Goal: Task Accomplishment & Management: Manage account settings

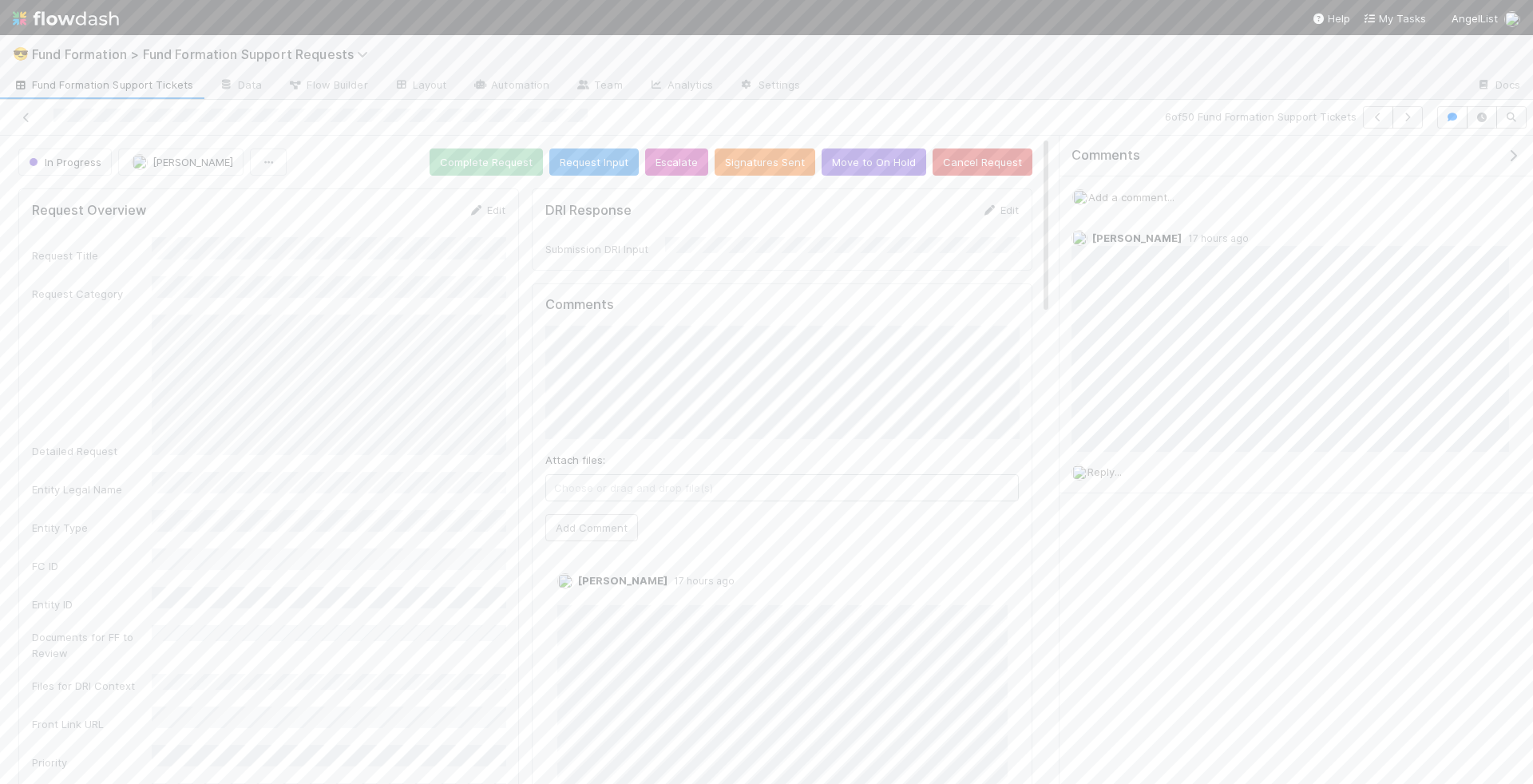
scroll to position [18, 0]
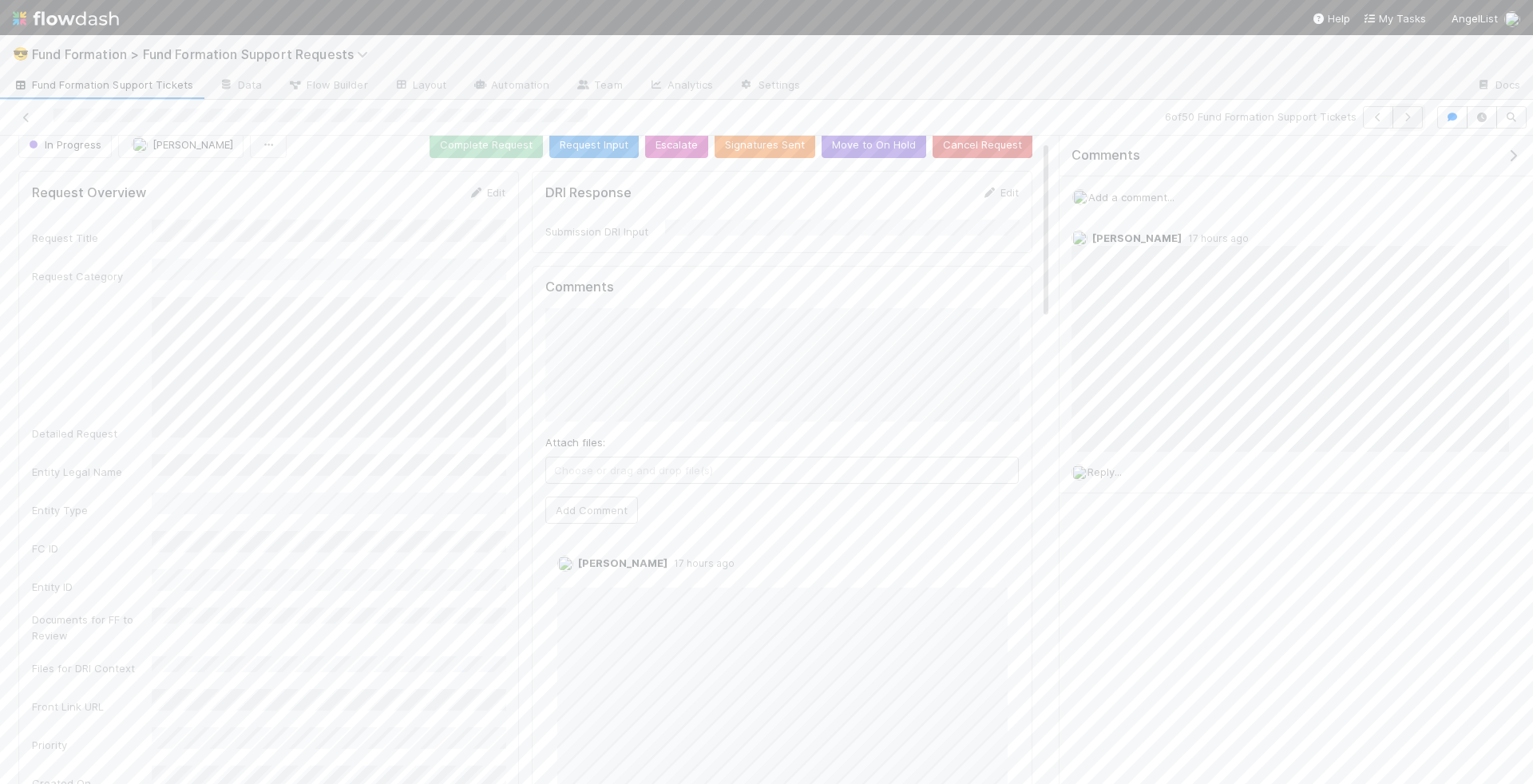
click at [1410, 118] on icon "button" at bounding box center [1408, 117] width 16 height 10
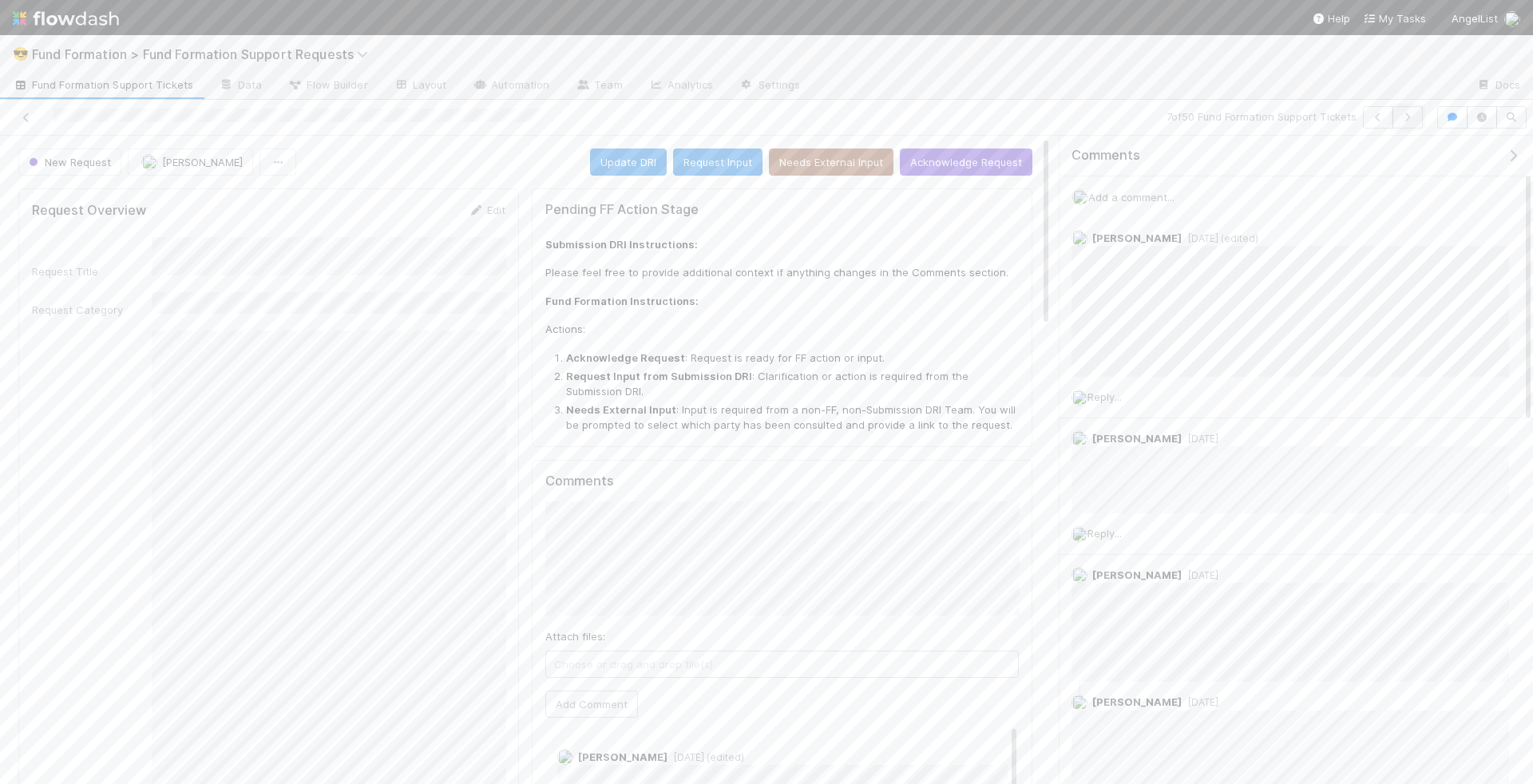
click at [1415, 115] on icon "button" at bounding box center [1408, 117] width 16 height 10
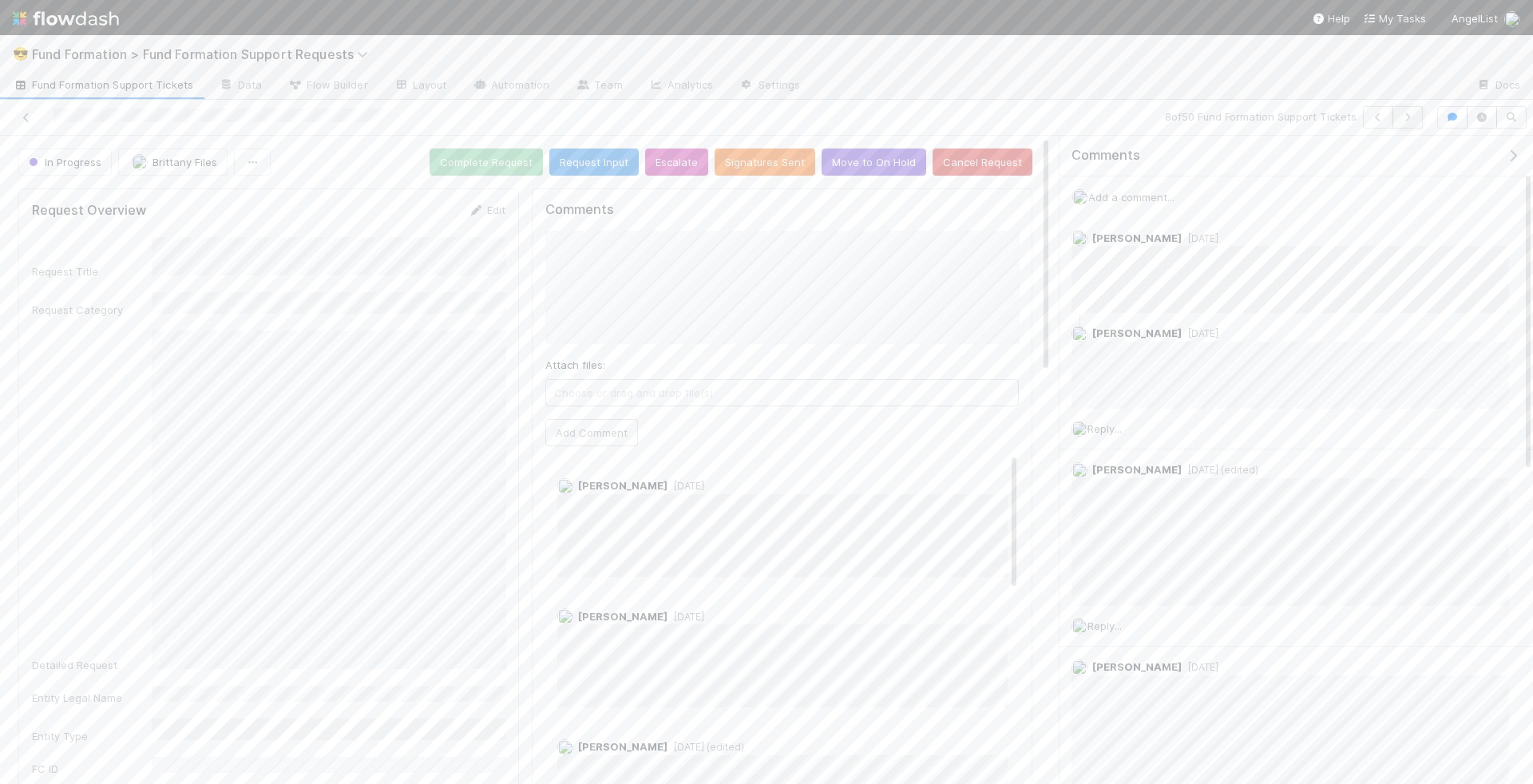
click at [1412, 115] on icon "button" at bounding box center [1408, 117] width 16 height 10
click at [1407, 113] on icon "button" at bounding box center [1408, 117] width 16 height 10
click at [504, 204] on link "Edit" at bounding box center [487, 210] width 38 height 13
click at [418, 212] on button "Save" at bounding box center [420, 215] width 46 height 27
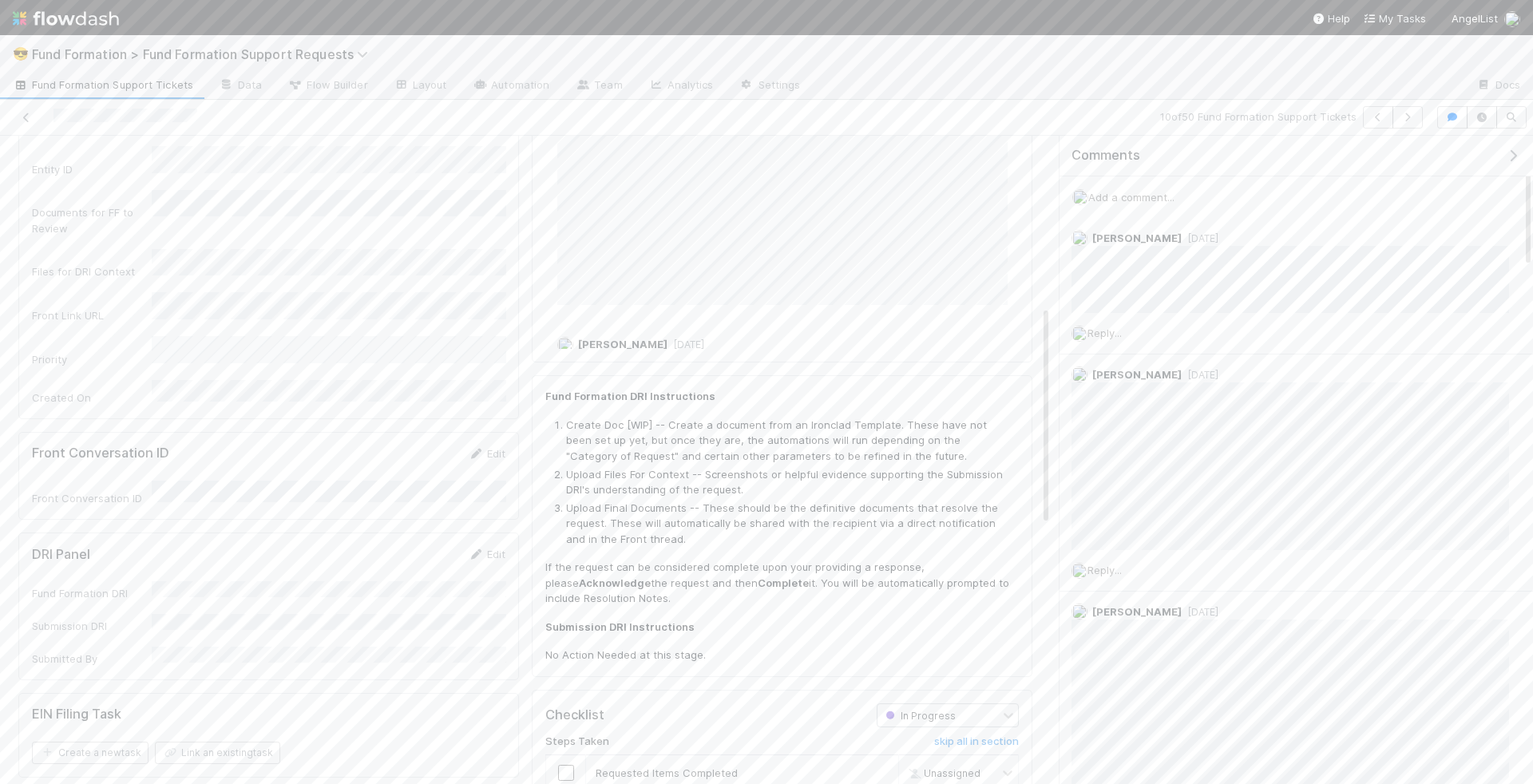
scroll to position [546, 0]
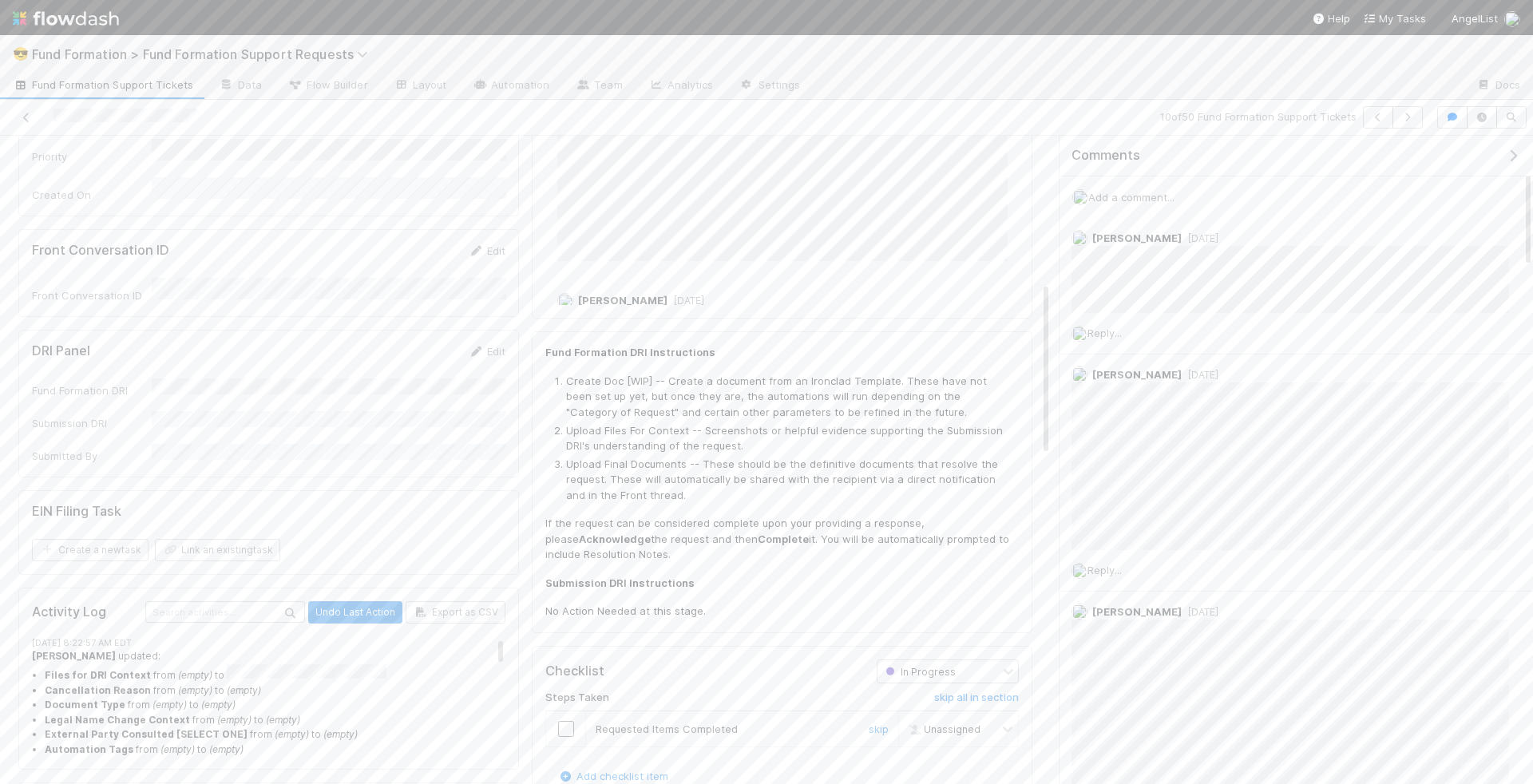
click at [566, 720] on input "checkbox" at bounding box center [566, 728] width 16 height 16
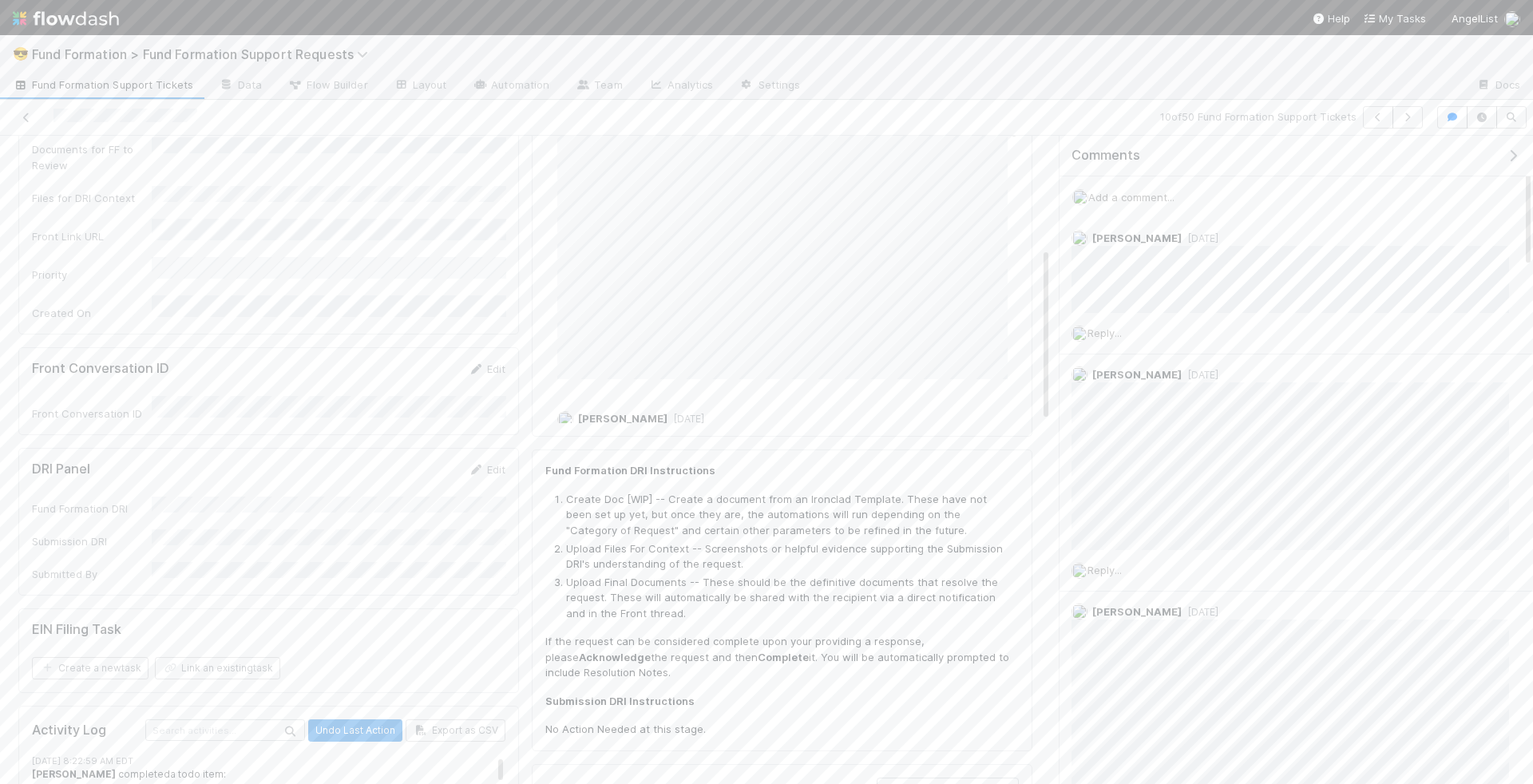
scroll to position [450, 0]
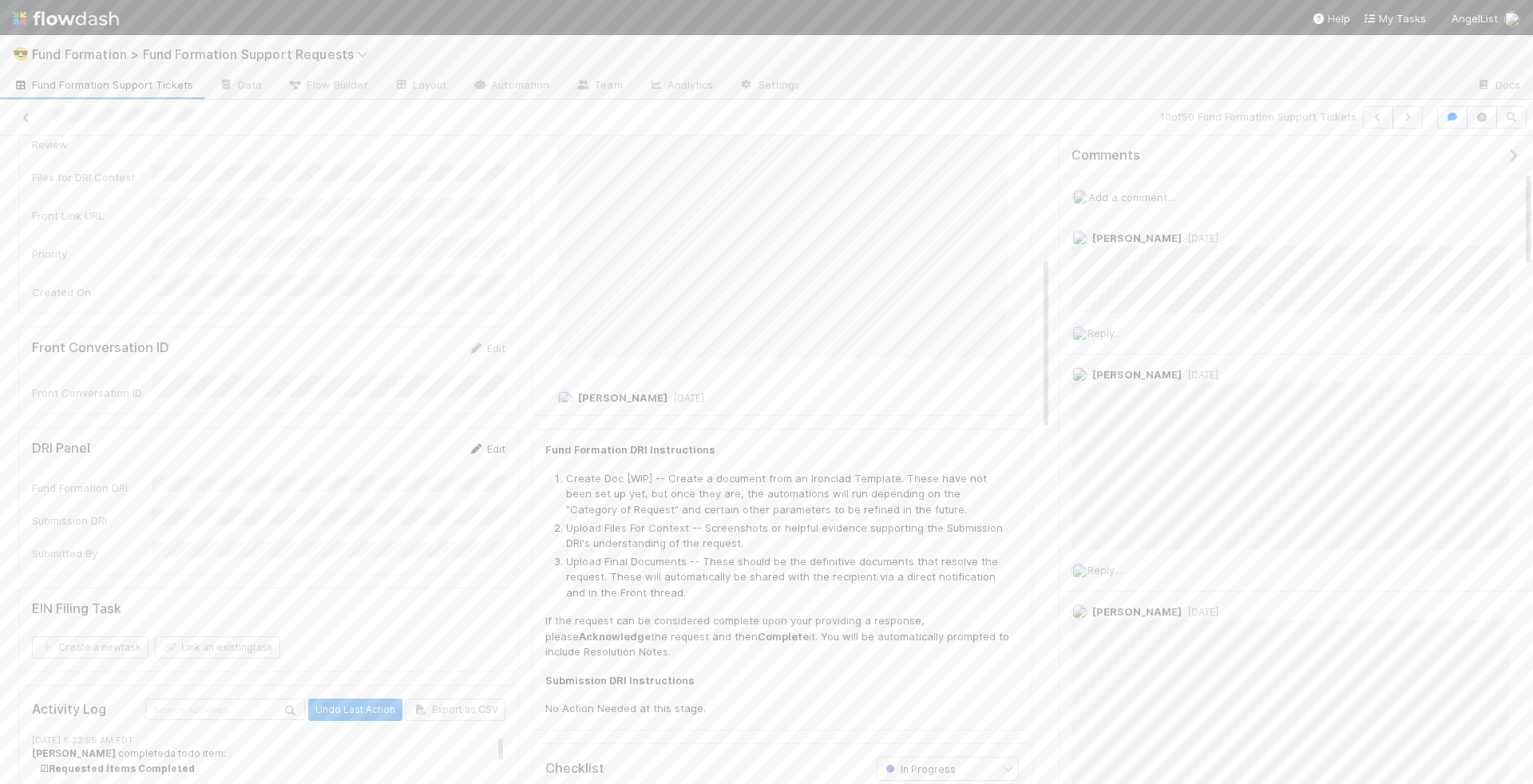
click at [487, 442] on link "Edit" at bounding box center [487, 448] width 38 height 13
click at [345, 487] on div "Fund Formation DRI Submission DRI Submitted By" at bounding box center [269, 546] width 474 height 119
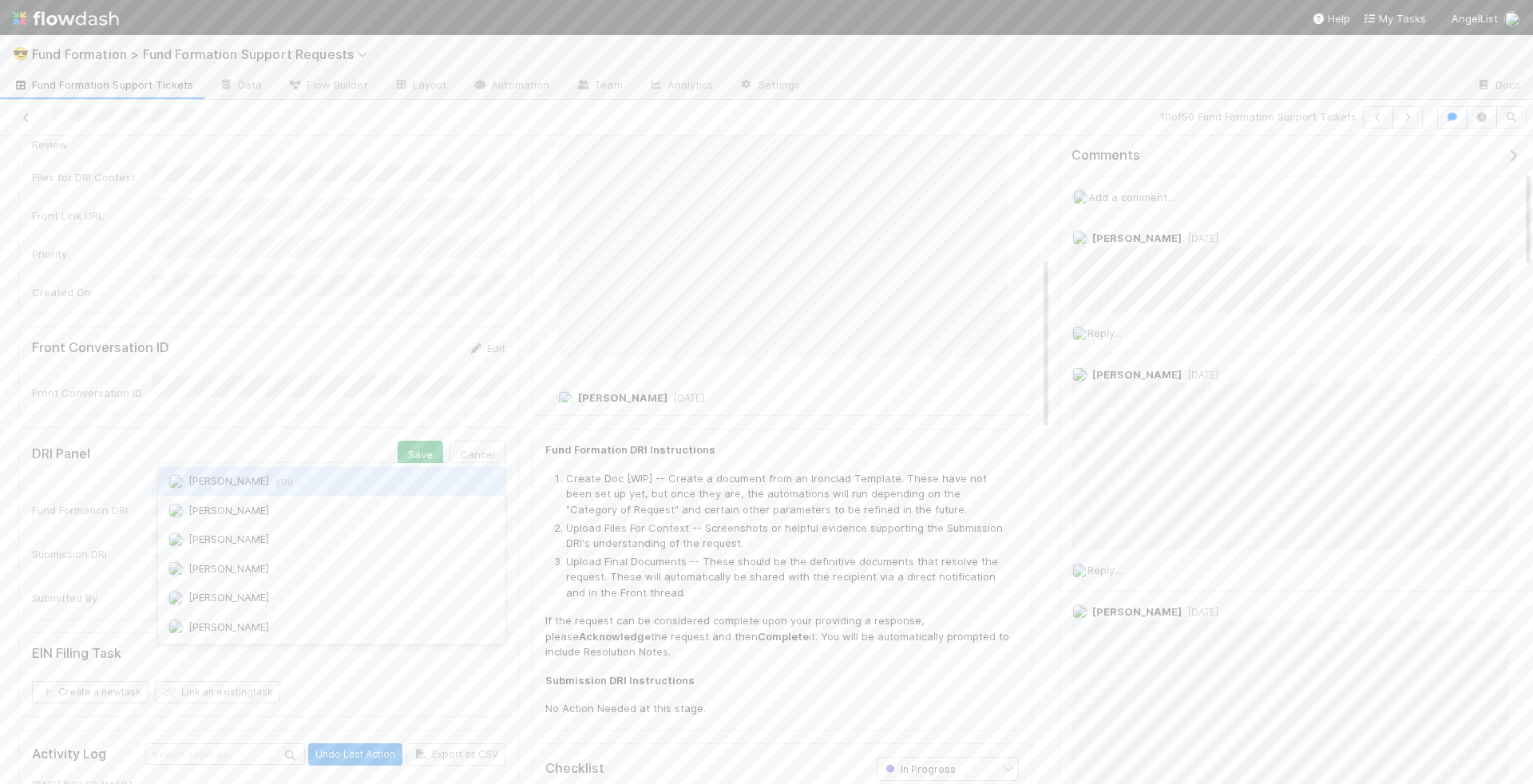
scroll to position [0, 0]
click at [434, 441] on button "Save" at bounding box center [420, 454] width 46 height 27
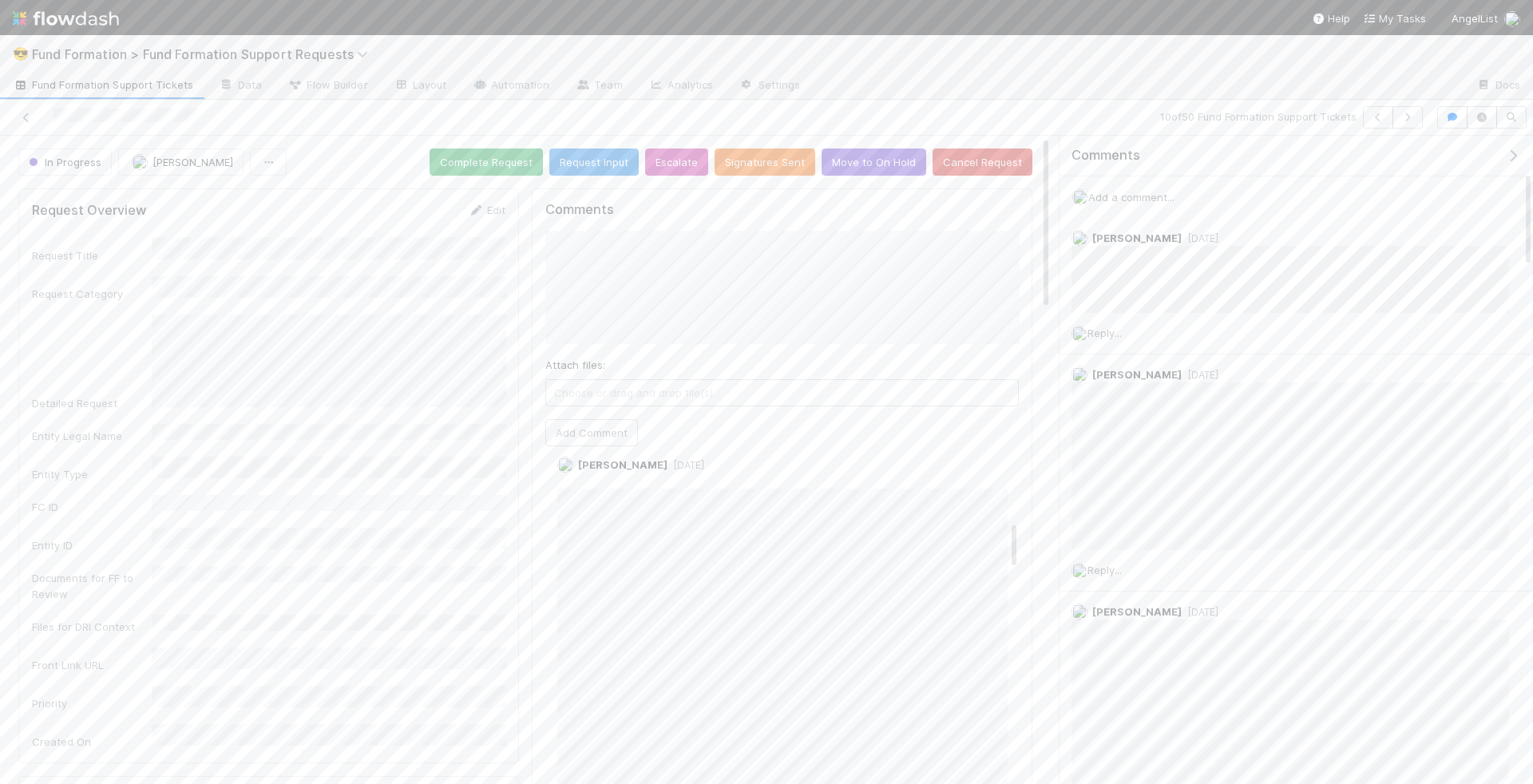
click at [500, 151] on button "Complete Request" at bounding box center [486, 161] width 113 height 27
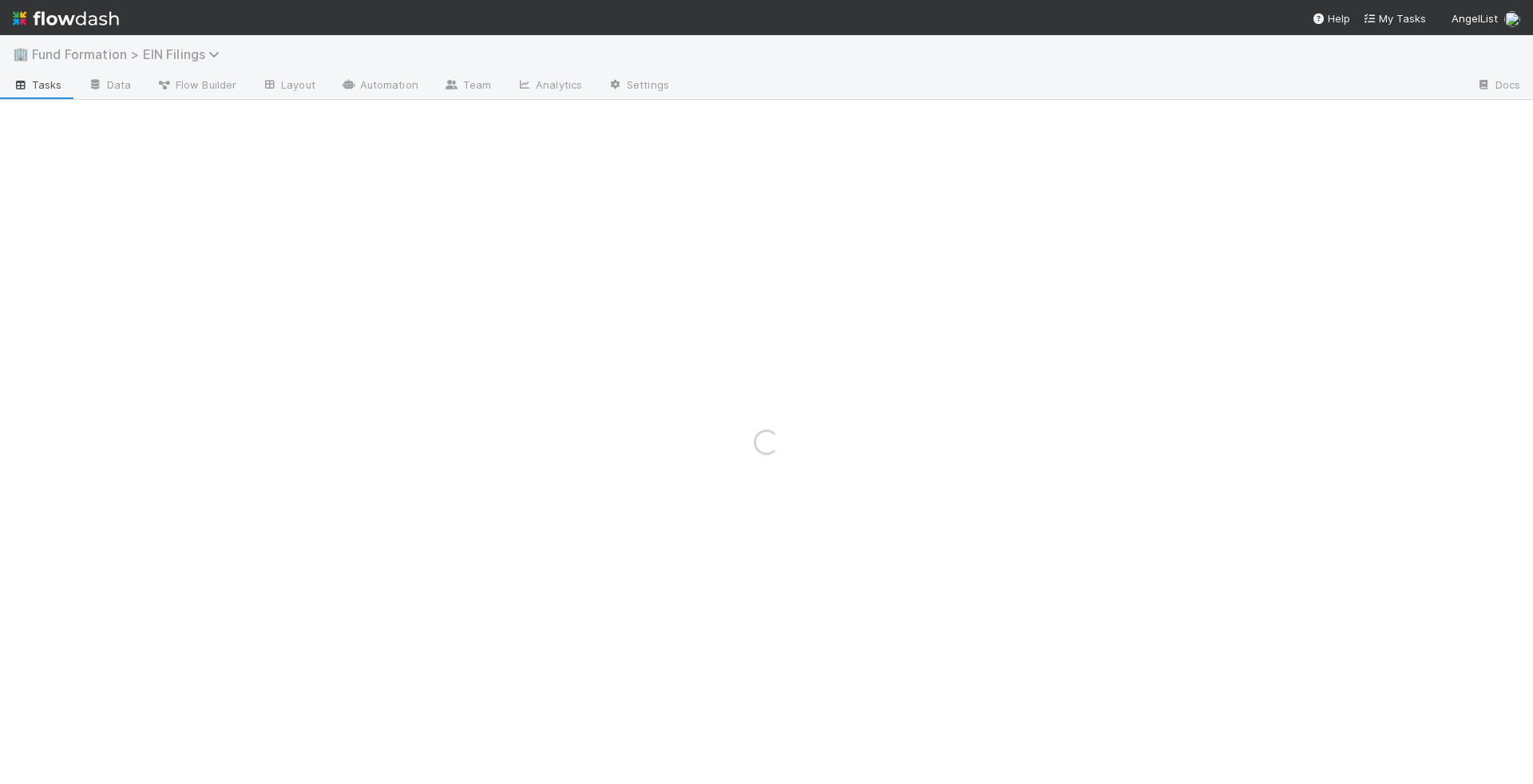
click at [179, 57] on span "Fund Formation > EIN Filings" at bounding box center [129, 55] width 196 height 16
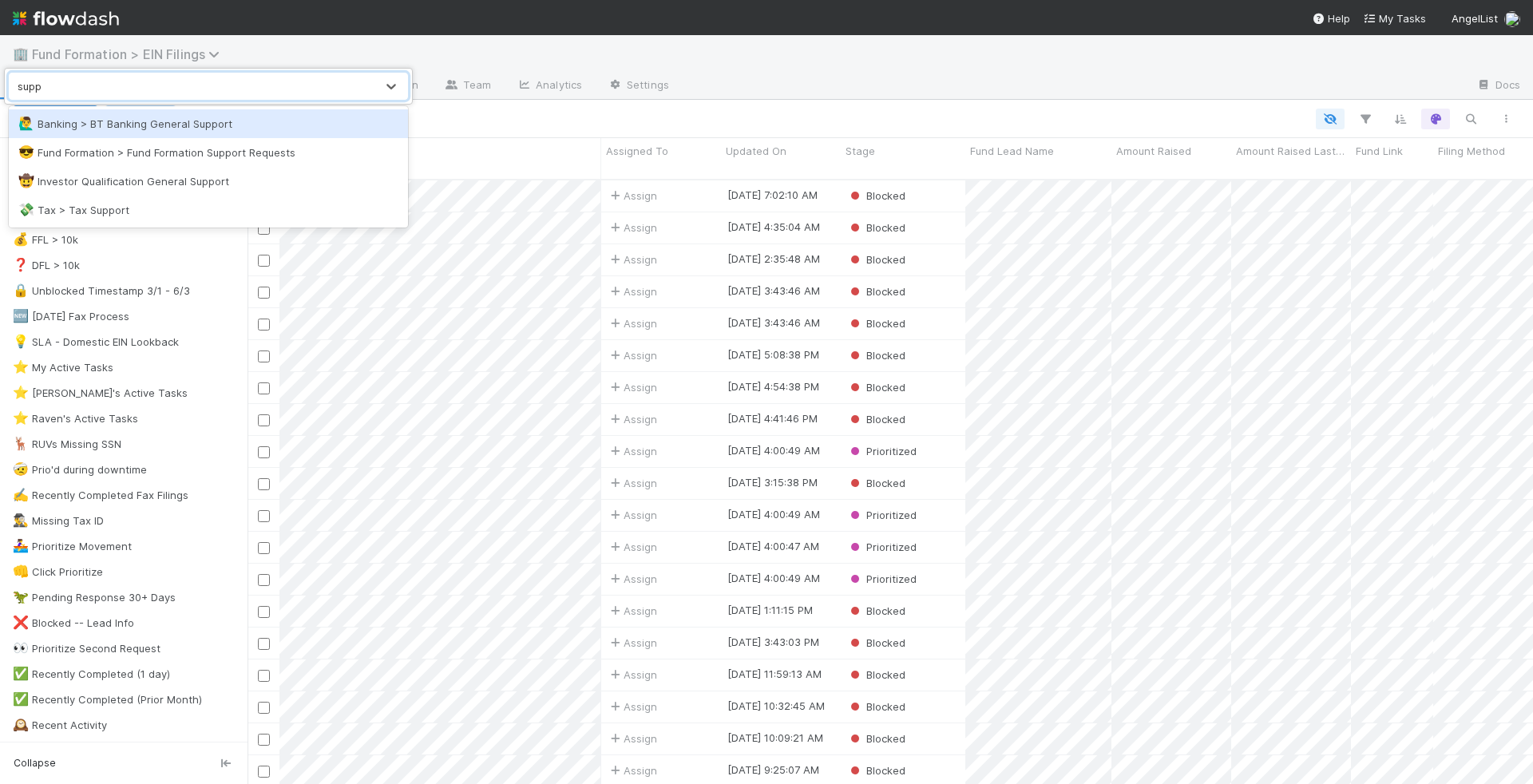
type input "suppo"
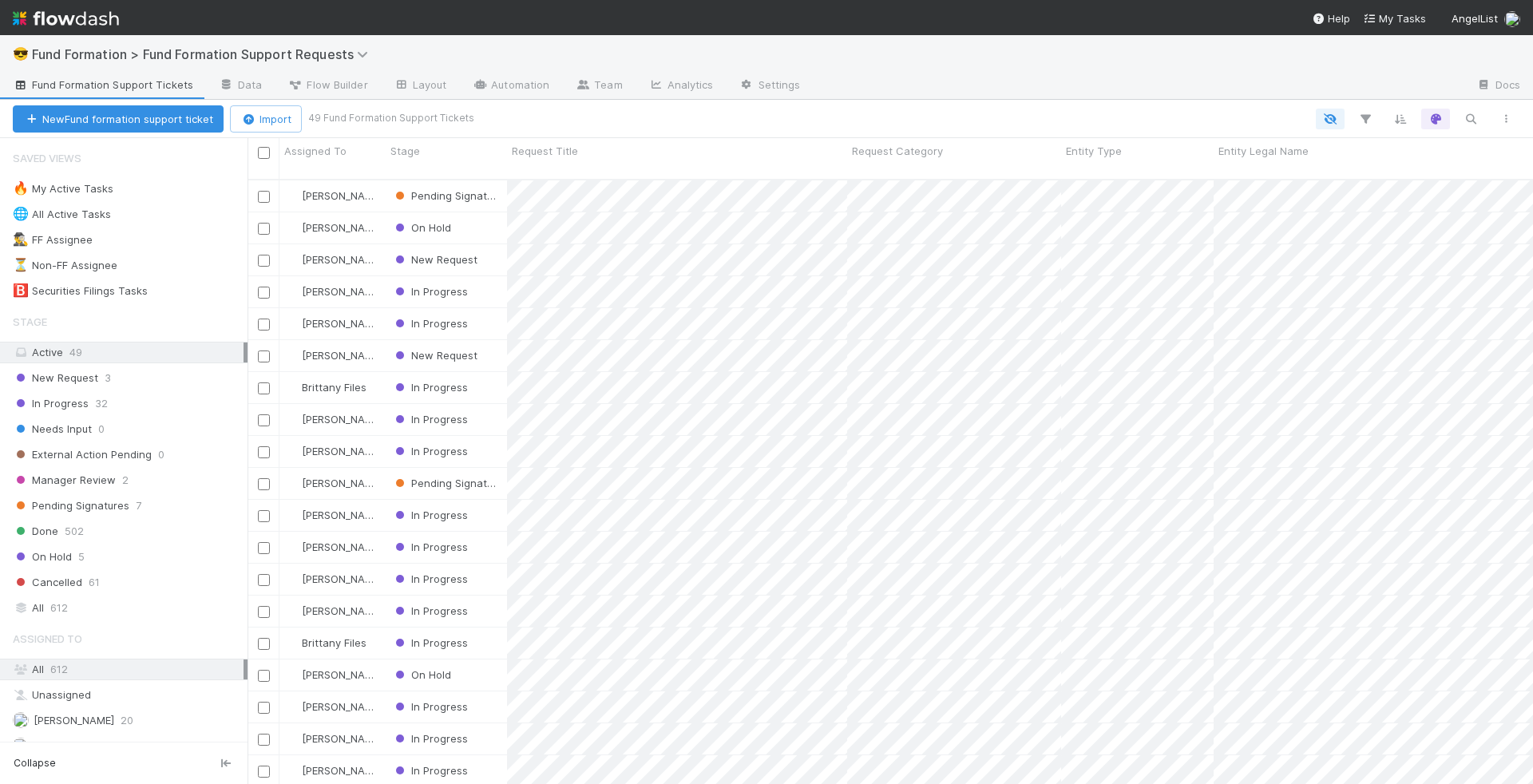
scroll to position [618, 1285]
click at [1463, 115] on icon "button" at bounding box center [1470, 118] width 16 height 14
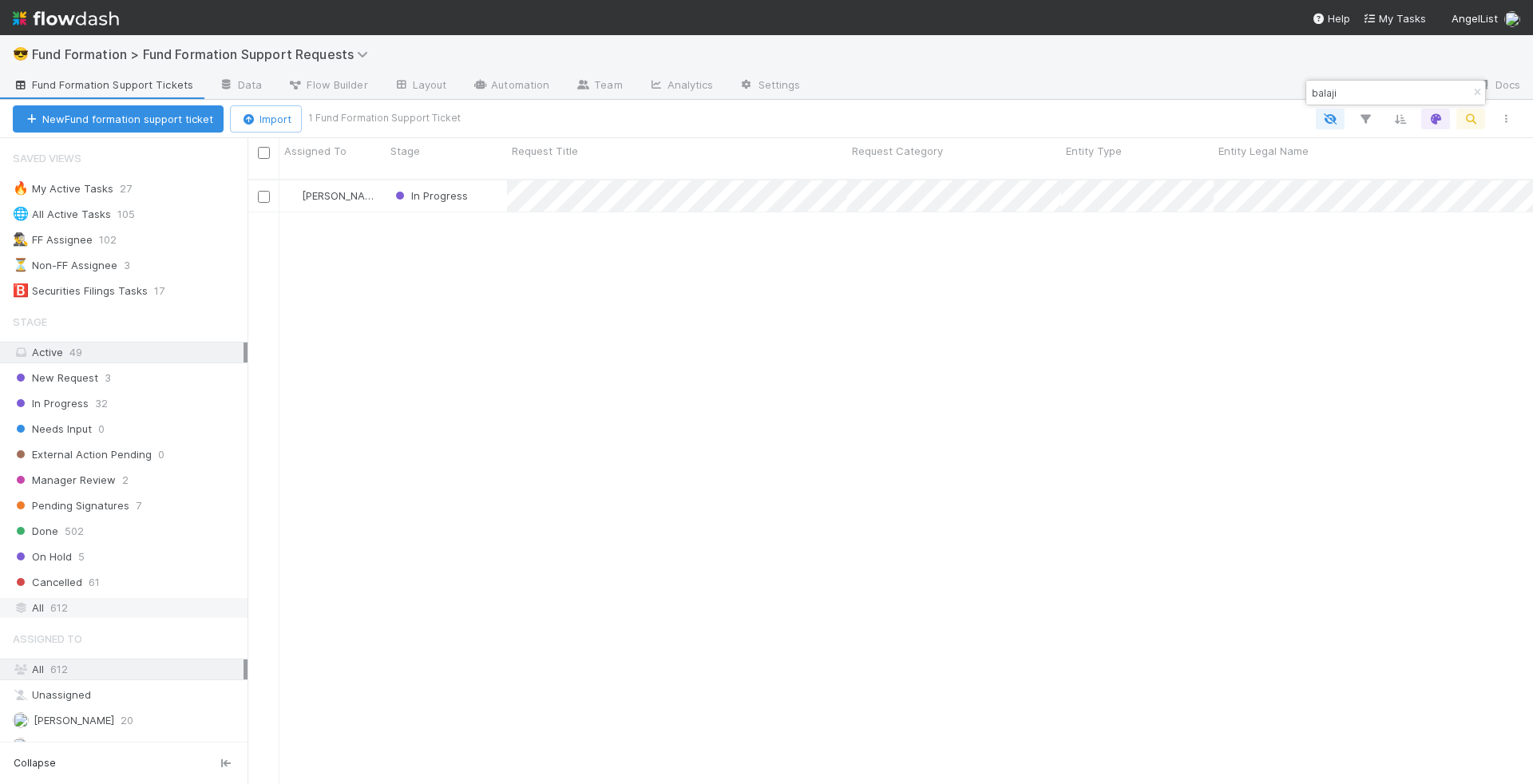
type input "balaji"
click at [149, 601] on div "All 612" at bounding box center [128, 608] width 231 height 20
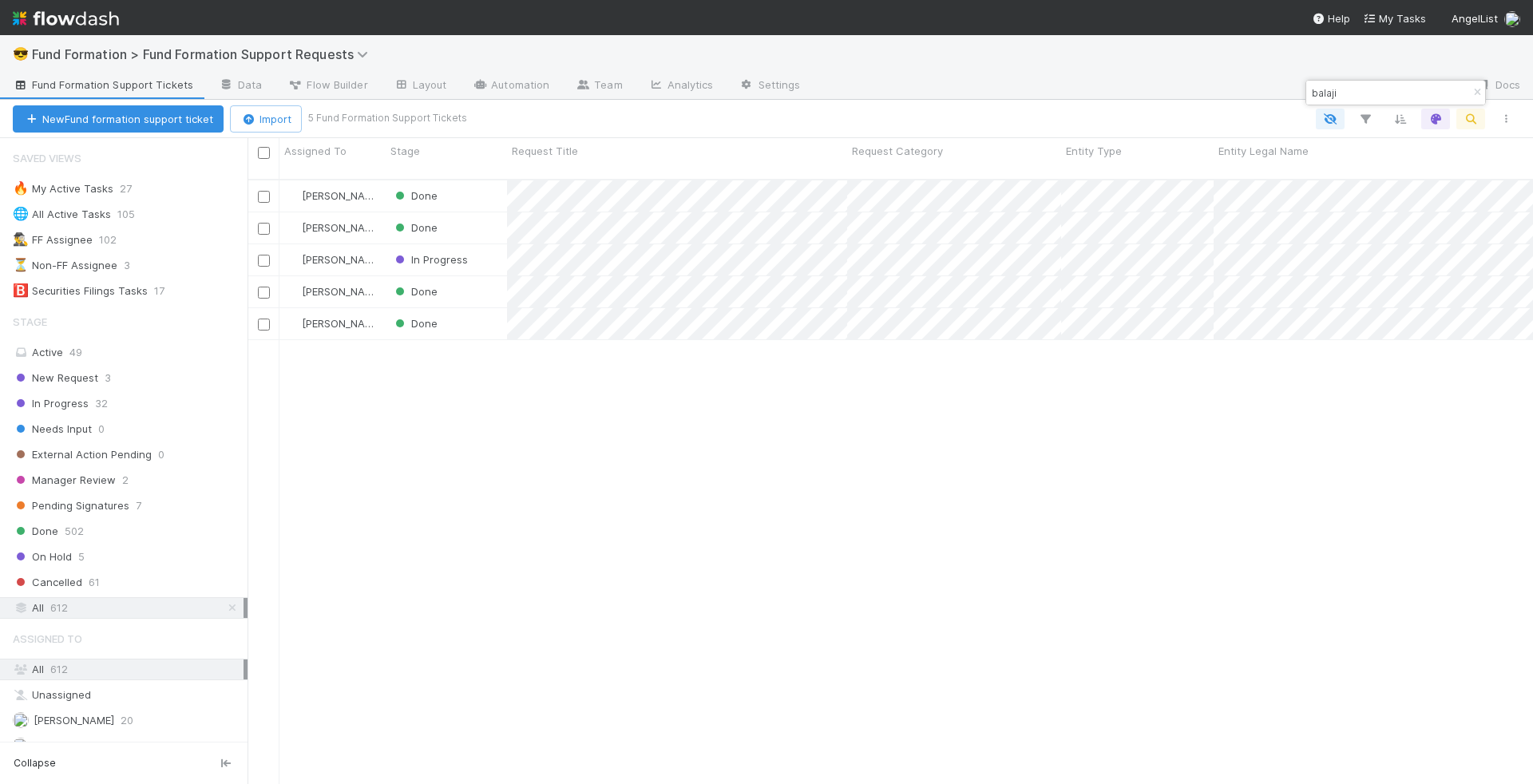
scroll to position [618, 1285]
click at [470, 212] on div "Done" at bounding box center [446, 227] width 121 height 31
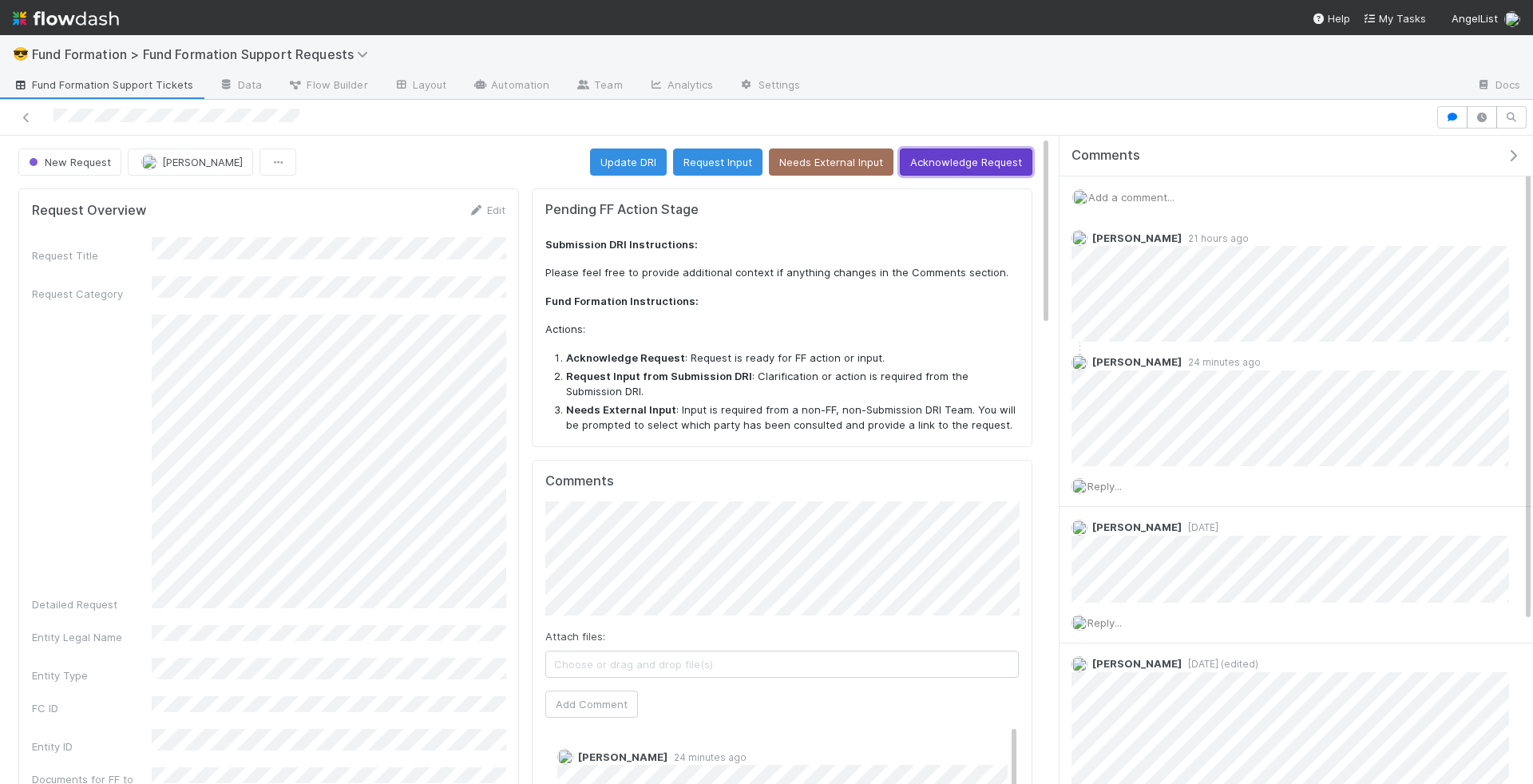
click at [989, 164] on button "Acknowledge Request" at bounding box center [966, 161] width 132 height 27
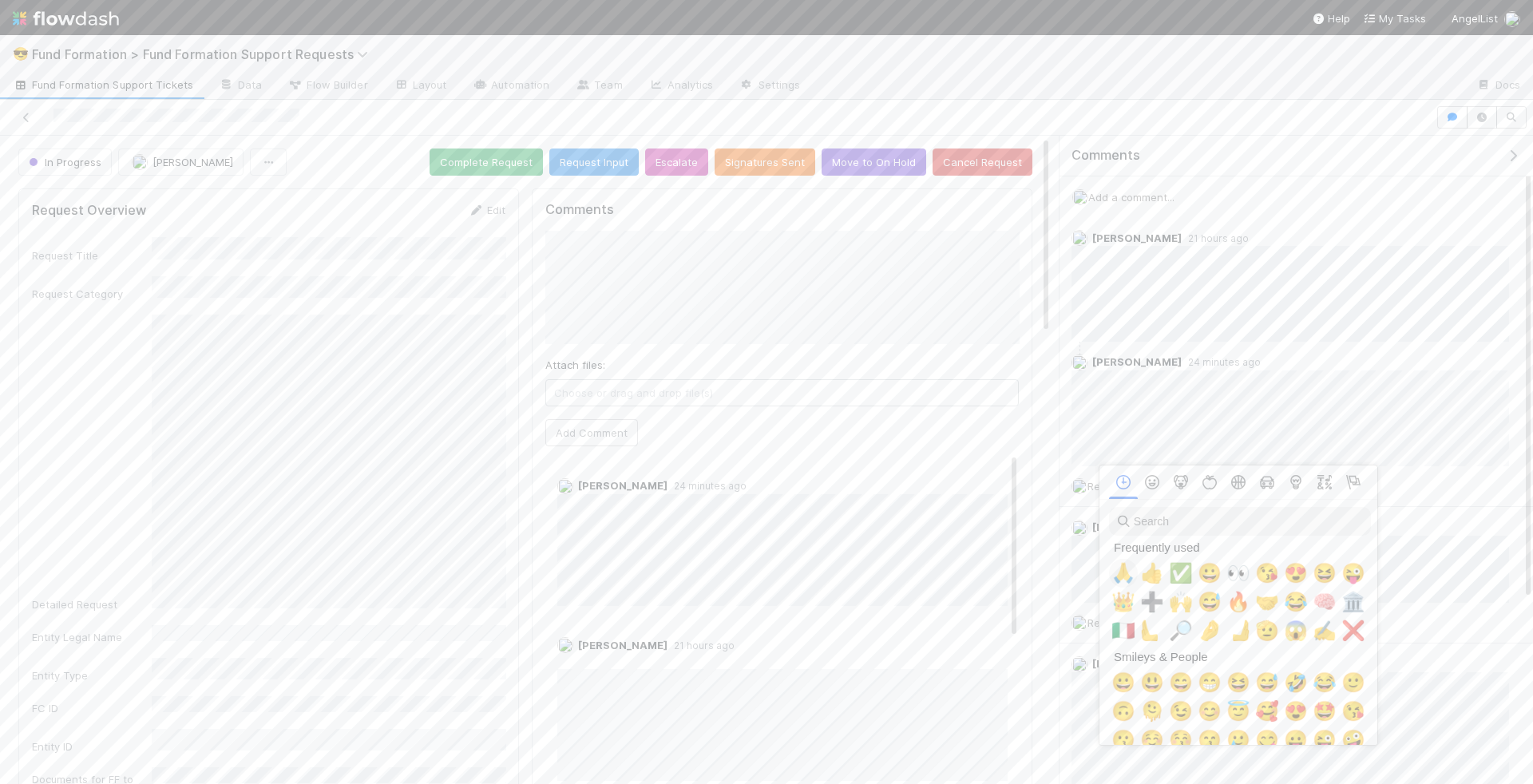
click at [1127, 571] on span "🙏" at bounding box center [1123, 573] width 24 height 22
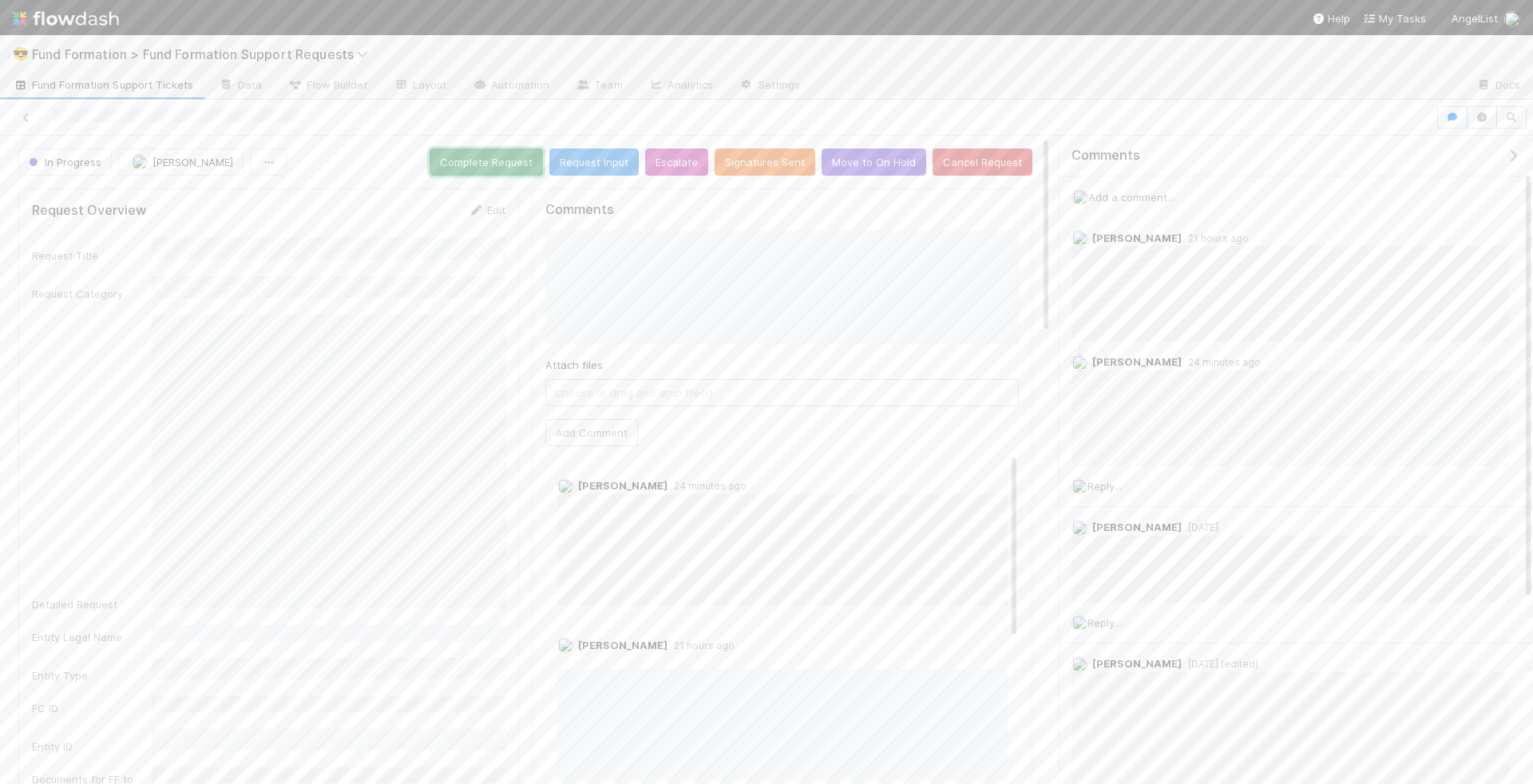
click at [510, 162] on button "Complete Request" at bounding box center [486, 161] width 113 height 27
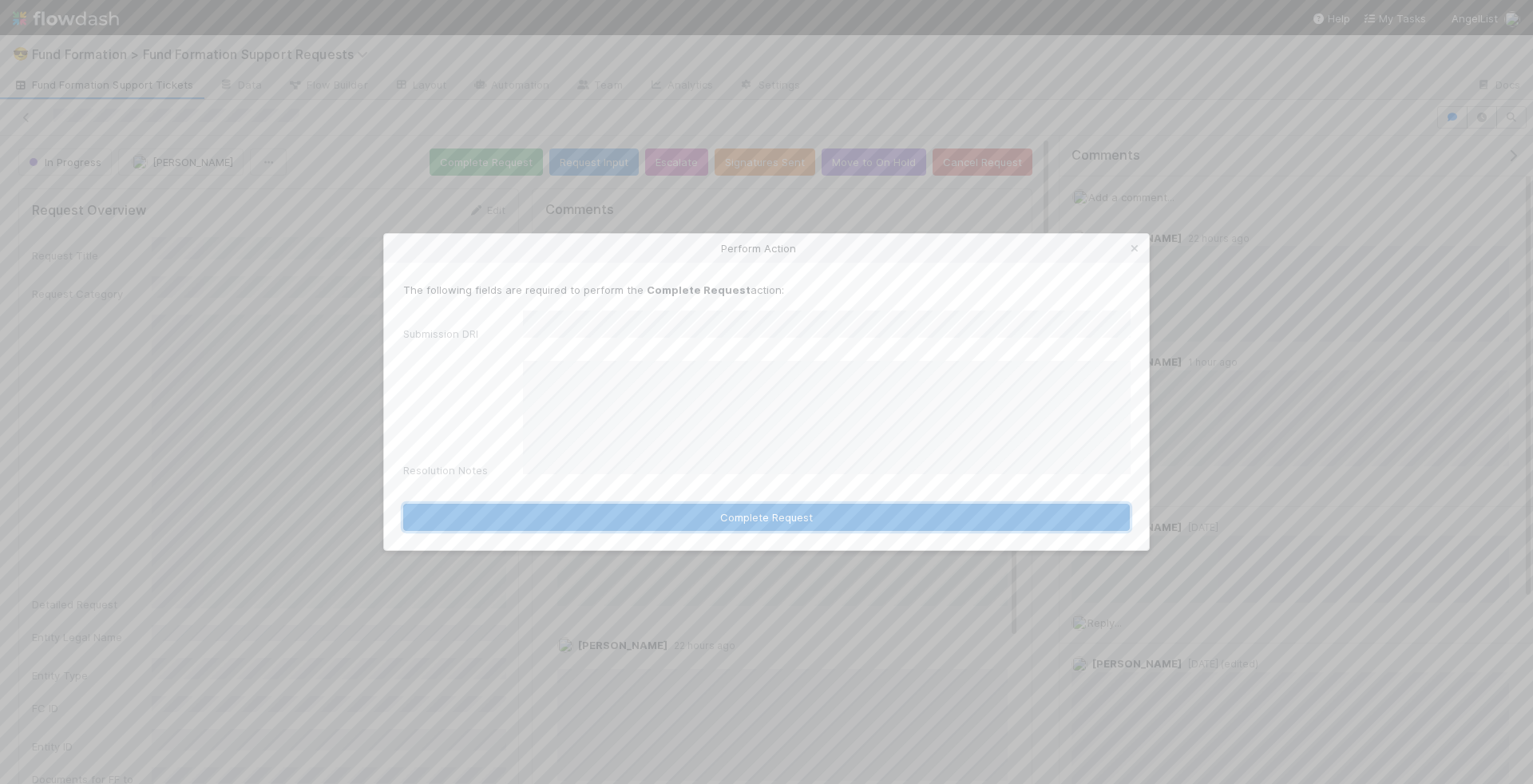
click at [774, 503] on button "Complete Request" at bounding box center [766, 516] width 727 height 27
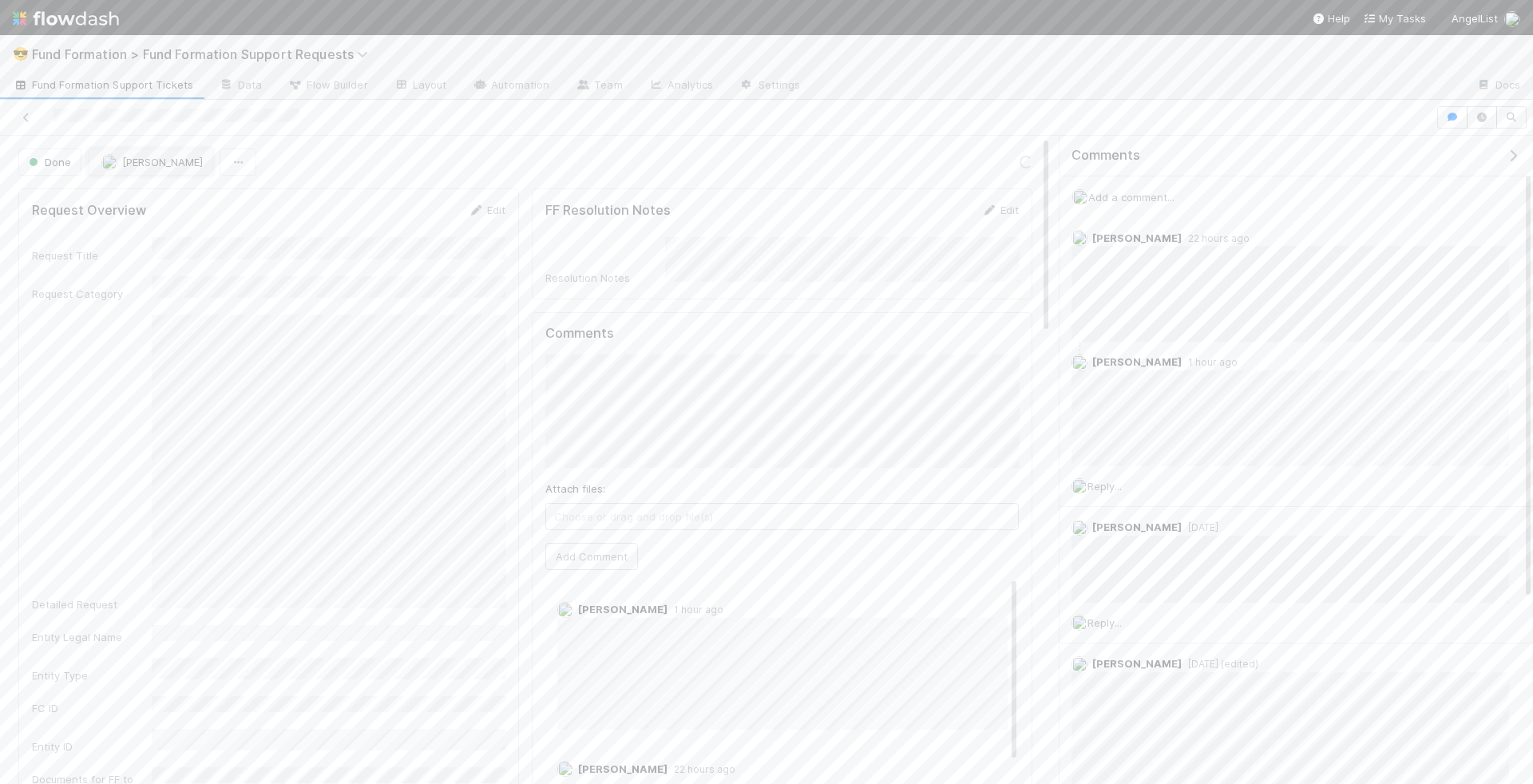
click at [156, 159] on span "[PERSON_NAME]" at bounding box center [162, 161] width 81 height 13
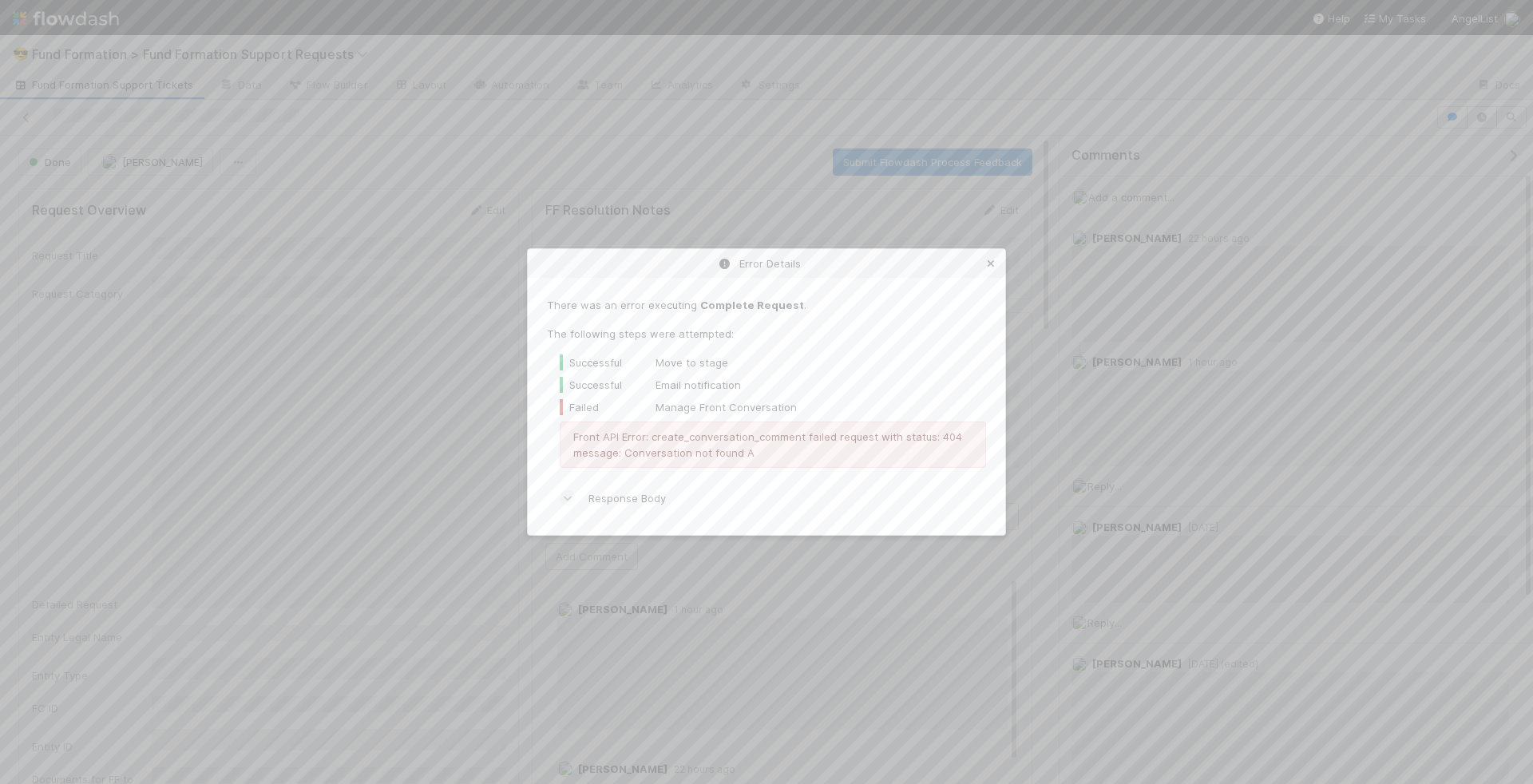
click at [991, 260] on icon at bounding box center [990, 264] width 16 height 10
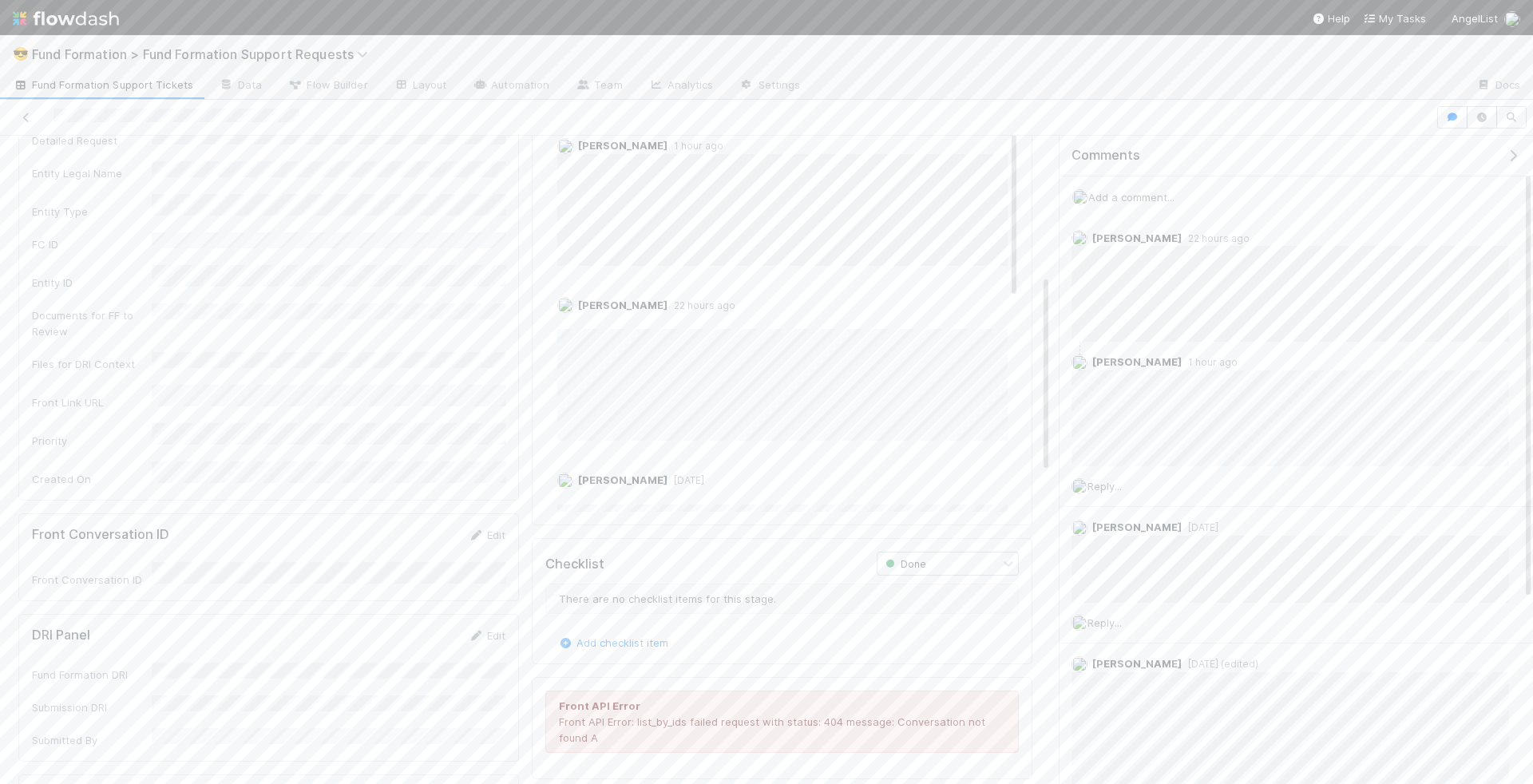
scroll to position [497, 0]
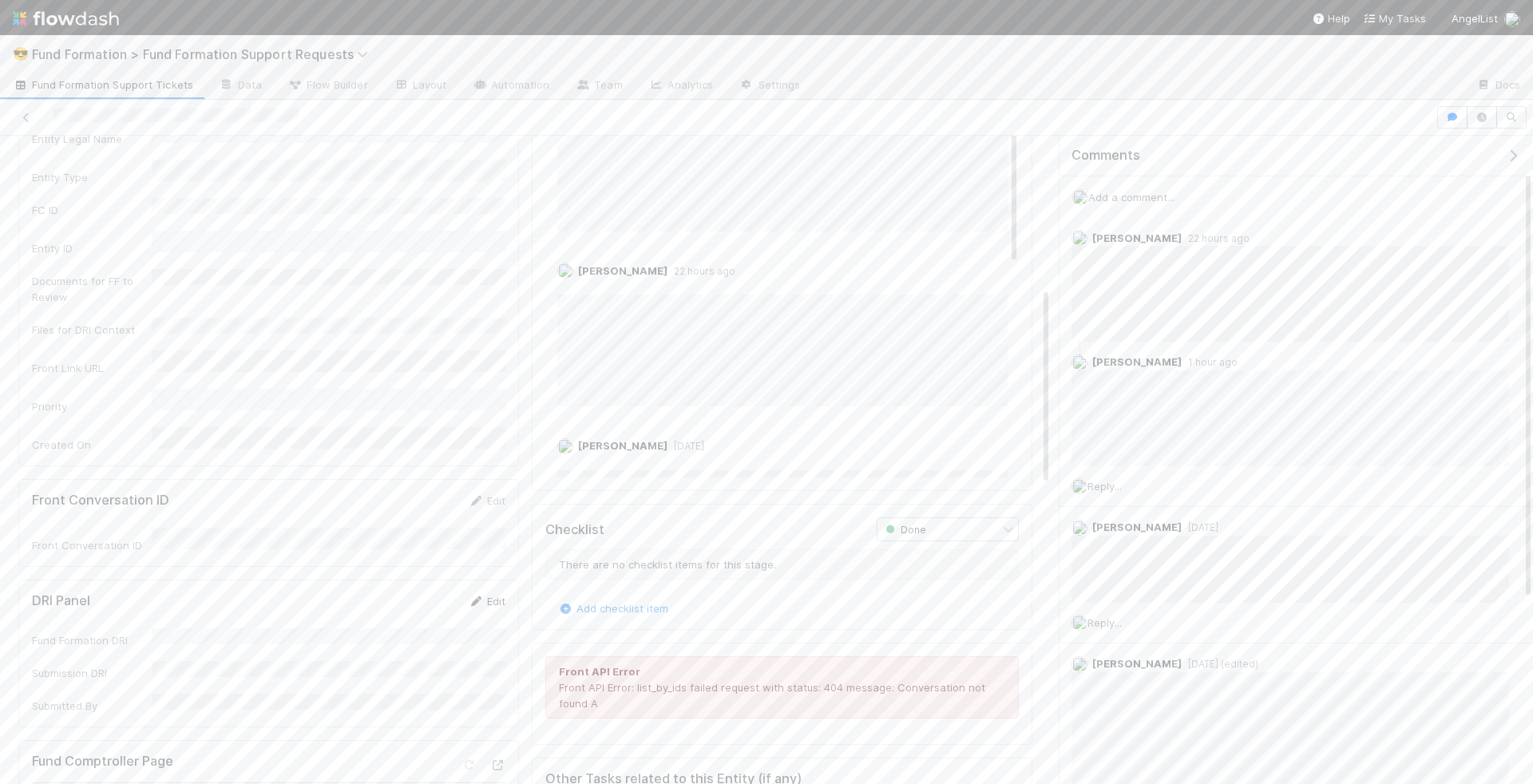
click at [501, 595] on link "Edit" at bounding box center [487, 601] width 38 height 13
click at [315, 616] on div "Rick Segers you Andre Fredrick Rick Huang" at bounding box center [332, 662] width 348 height 94
click at [310, 624] on div "Rick Segers you" at bounding box center [332, 633] width 348 height 29
click at [415, 593] on button "Save" at bounding box center [420, 606] width 46 height 27
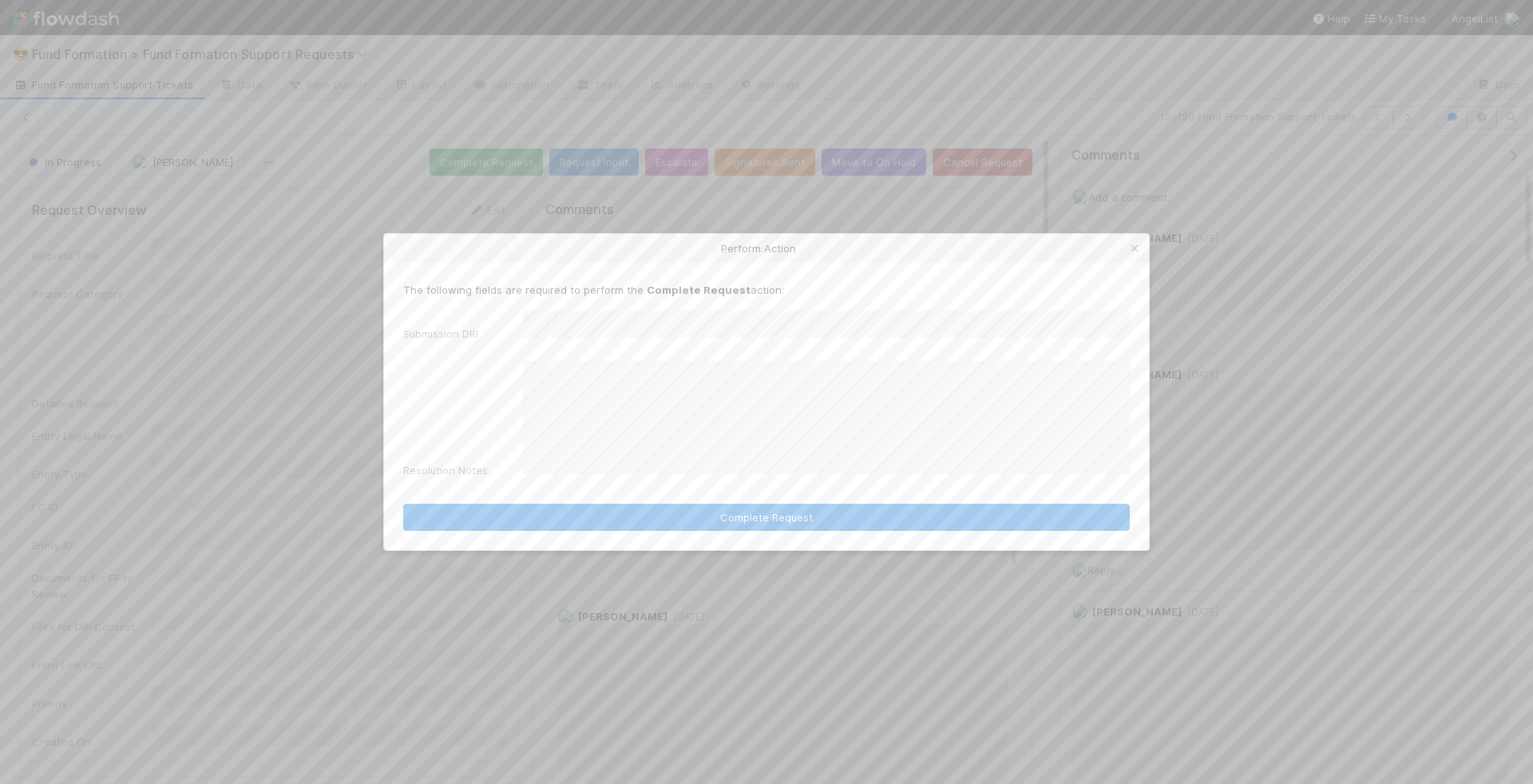
scroll to position [538, 0]
click at [1132, 254] on icon at bounding box center [1135, 249] width 16 height 10
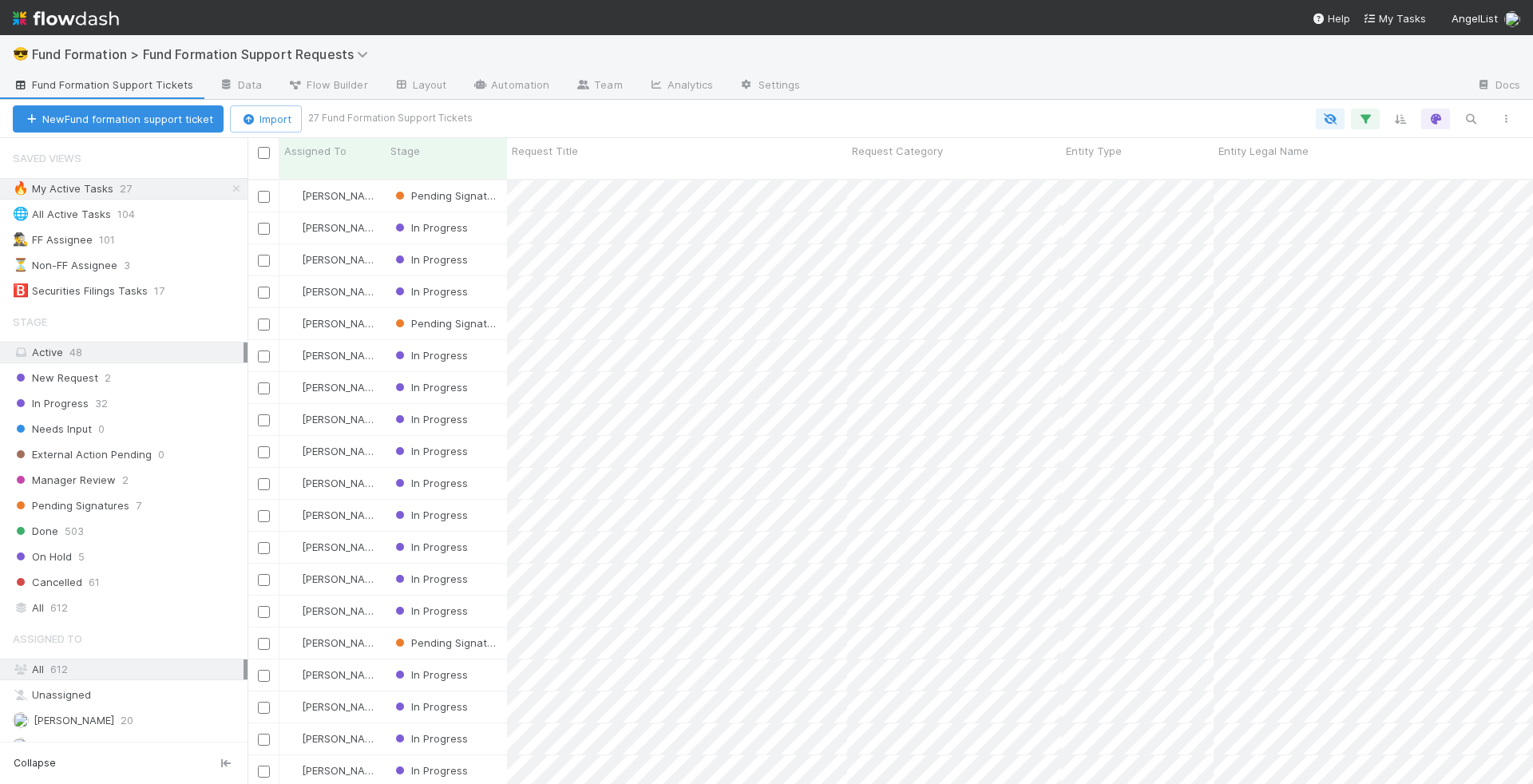
scroll to position [618, 1285]
click at [1466, 111] on icon "button" at bounding box center [1470, 118] width 16 height 14
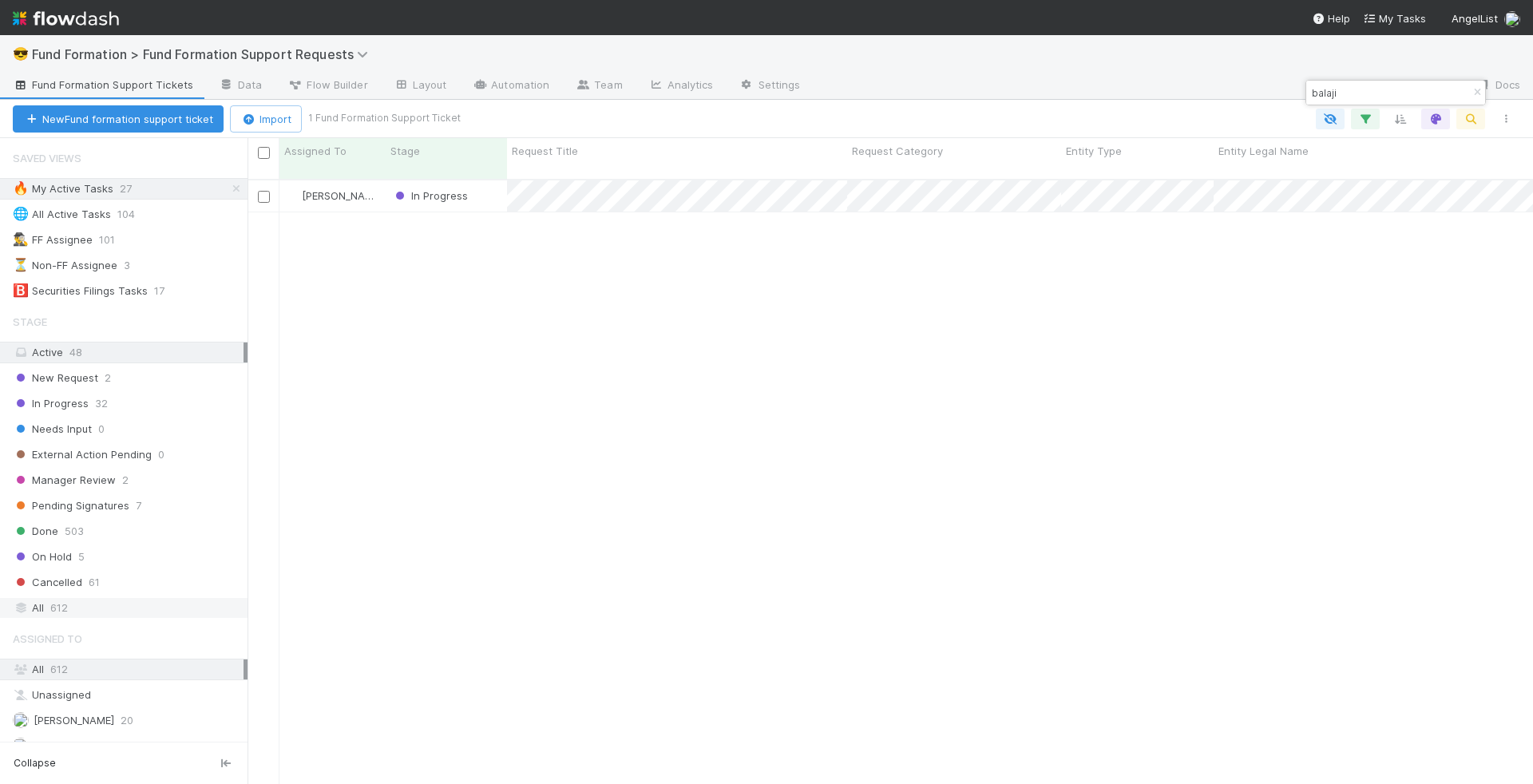
click at [167, 600] on div "All 612" at bounding box center [128, 608] width 231 height 20
click at [1321, 89] on input "balaji" at bounding box center [1389, 92] width 159 height 19
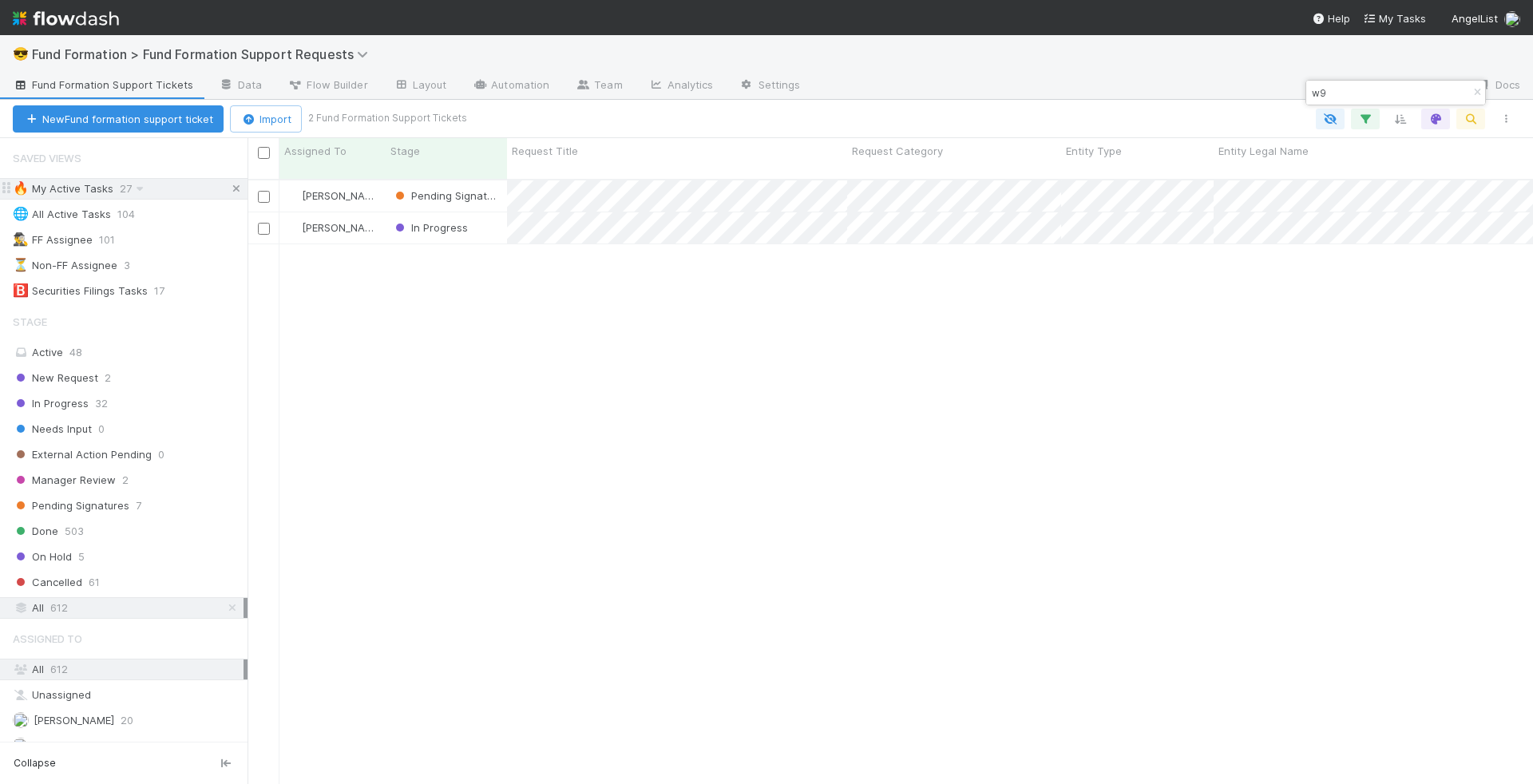
click at [236, 187] on icon at bounding box center [236, 188] width 16 height 10
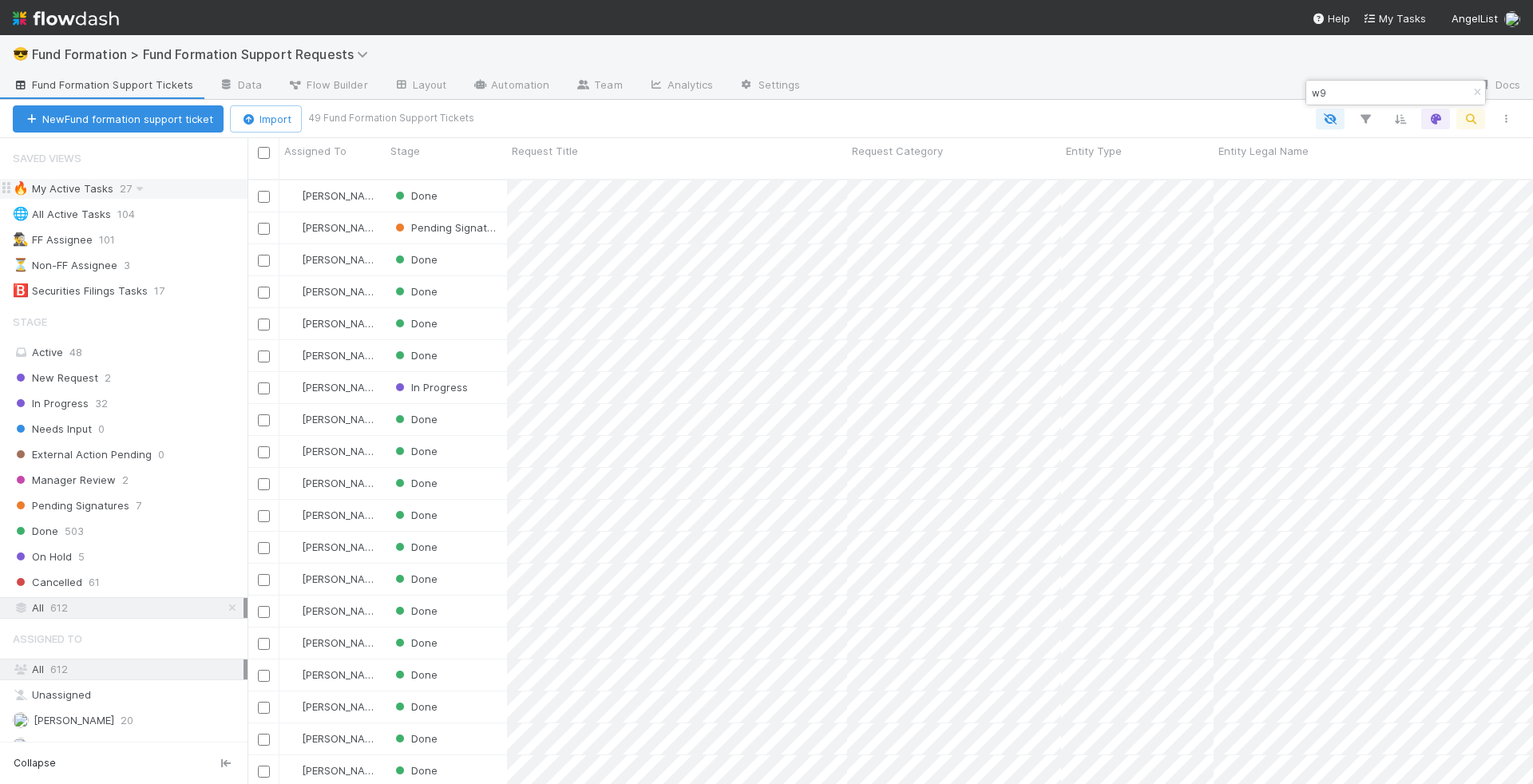
scroll to position [618, 1285]
click at [1361, 87] on input "w9" at bounding box center [1389, 92] width 159 height 19
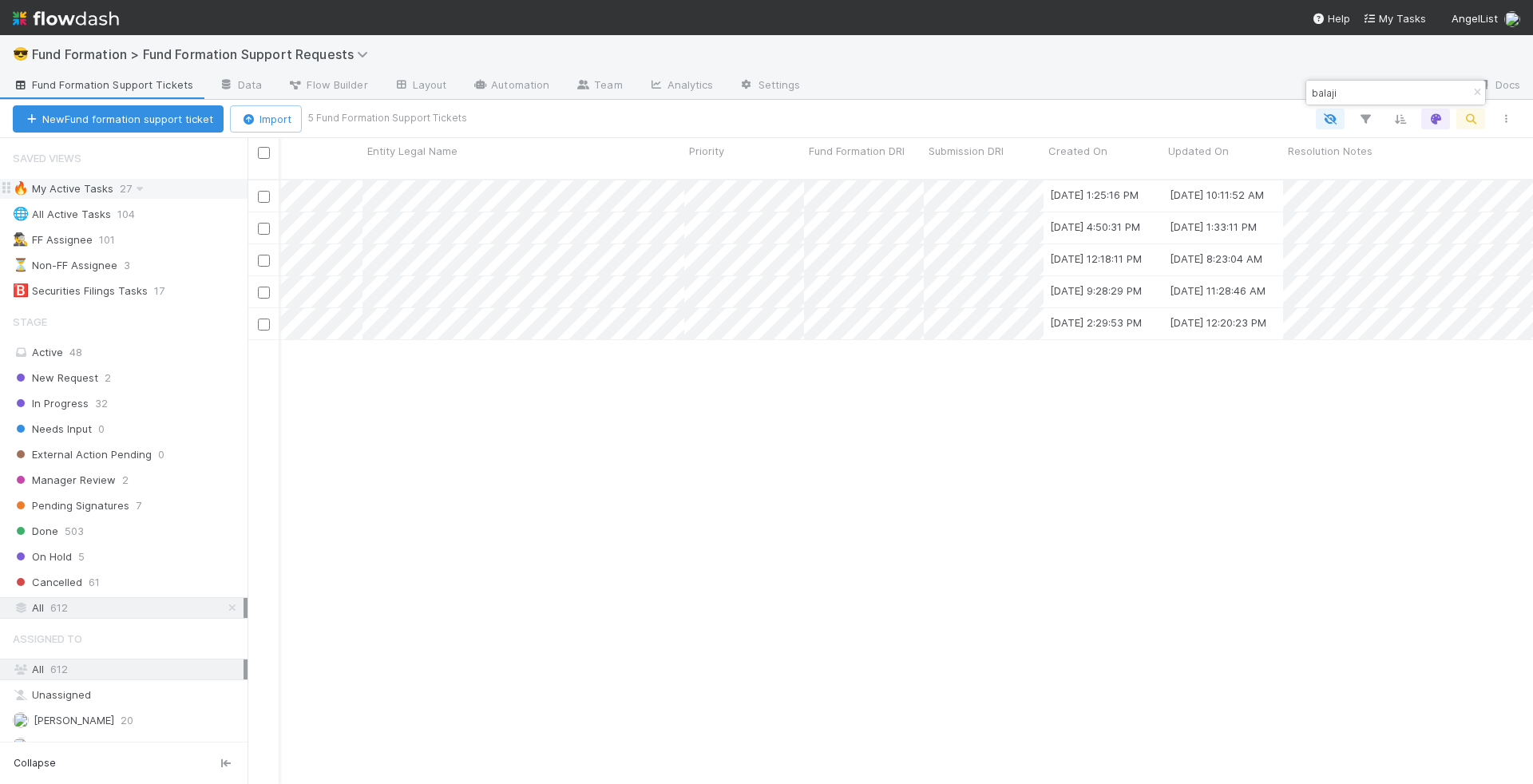
scroll to position [0, 0]
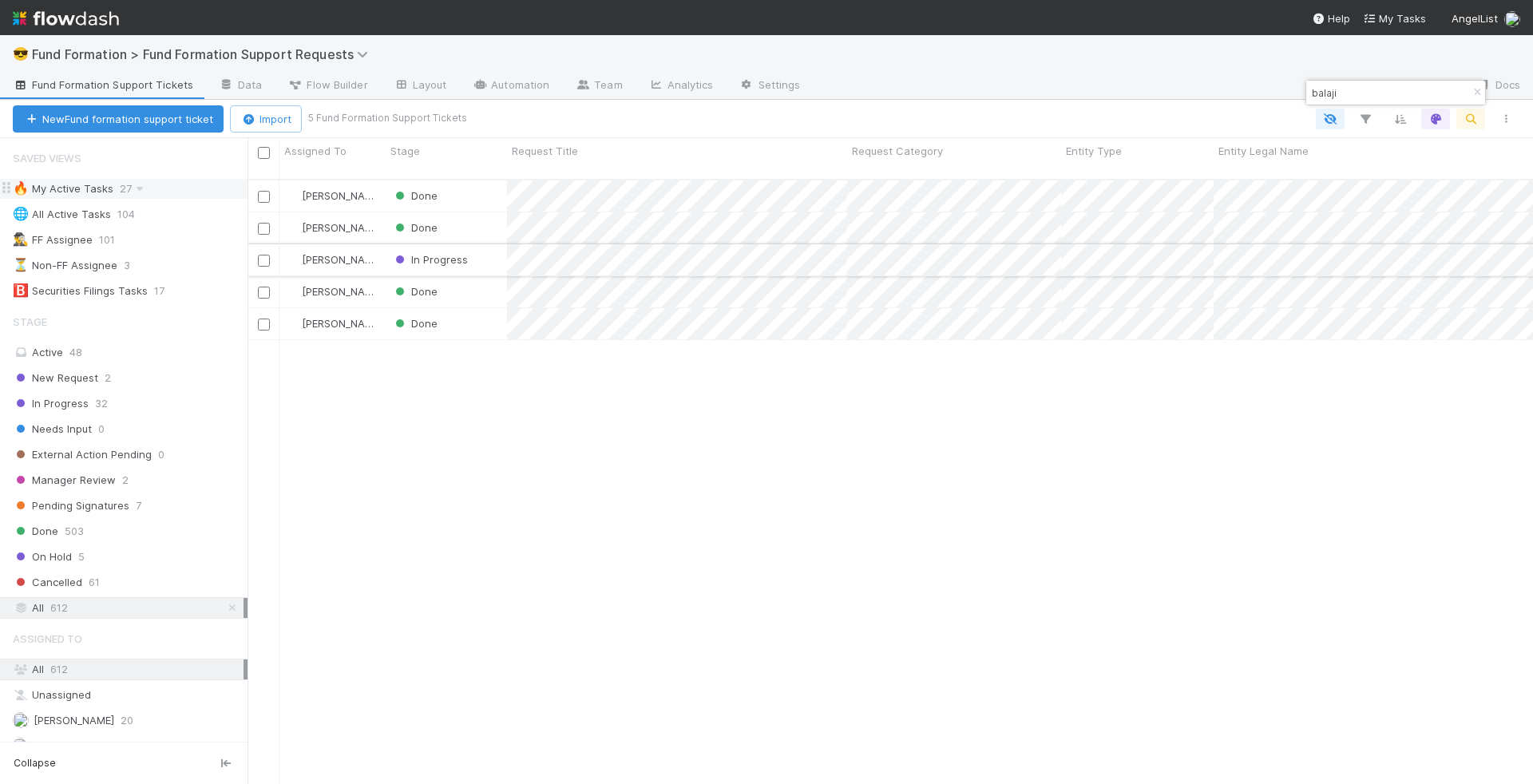
type input "balaji"
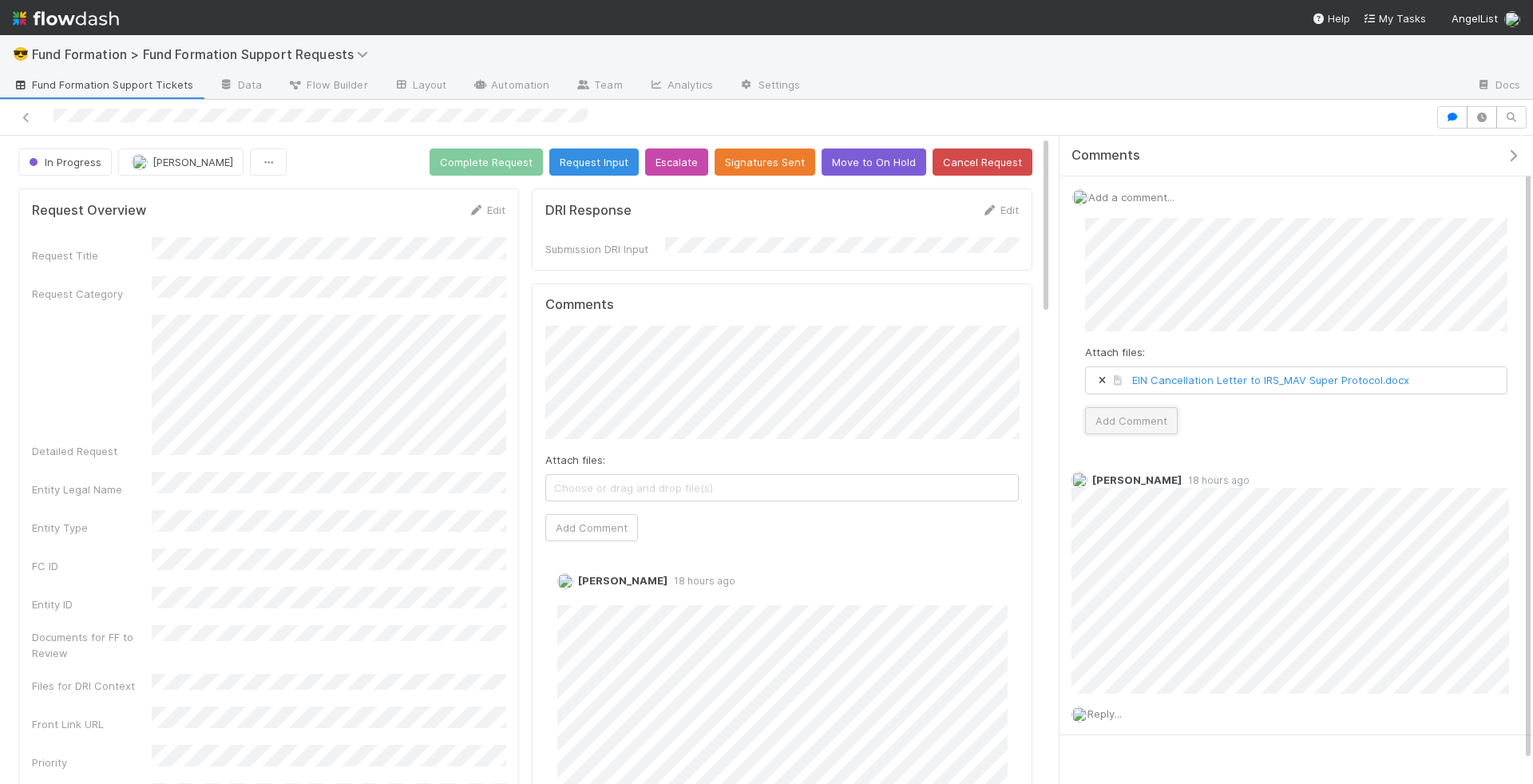
click at [1163, 414] on button "Add Comment" at bounding box center [1131, 420] width 93 height 27
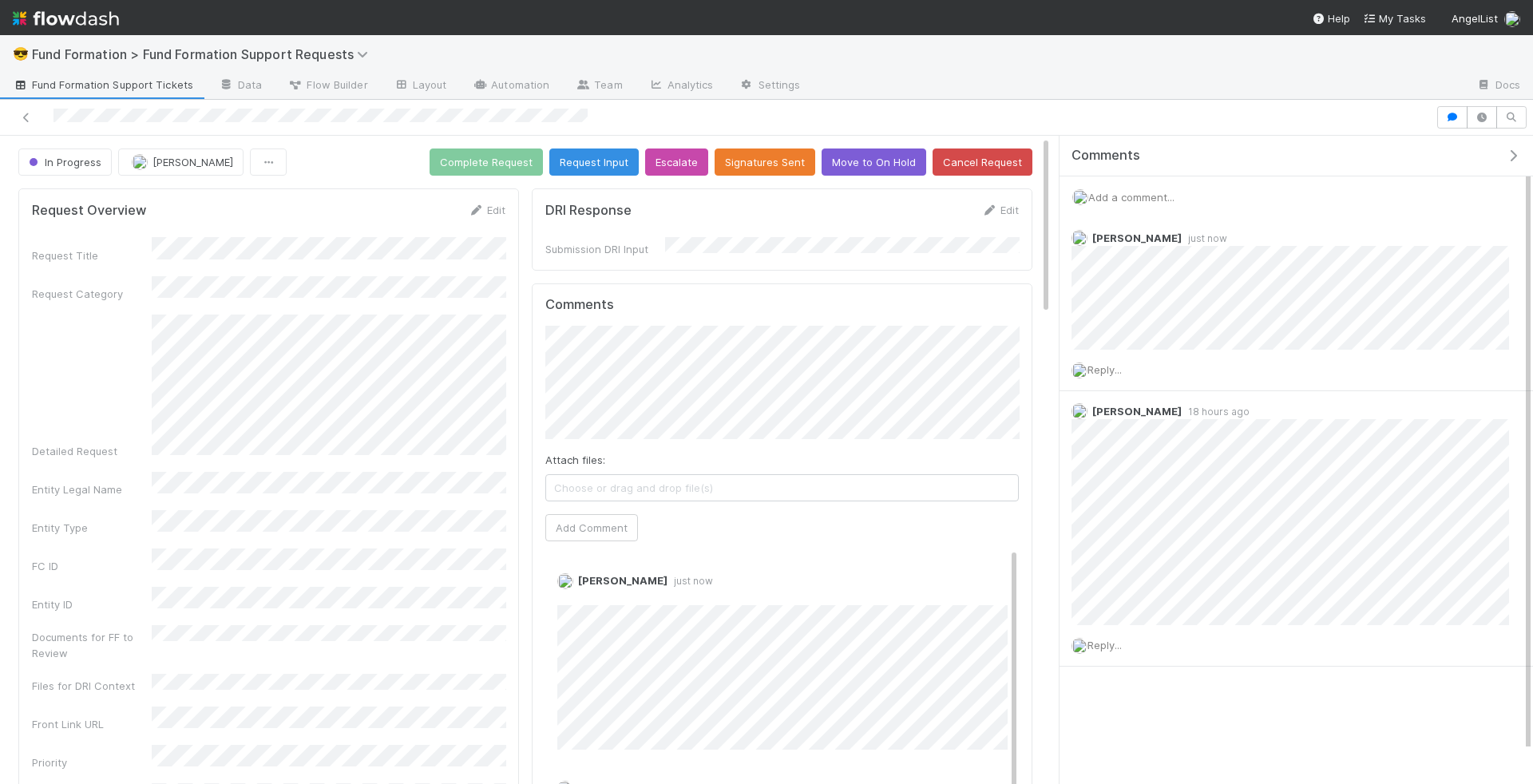
click at [134, 86] on span "Fund Formation Support Tickets" at bounding box center [103, 85] width 180 height 16
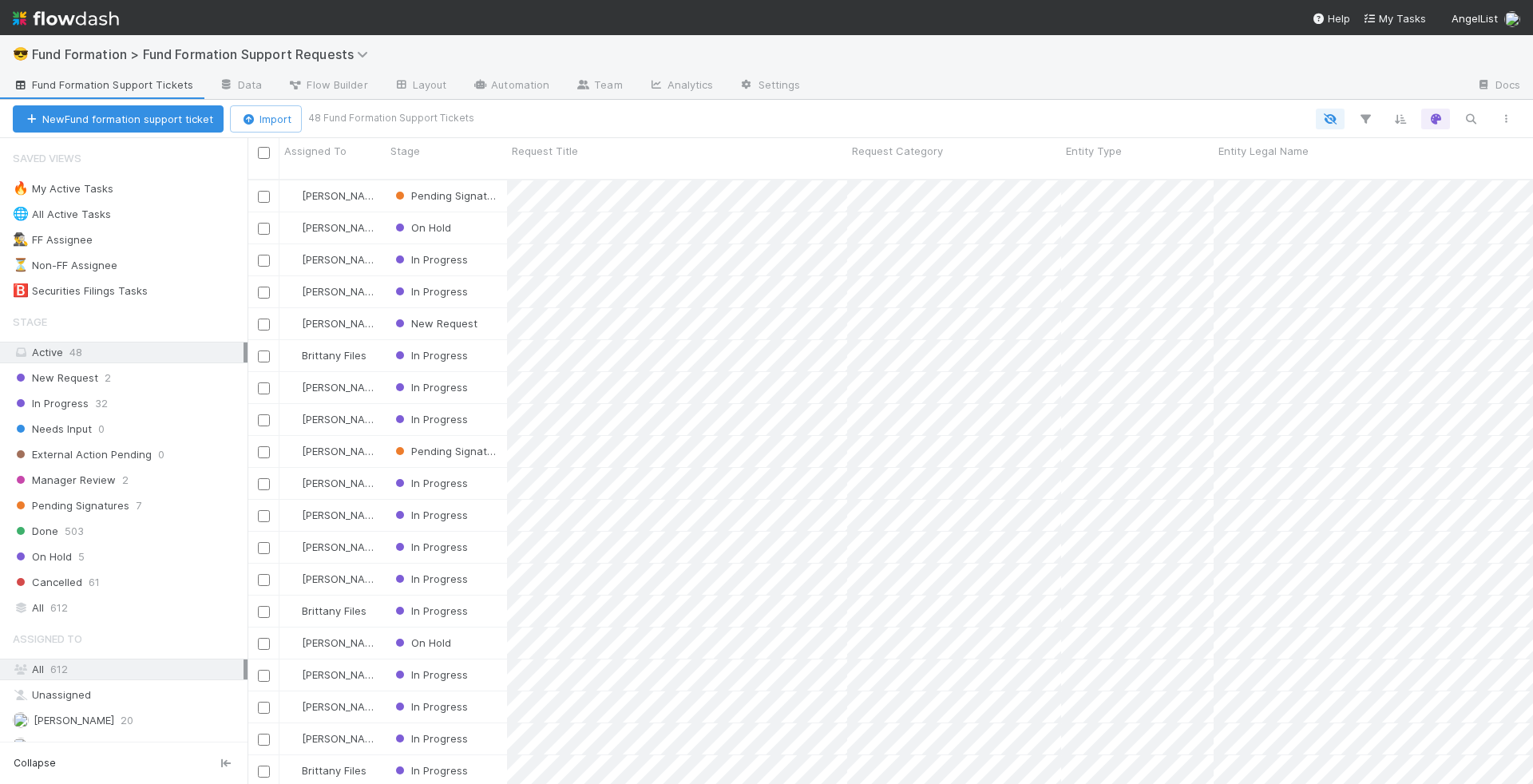
scroll to position [618, 1285]
click at [105, 195] on div "🔥 My Active Tasks" at bounding box center [63, 189] width 101 height 20
click at [496, 404] on div "In Progress" at bounding box center [446, 419] width 121 height 31
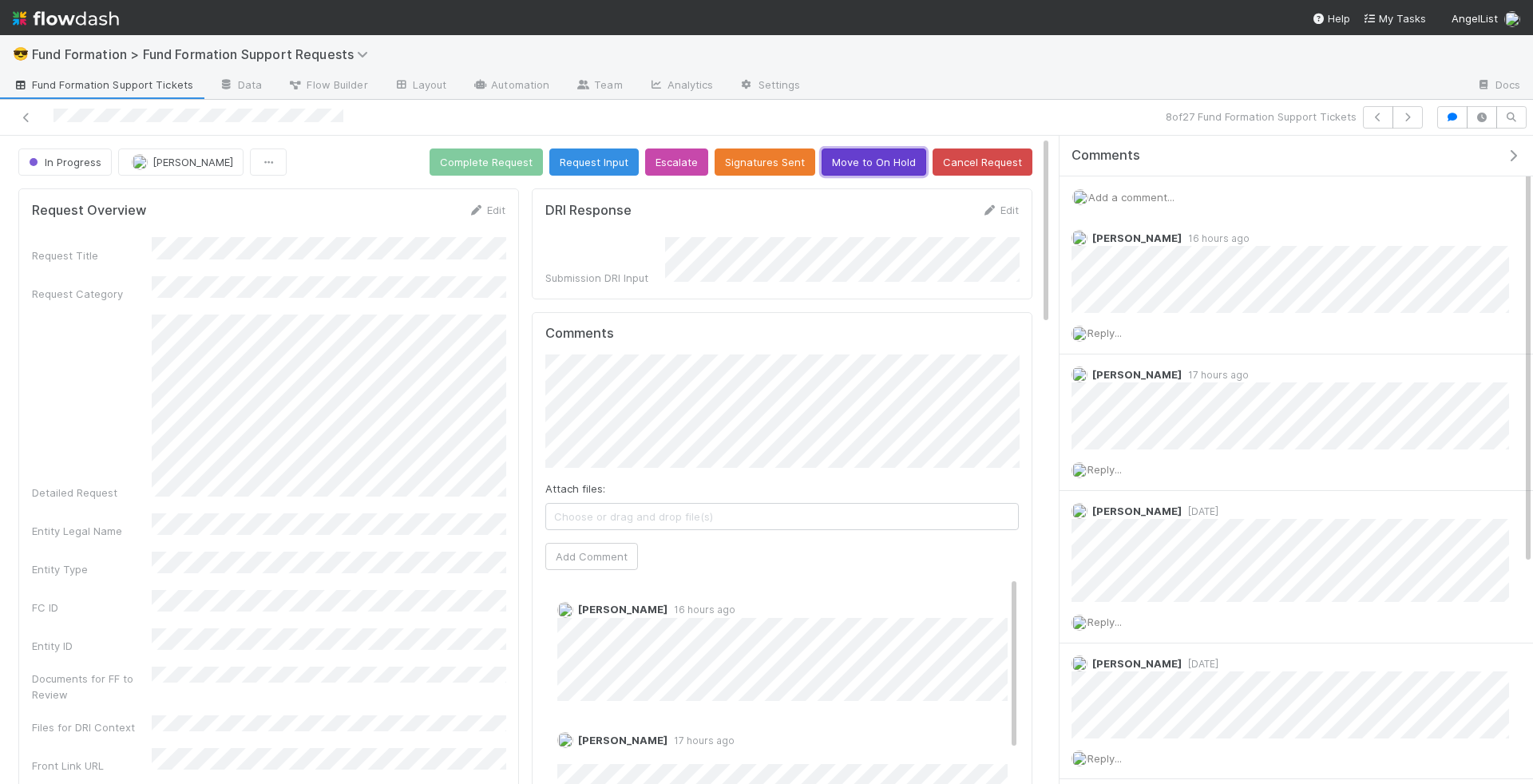
click at [867, 164] on button "Move to On Hold" at bounding box center [873, 161] width 105 height 27
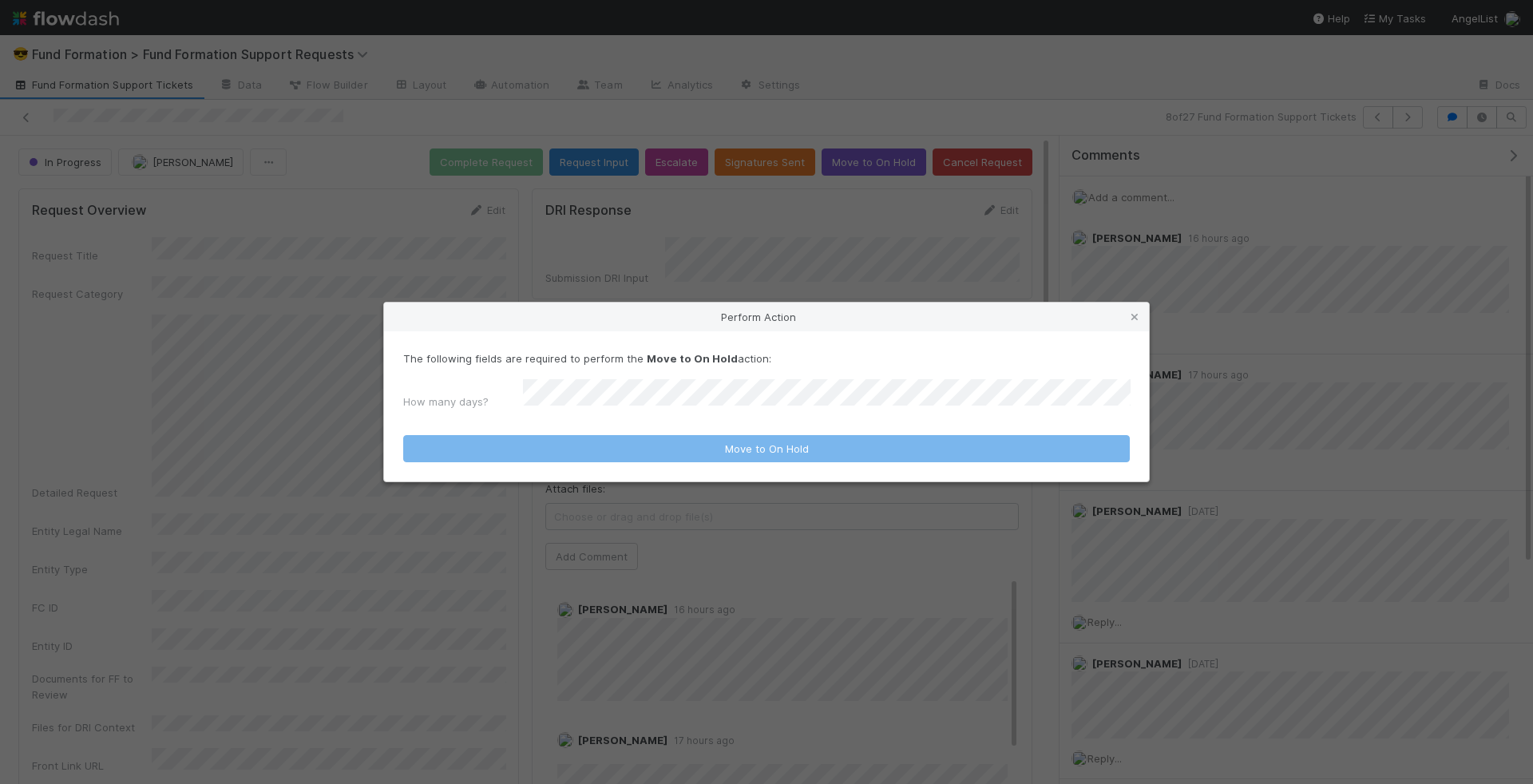
click at [773, 393] on div "The following fields are required to perform the Move to On Hold action: How ma…" at bounding box center [766, 383] width 727 height 67
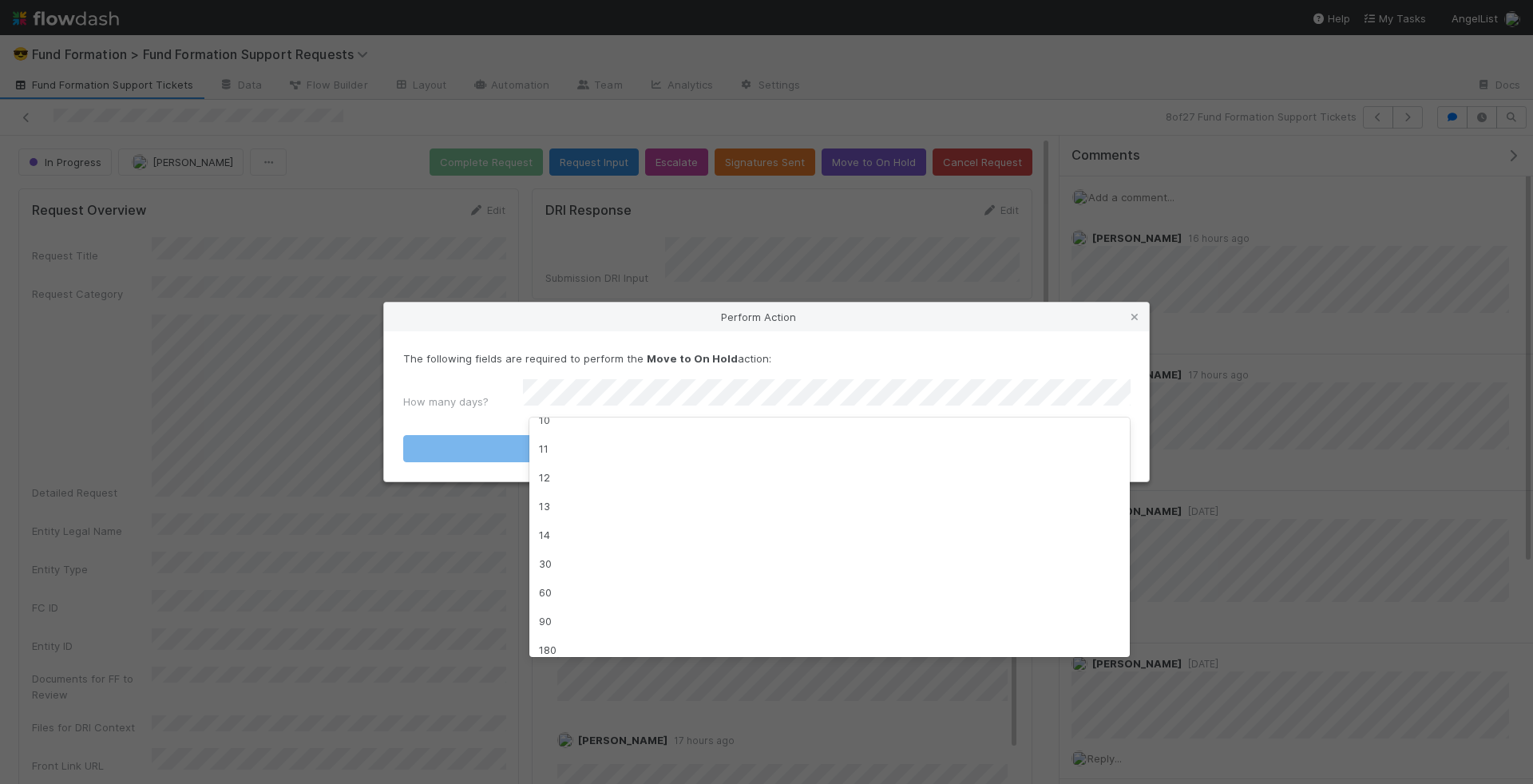
scroll to position [284, 0]
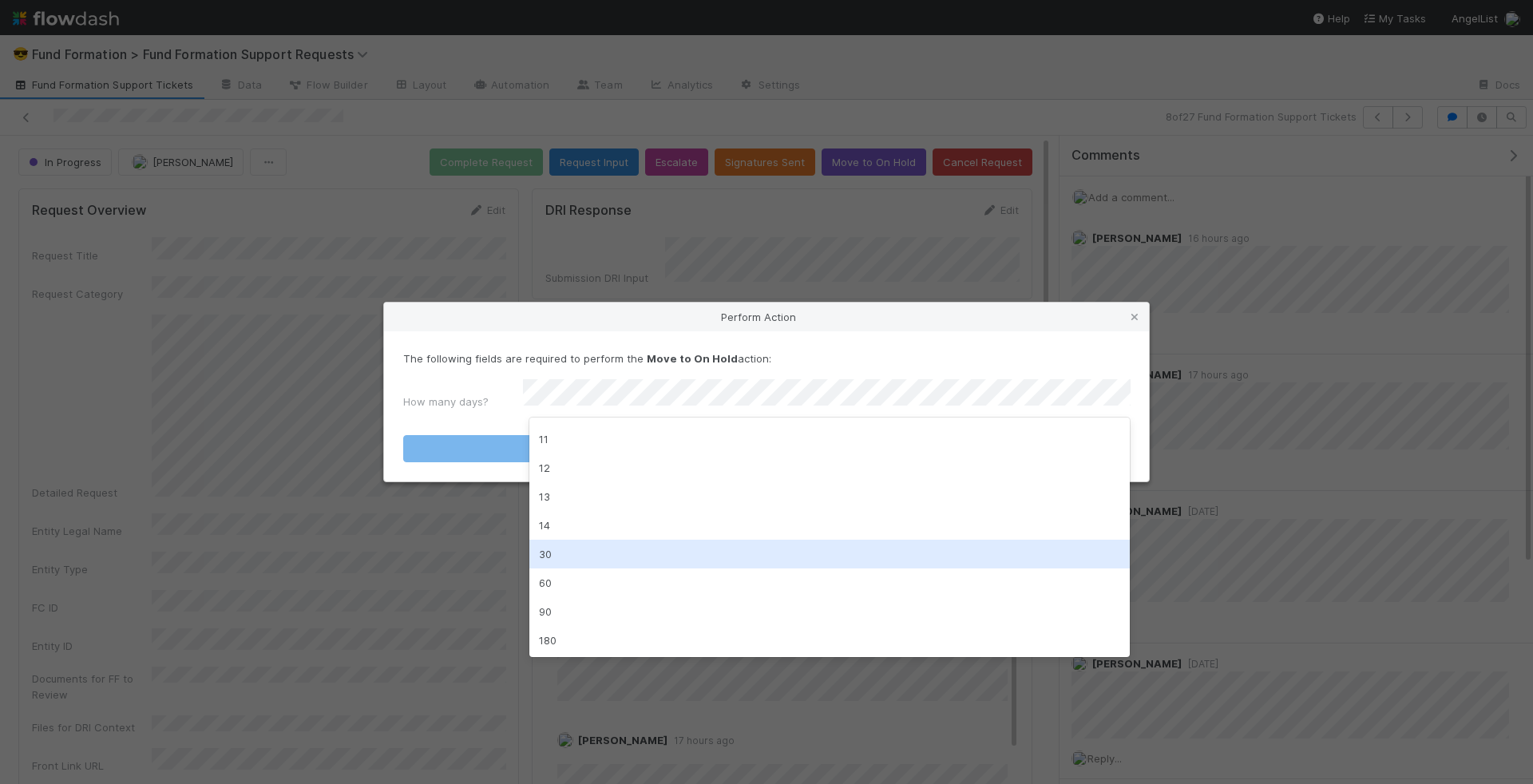
click at [708, 551] on div "30" at bounding box center [830, 553] width 601 height 29
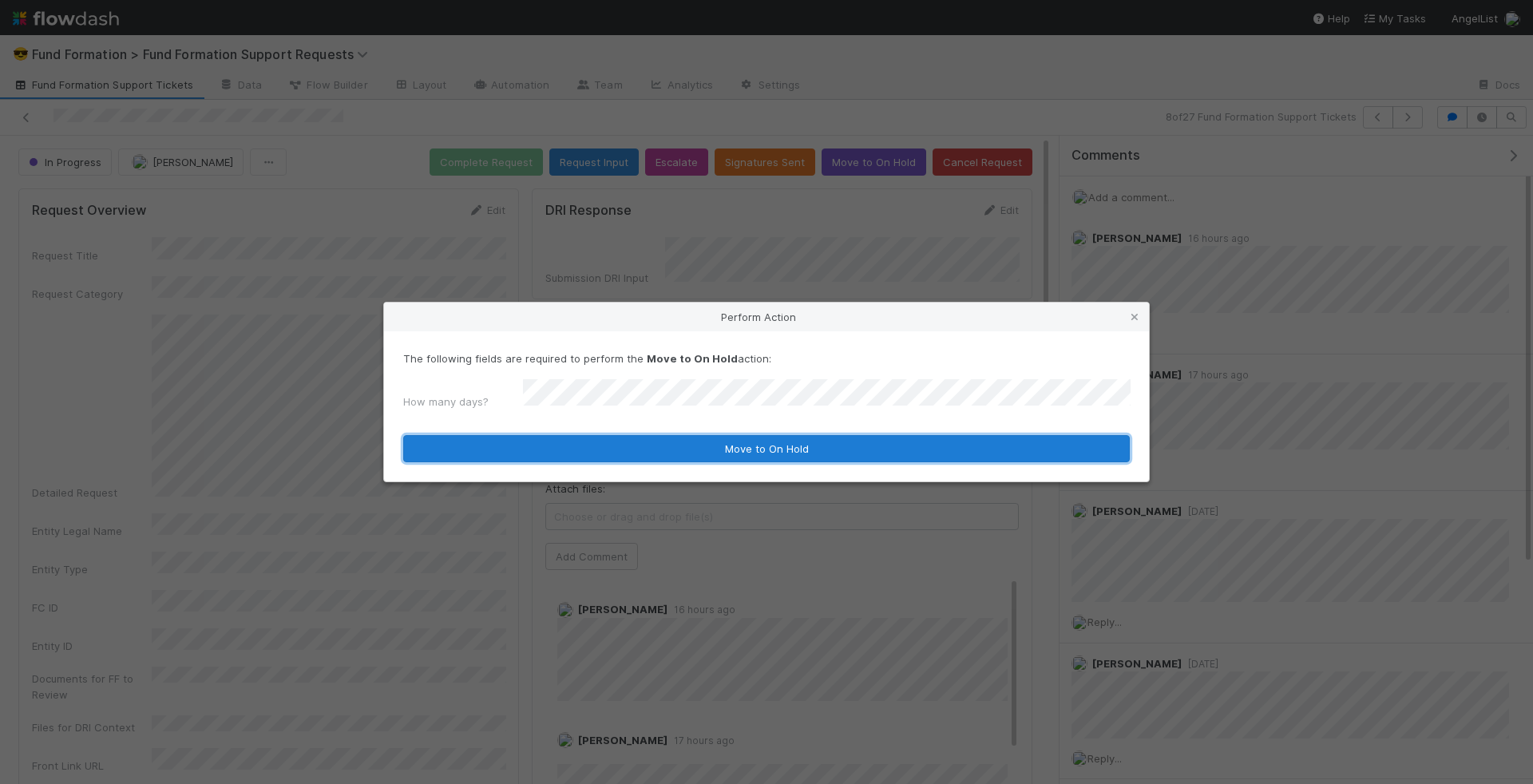
click at [759, 442] on button "Move to On Hold" at bounding box center [766, 448] width 727 height 27
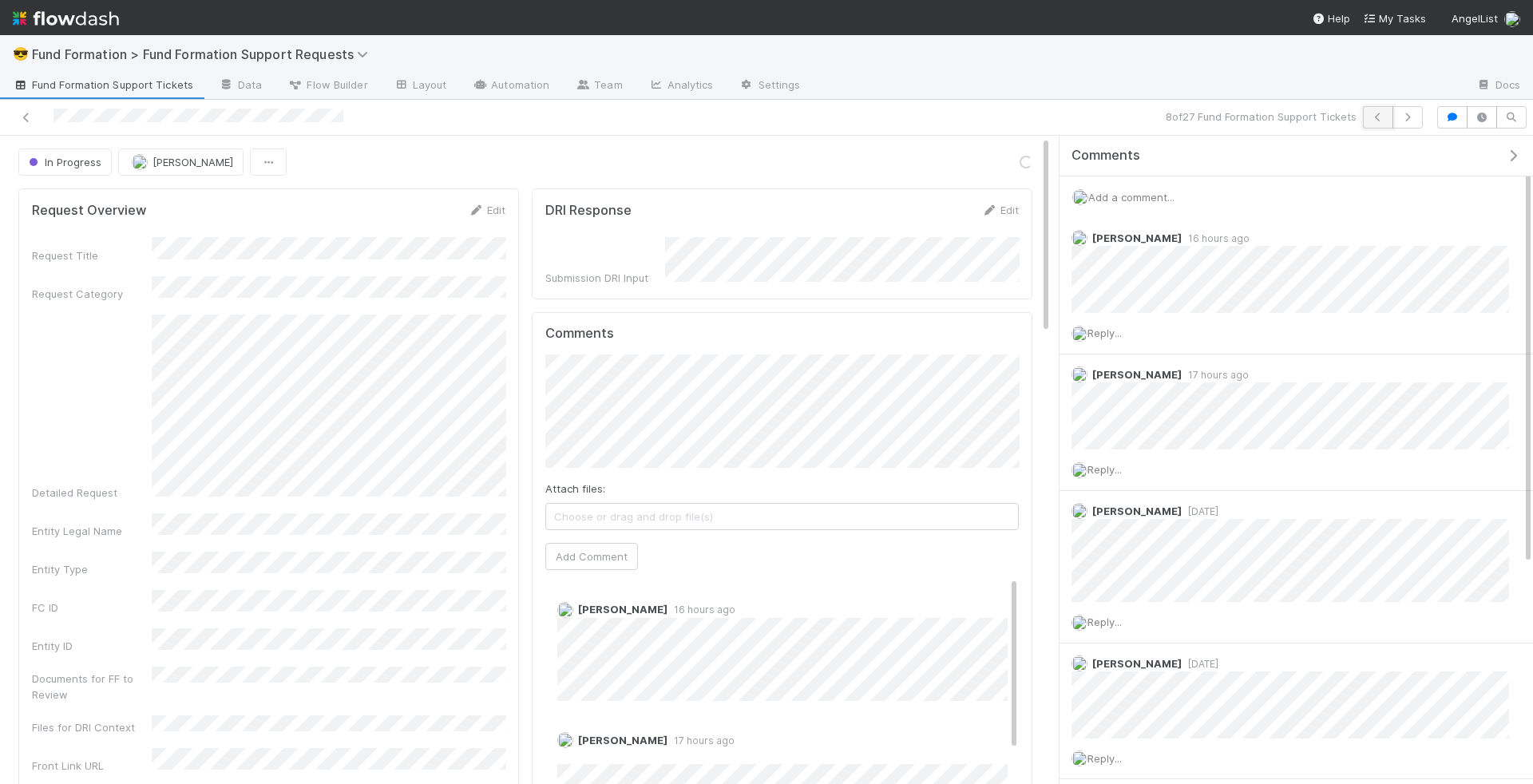
click at [1382, 117] on icon "button" at bounding box center [1378, 117] width 16 height 10
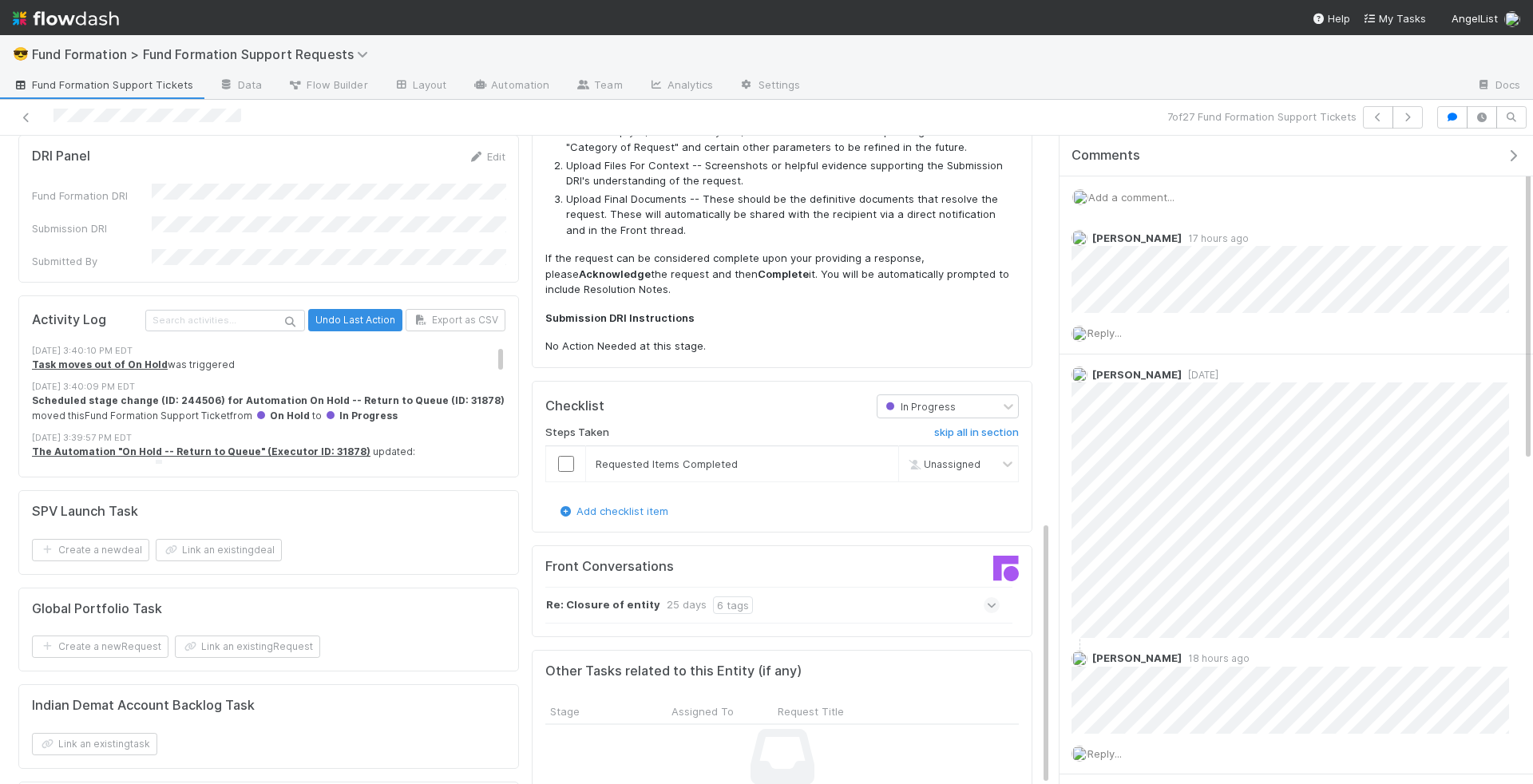
scroll to position [944, 0]
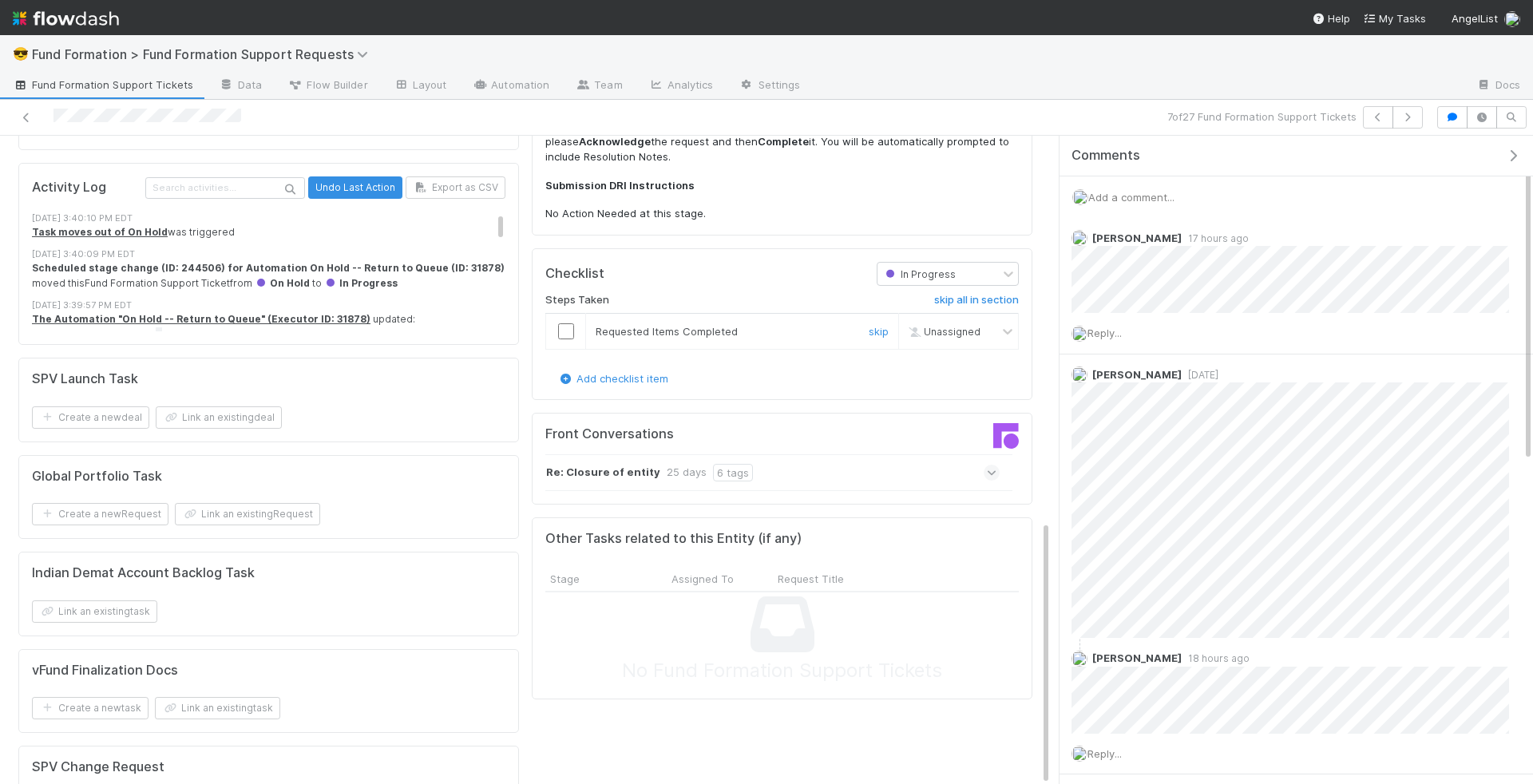
click at [565, 324] on input "checkbox" at bounding box center [566, 331] width 16 height 16
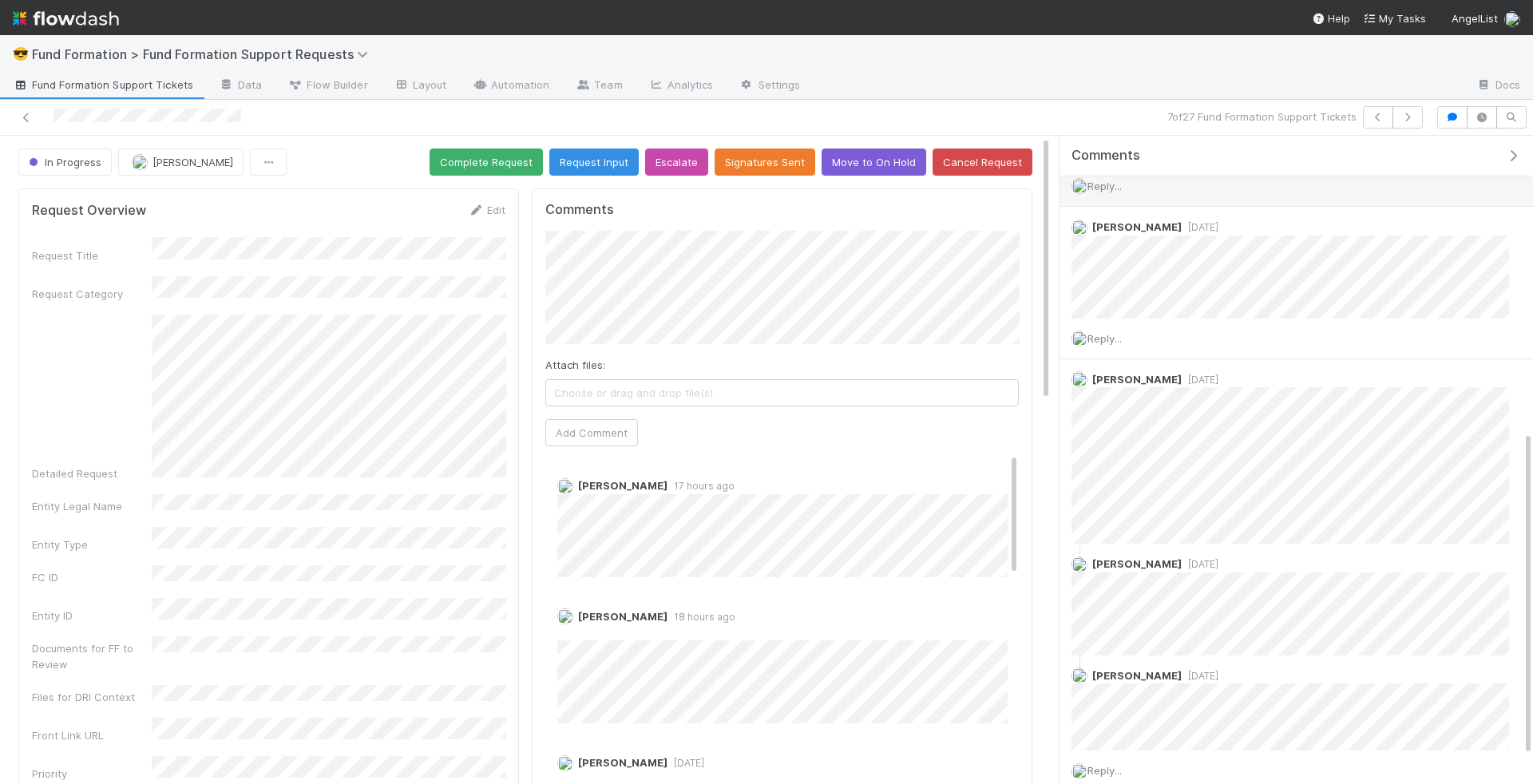
scroll to position [617, 0]
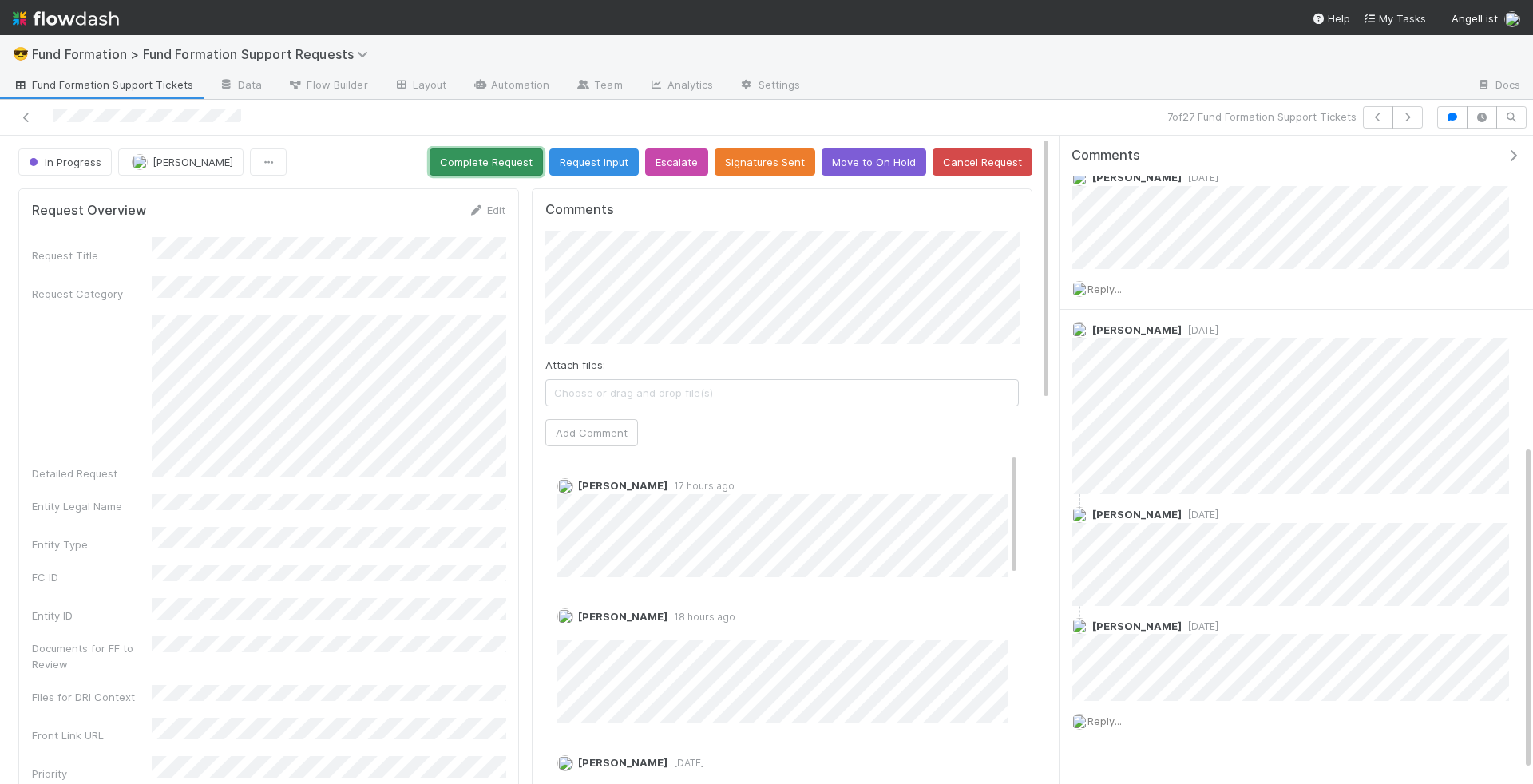
click at [478, 158] on button "Complete Request" at bounding box center [486, 161] width 113 height 27
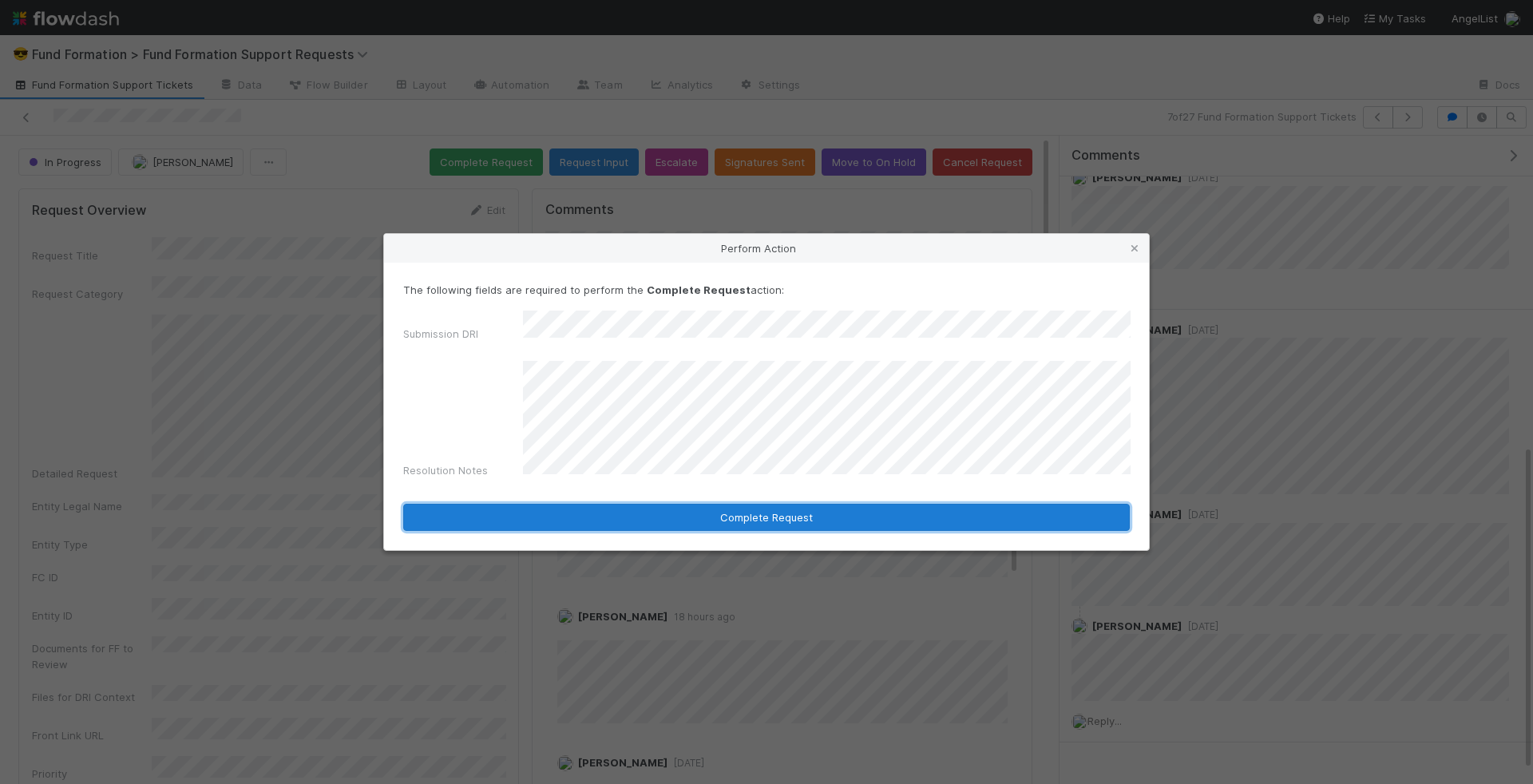
click at [906, 514] on button "Complete Request" at bounding box center [766, 516] width 727 height 27
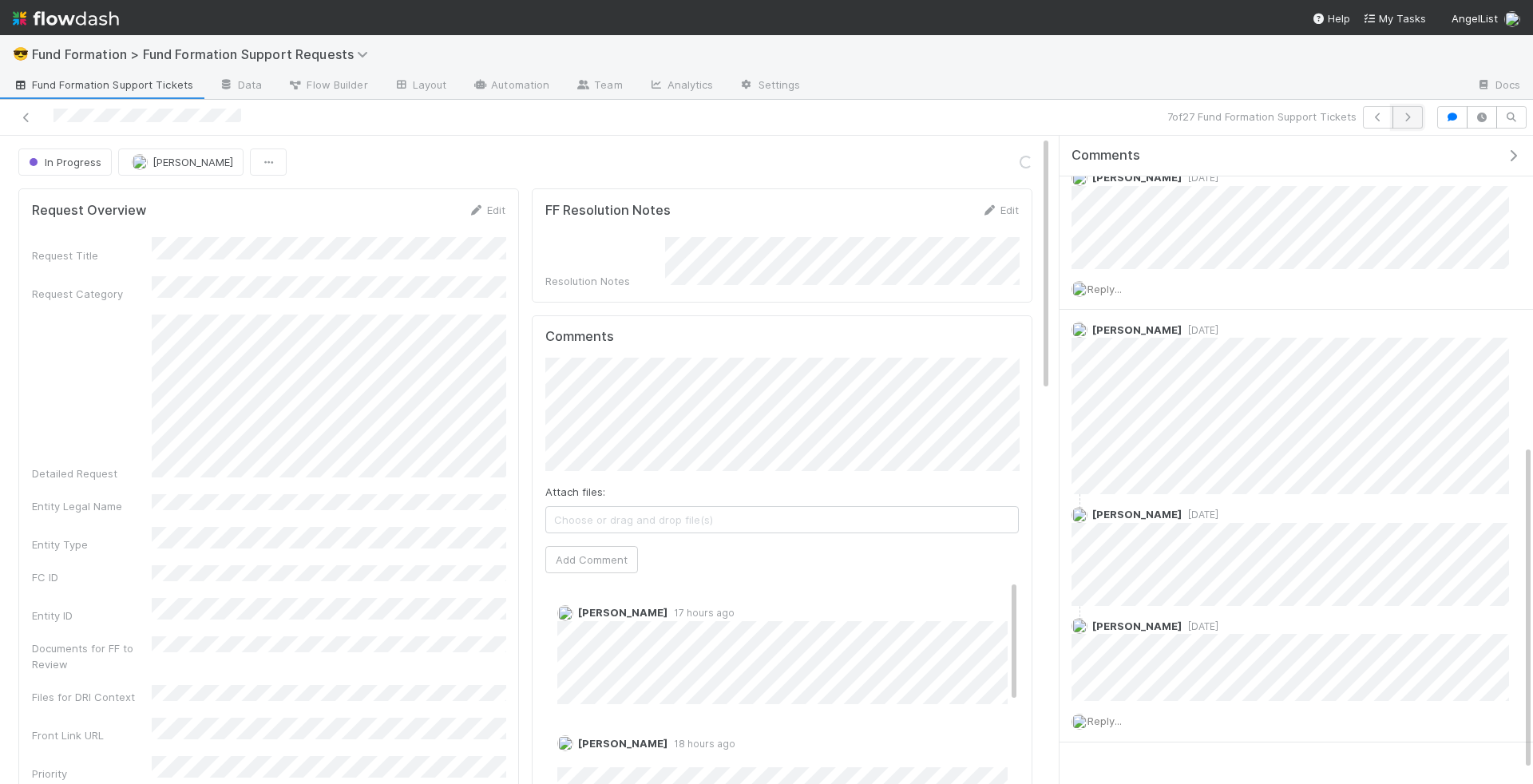
click at [1409, 119] on icon "button" at bounding box center [1408, 117] width 16 height 10
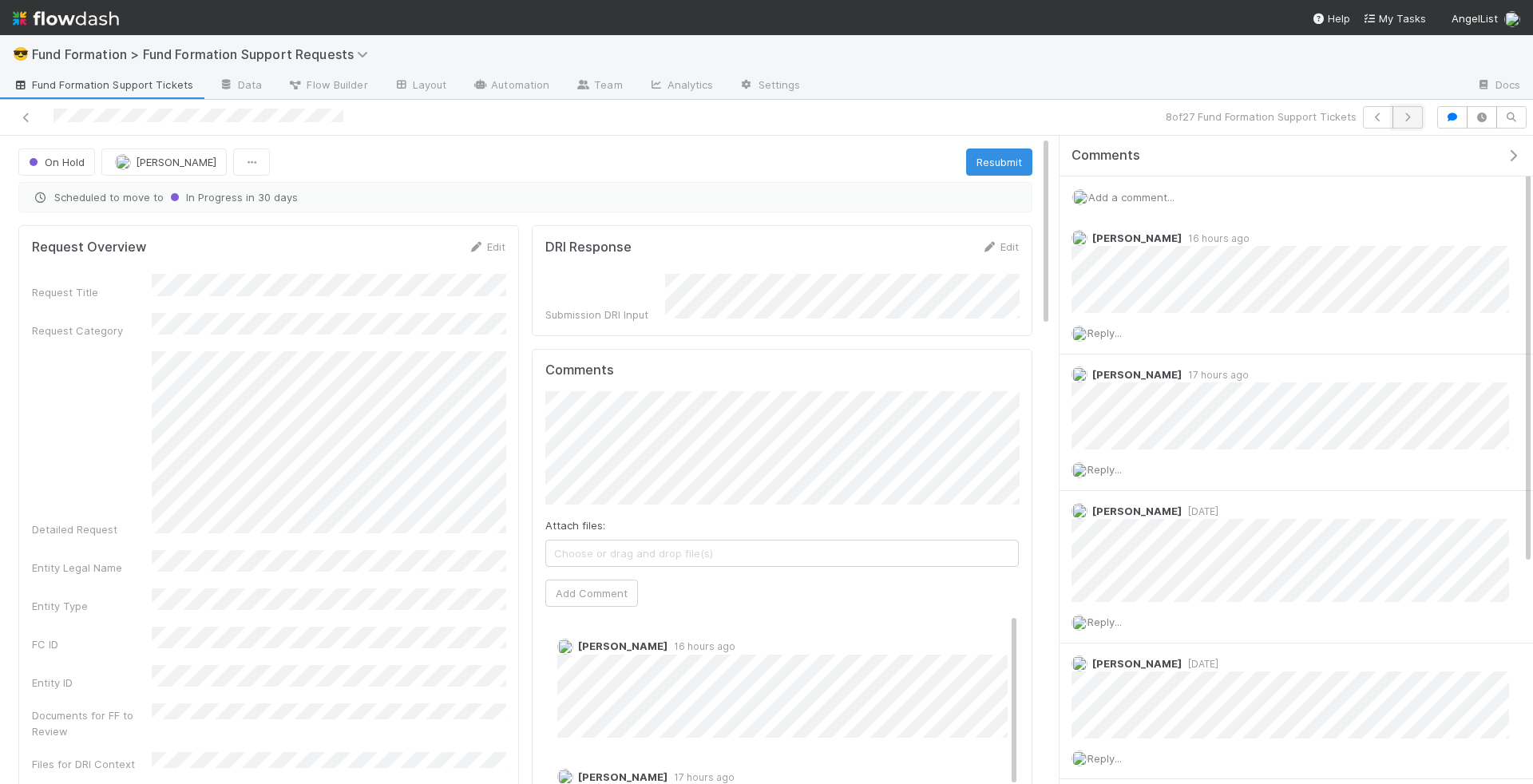
click at [1414, 112] on icon "button" at bounding box center [1408, 117] width 16 height 10
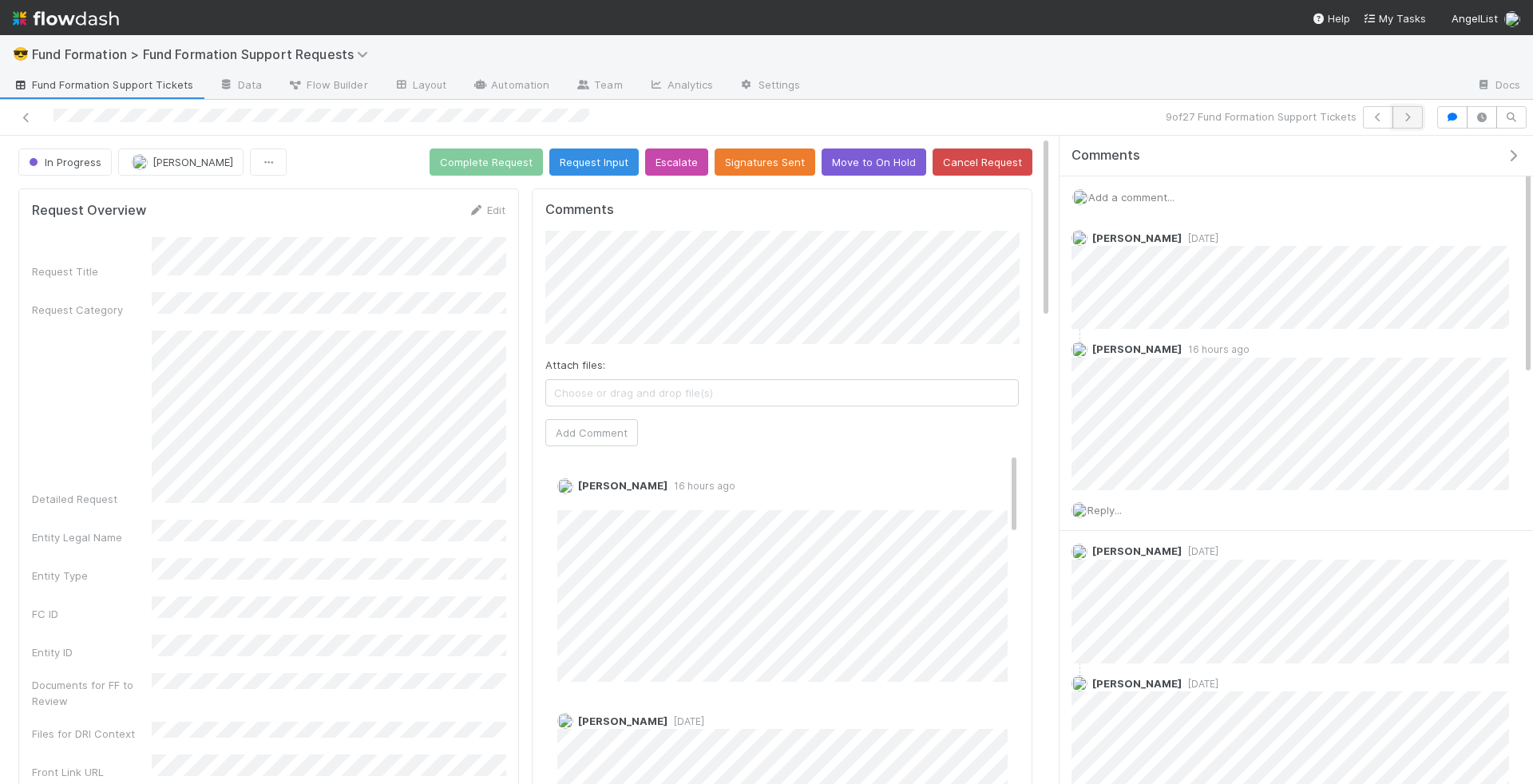
click at [1417, 123] on button "button" at bounding box center [1408, 117] width 30 height 22
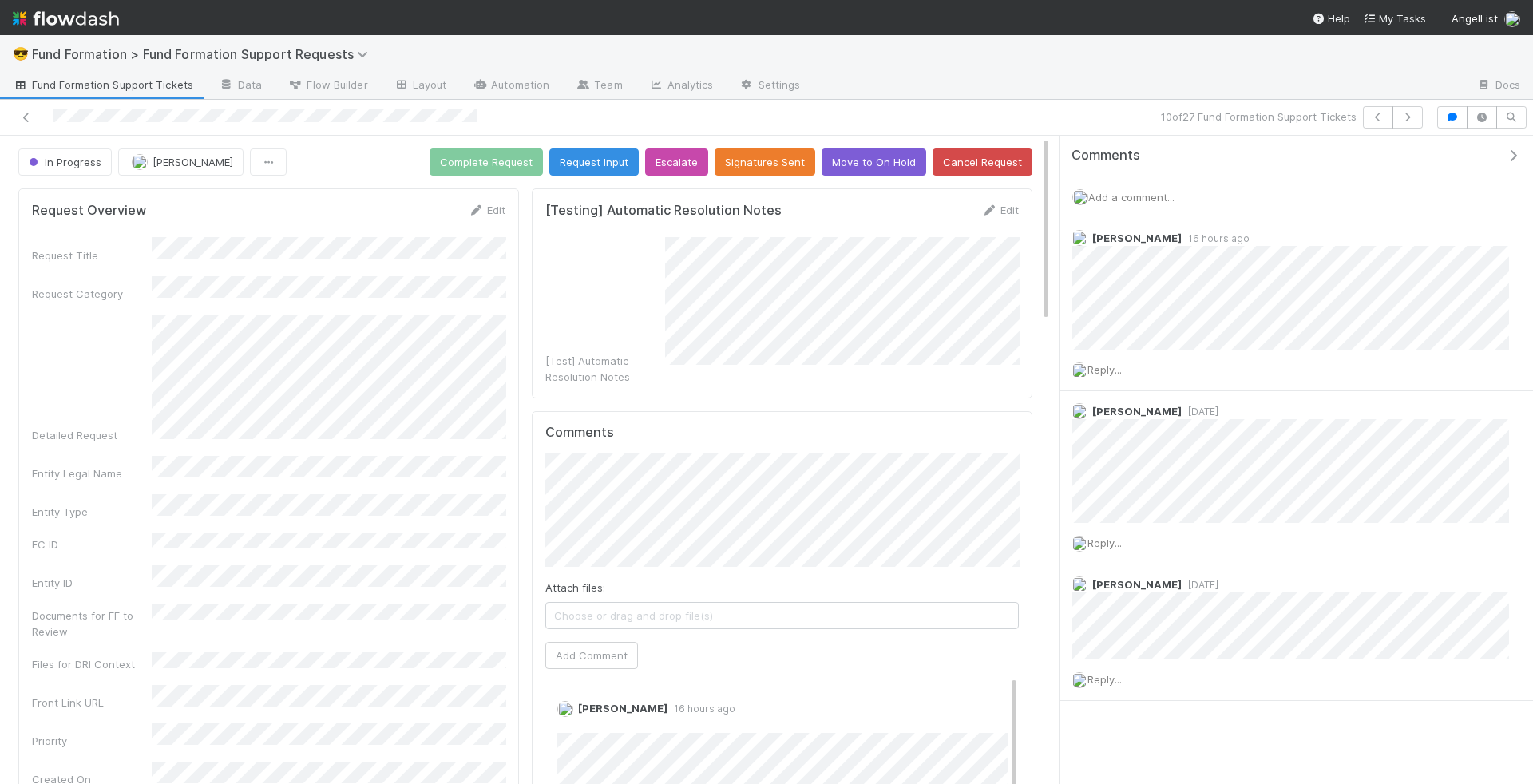
click at [64, 108] on div at bounding box center [266, 116] width 424 height 17
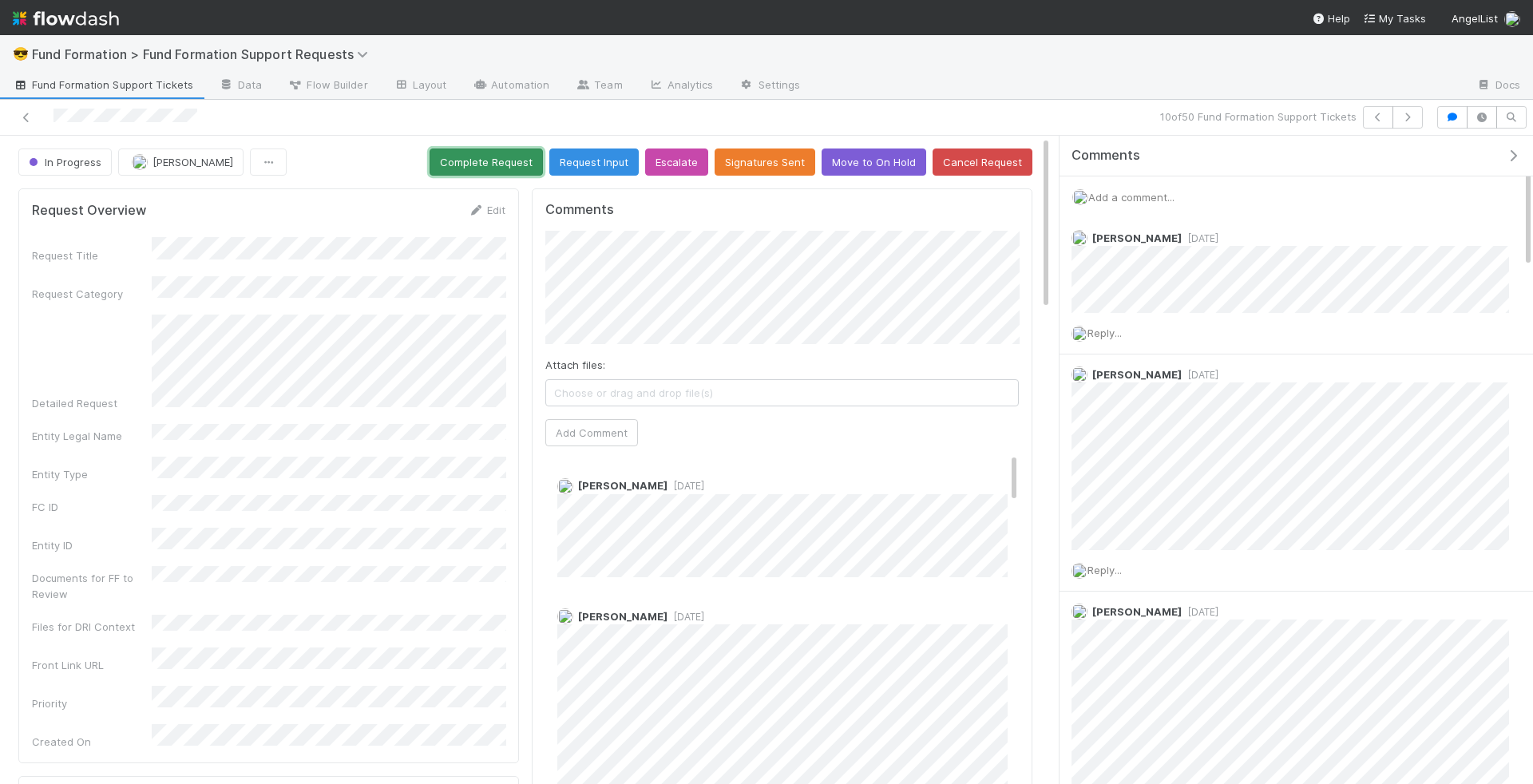
click at [506, 157] on button "Complete Request" at bounding box center [486, 161] width 113 height 27
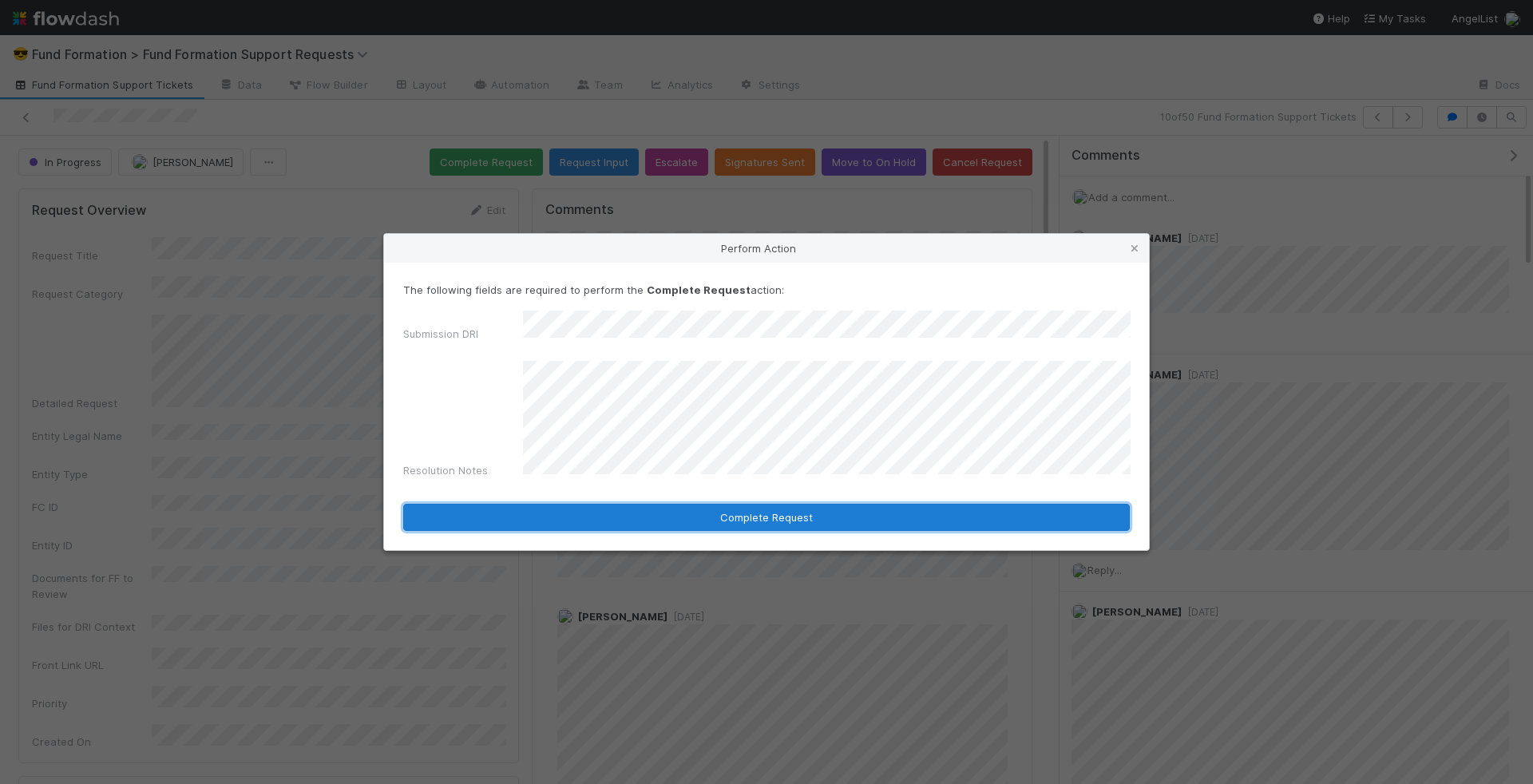
click at [944, 507] on button "Complete Request" at bounding box center [766, 516] width 727 height 27
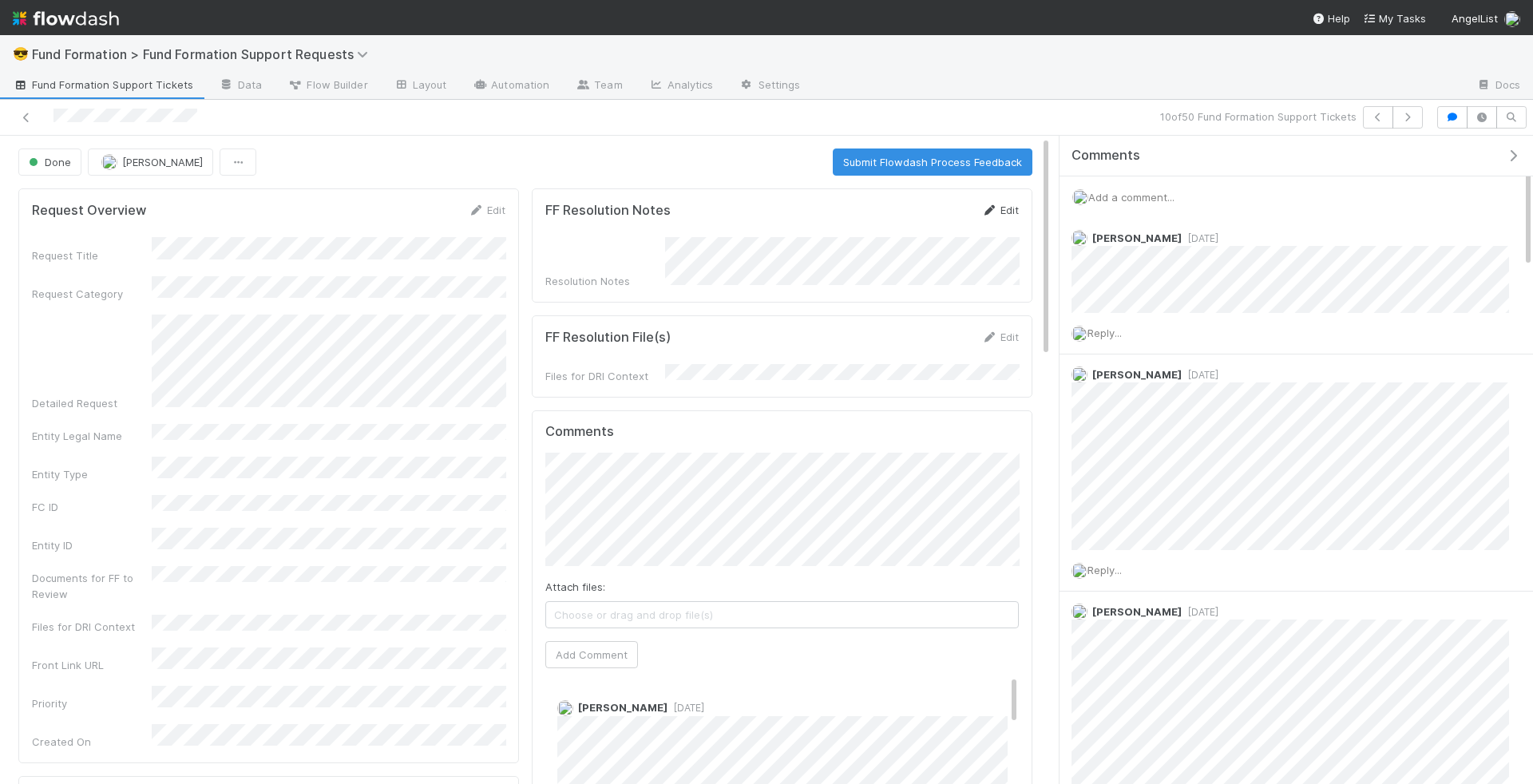
click at [1010, 204] on link "Edit" at bounding box center [1000, 210] width 38 height 13
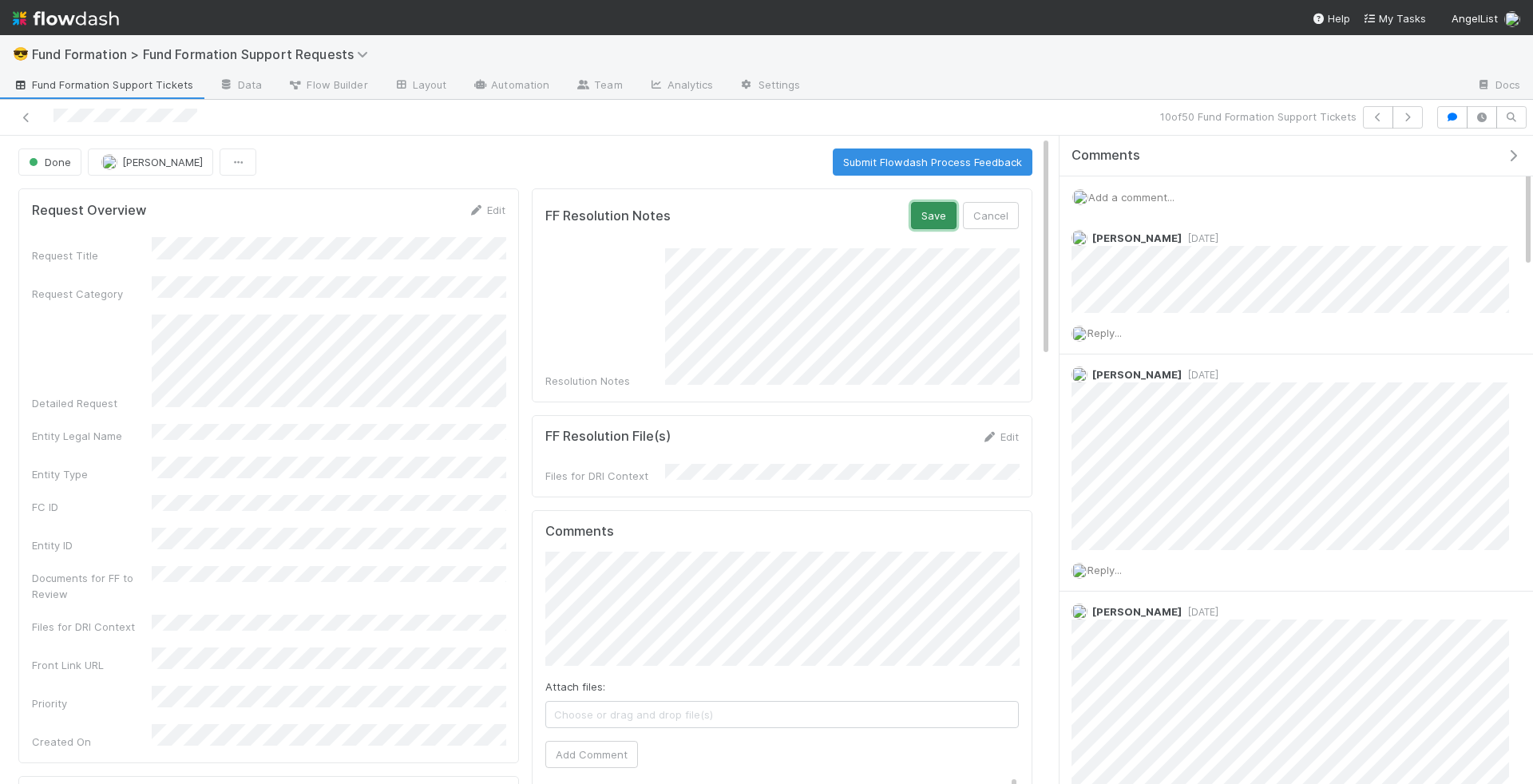
click at [942, 205] on button "Save" at bounding box center [934, 215] width 46 height 27
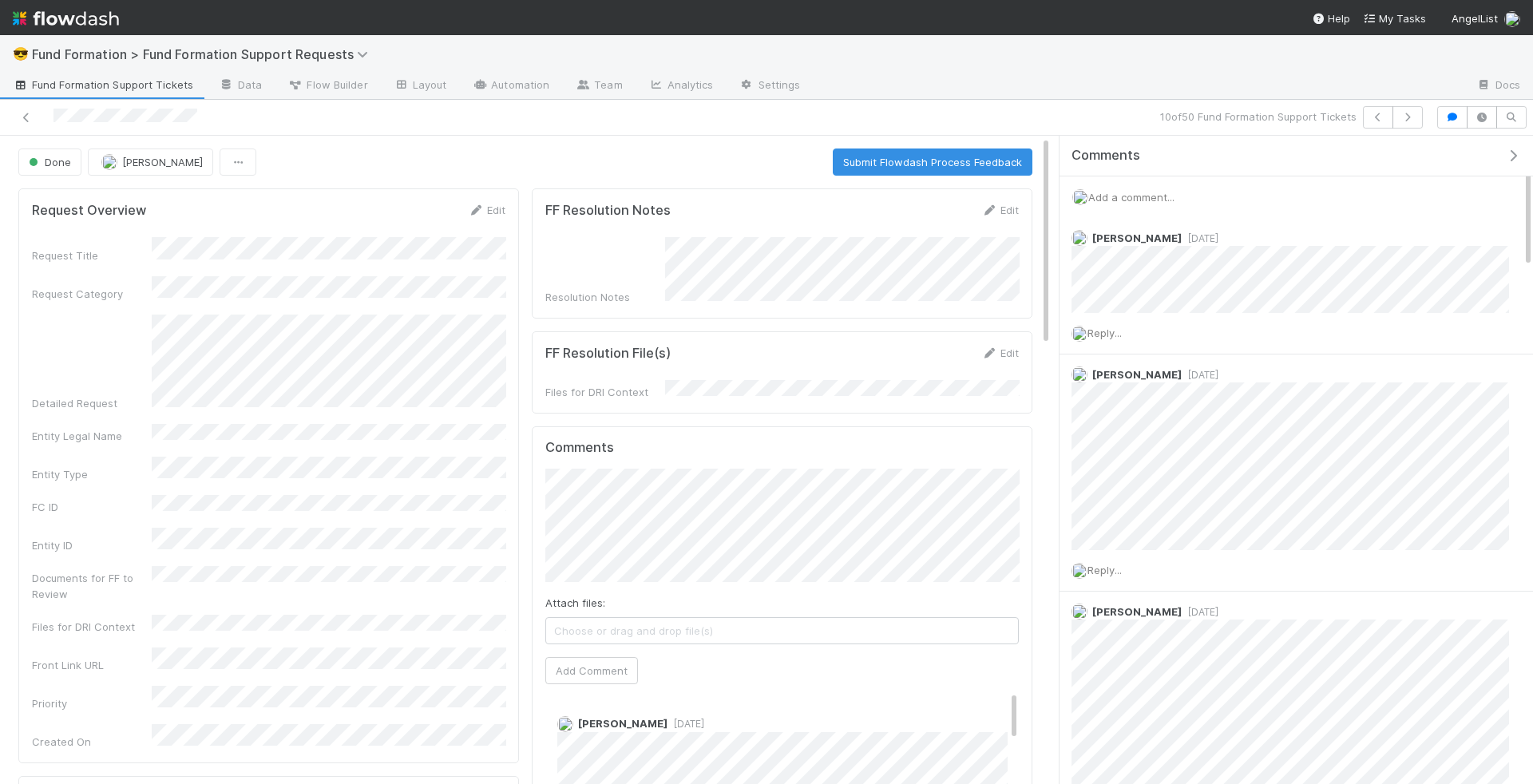
click at [95, 89] on span "Fund Formation Support Tickets" at bounding box center [103, 85] width 180 height 16
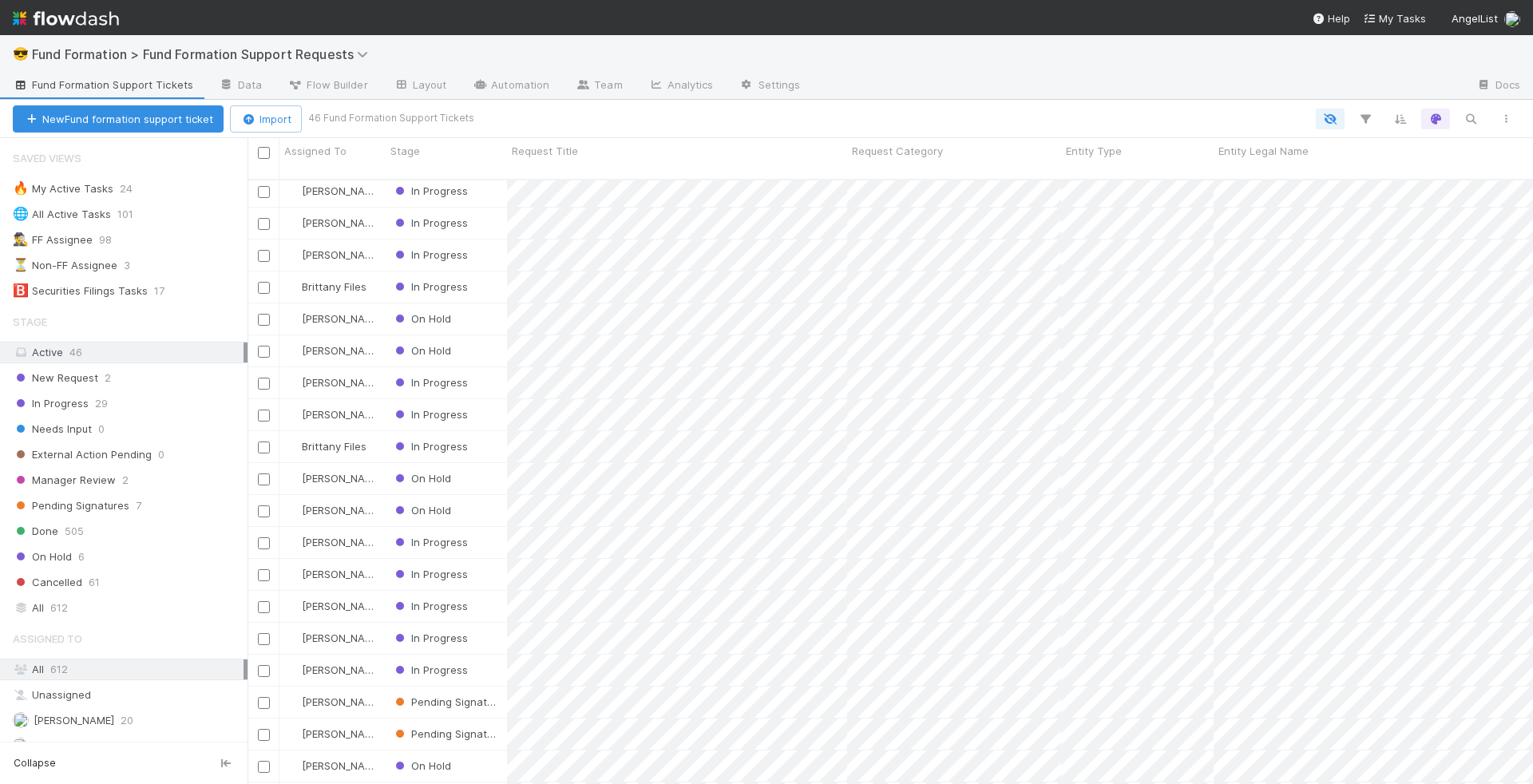
scroll to position [228, 0]
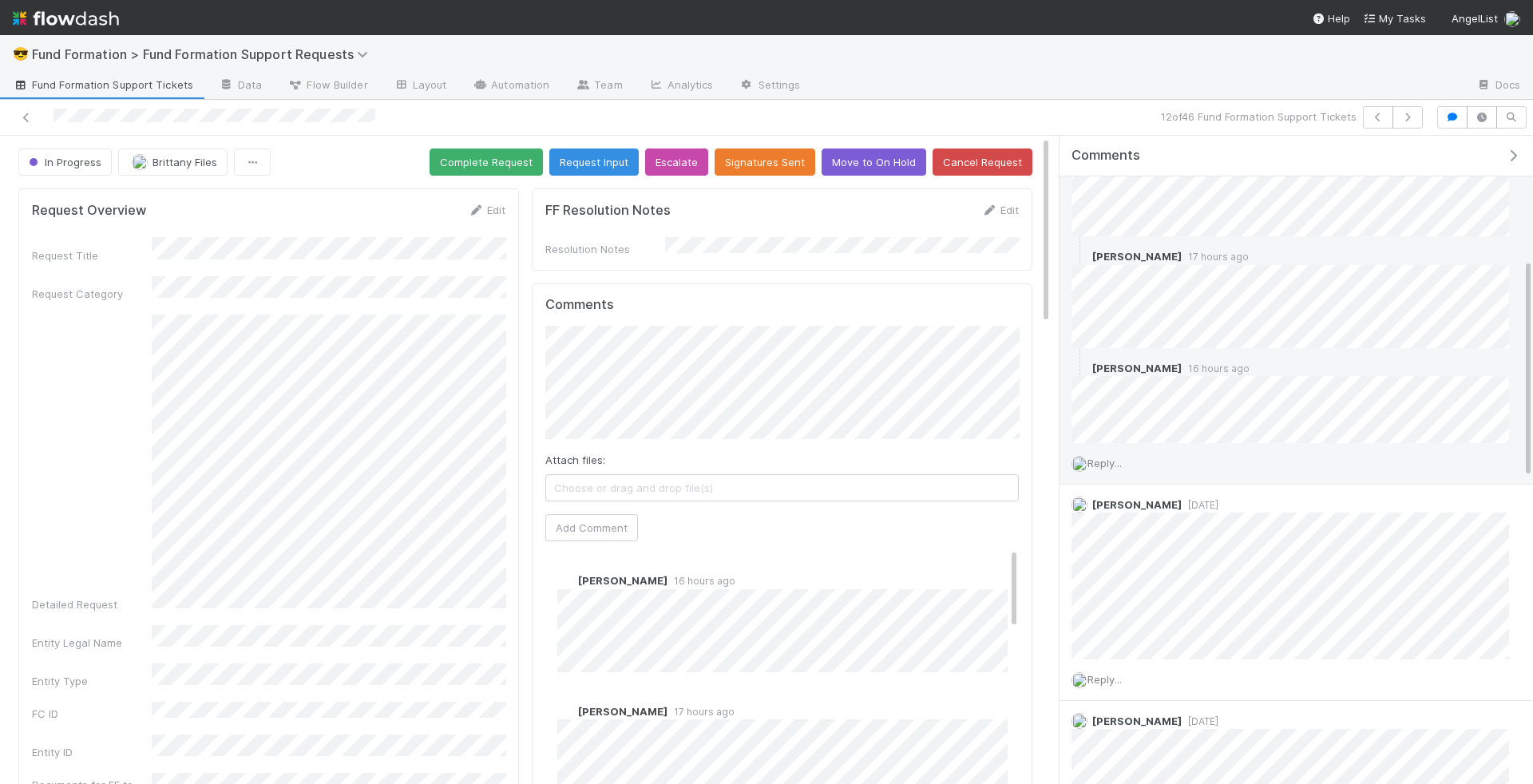
scroll to position [364, 0]
click at [1107, 454] on span "Reply..." at bounding box center [1104, 460] width 34 height 13
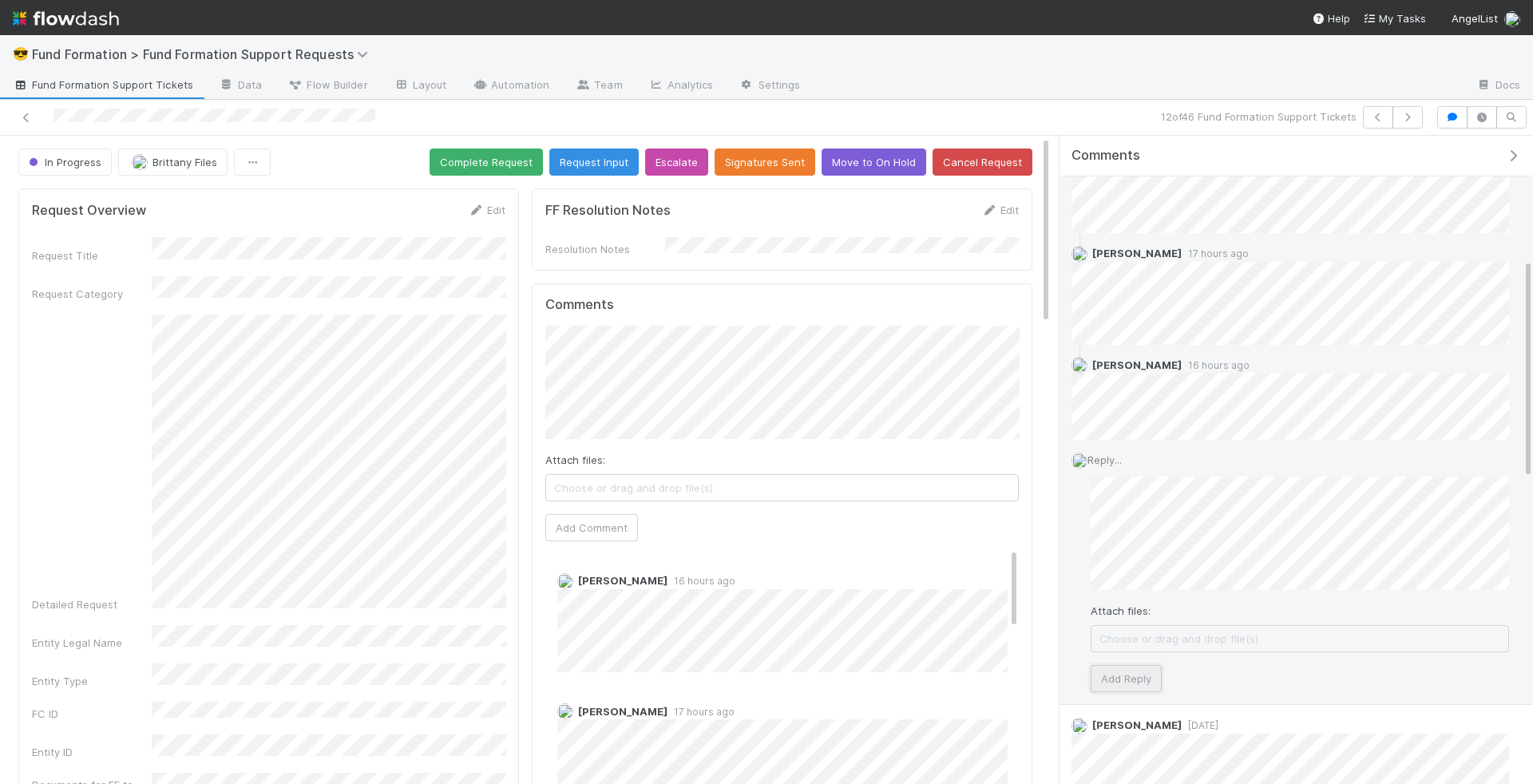
click at [1131, 668] on button "Add Reply" at bounding box center [1126, 678] width 71 height 27
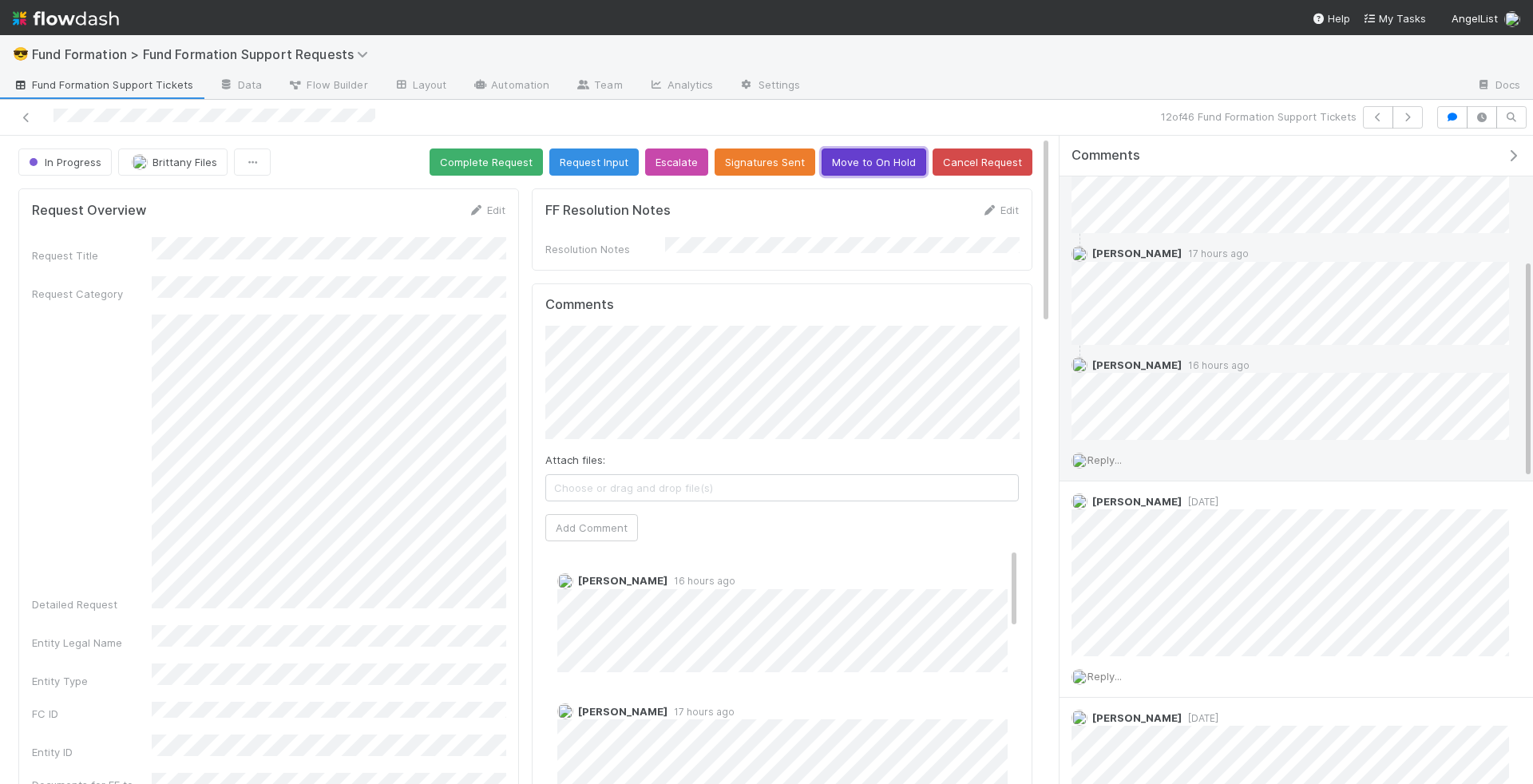
click at [880, 167] on button "Move to On Hold" at bounding box center [873, 161] width 105 height 27
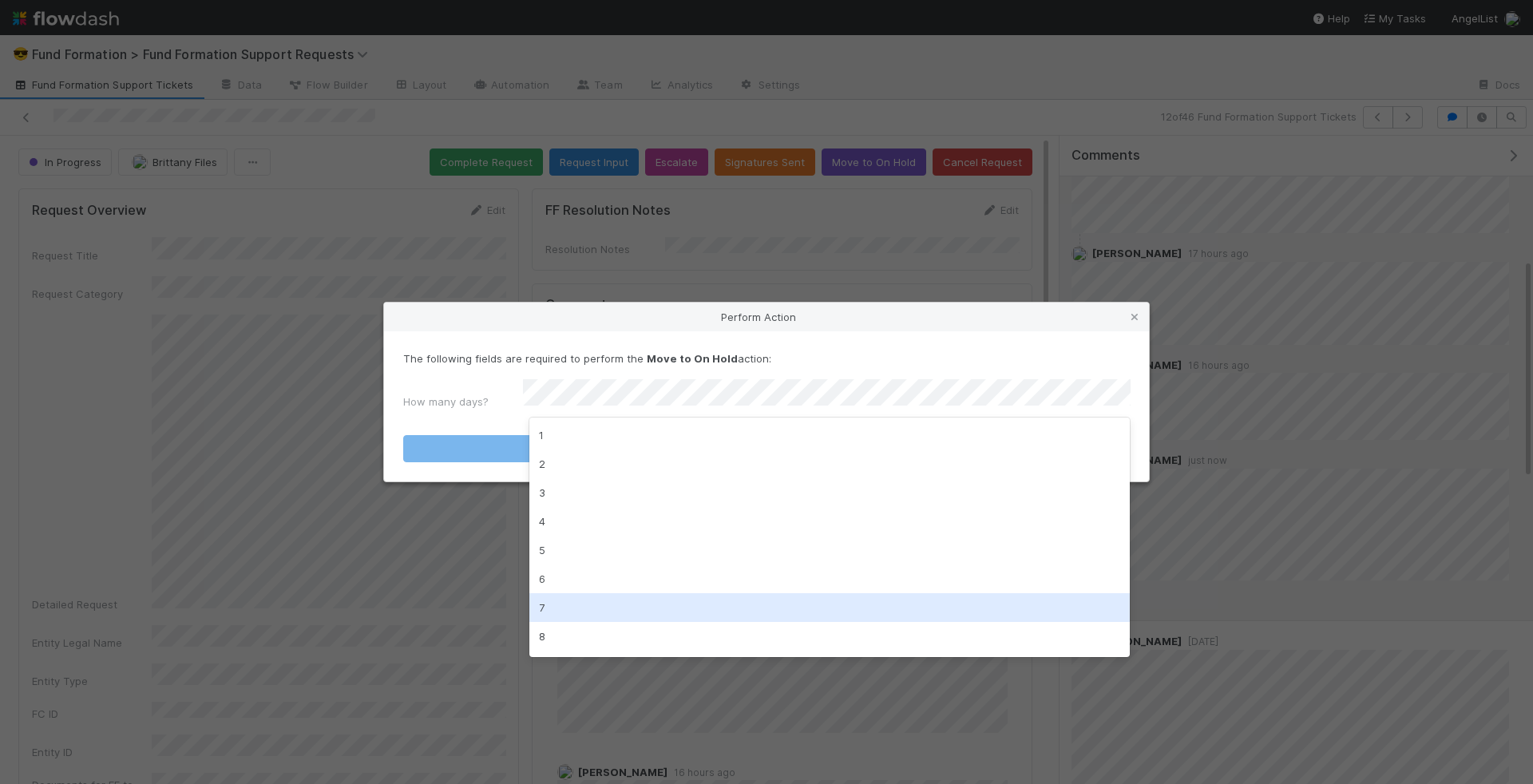
click at [688, 610] on div "7" at bounding box center [830, 607] width 601 height 29
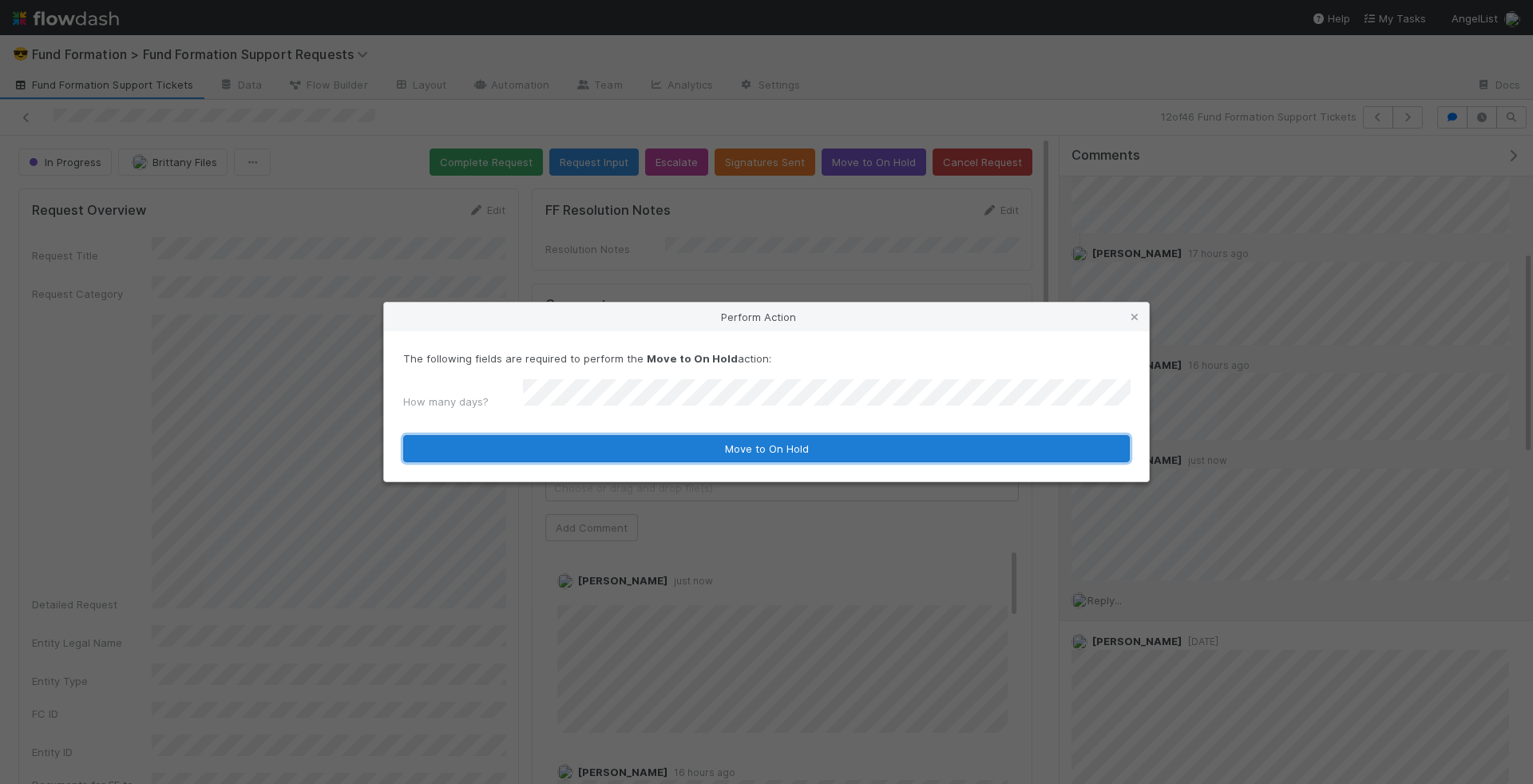
click at [764, 442] on button "Move to On Hold" at bounding box center [766, 448] width 727 height 27
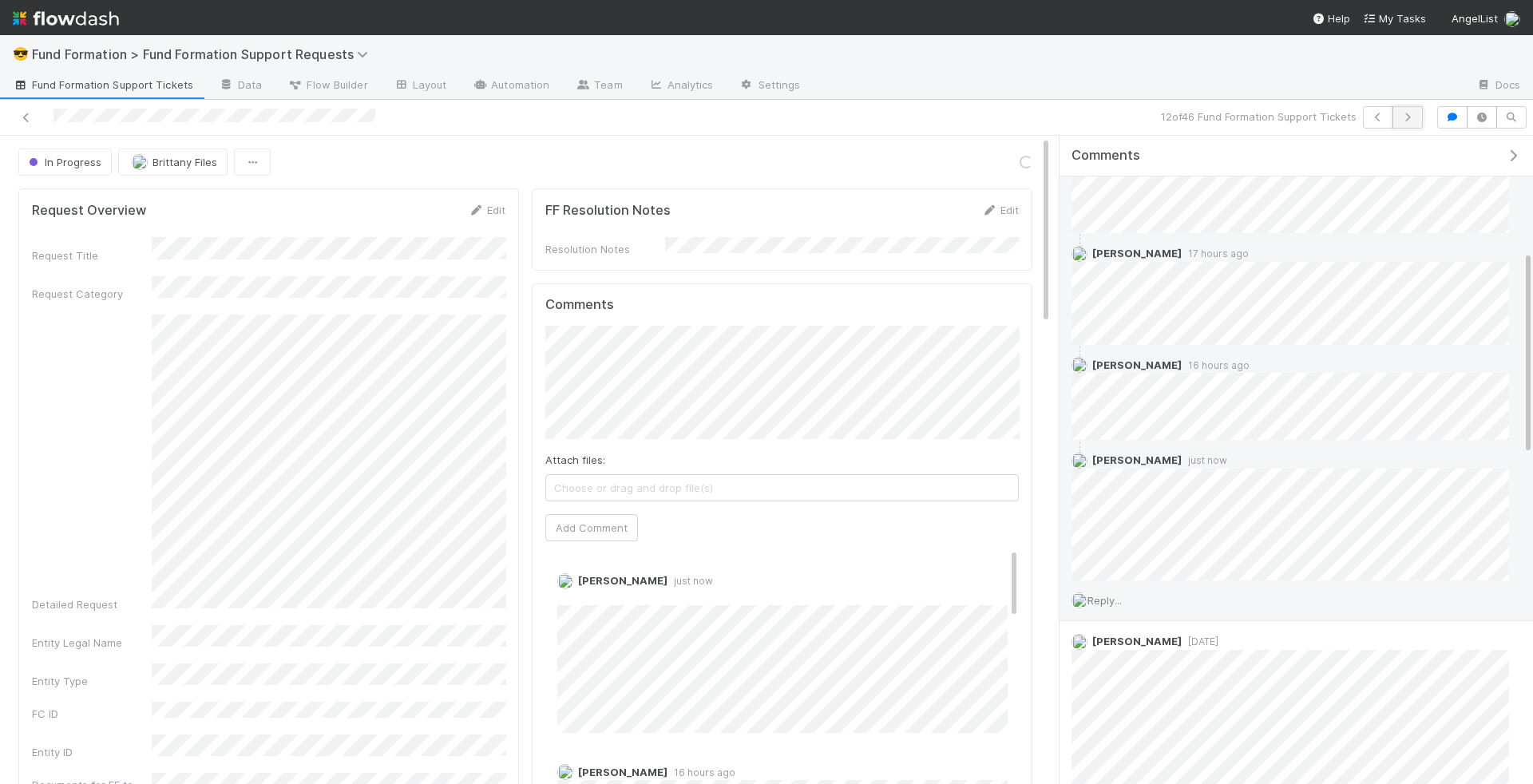
click at [1410, 110] on button "button" at bounding box center [1408, 117] width 30 height 22
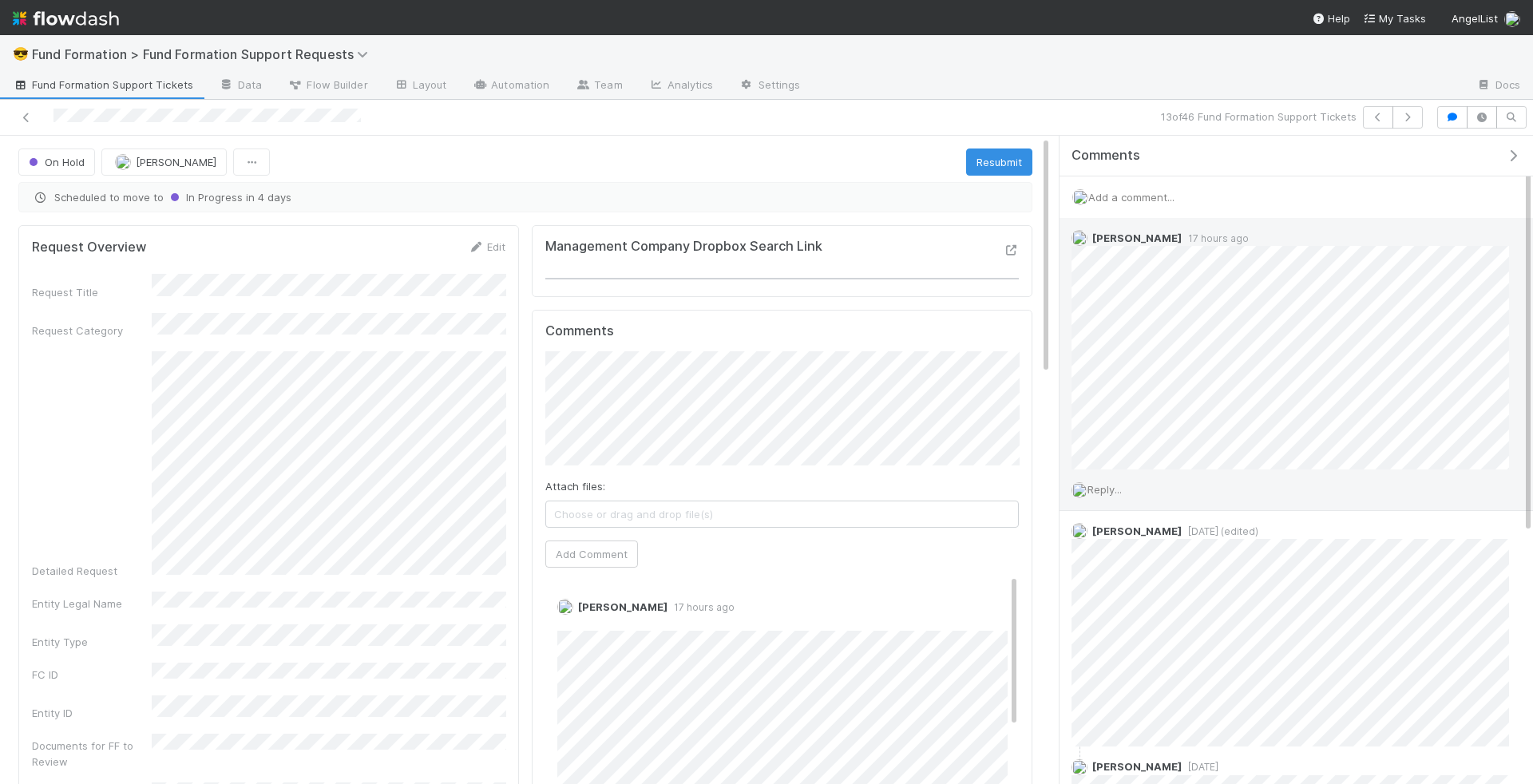
click at [1120, 486] on span "Reply..." at bounding box center [1104, 489] width 34 height 13
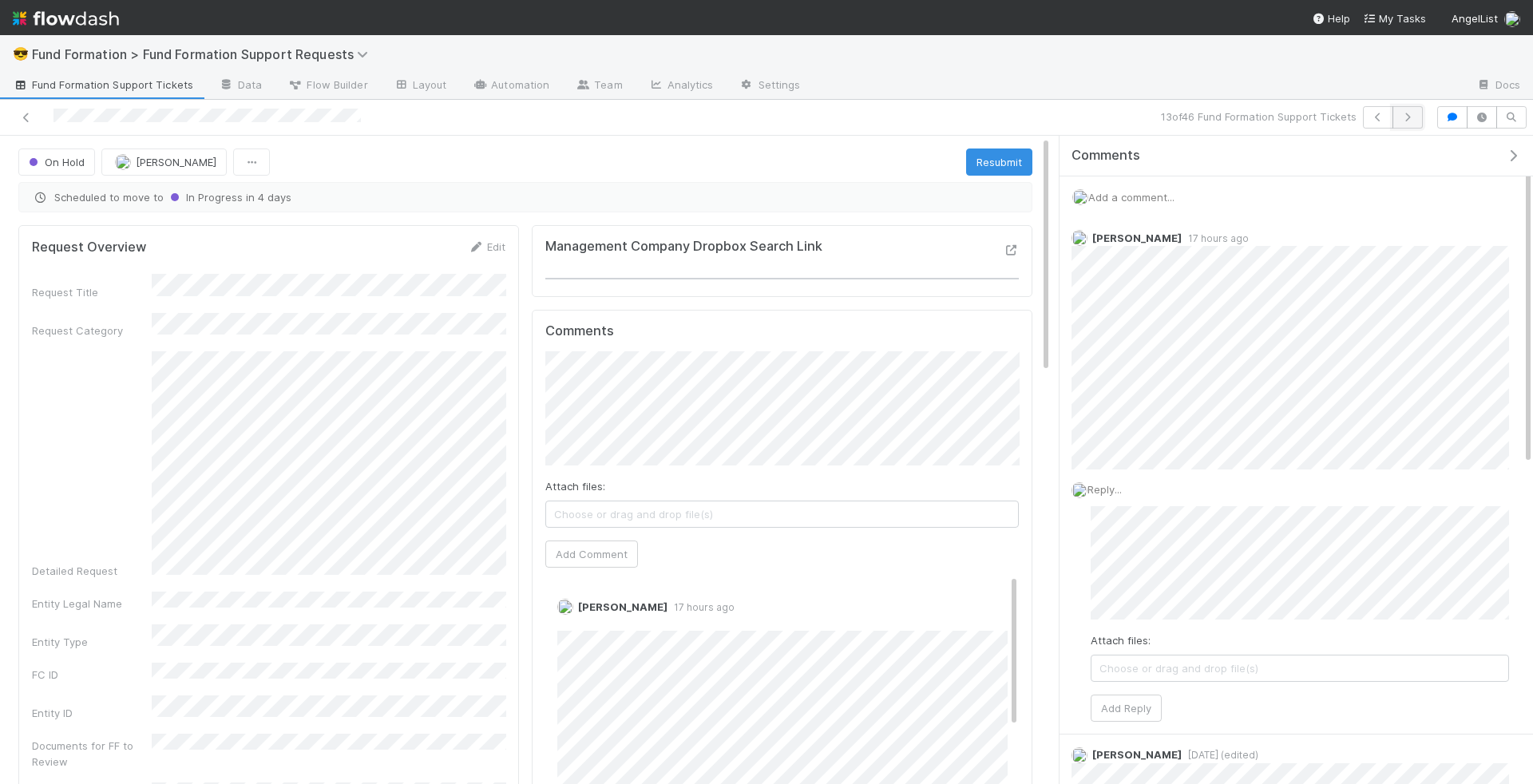
click at [1420, 121] on button "button" at bounding box center [1408, 117] width 30 height 22
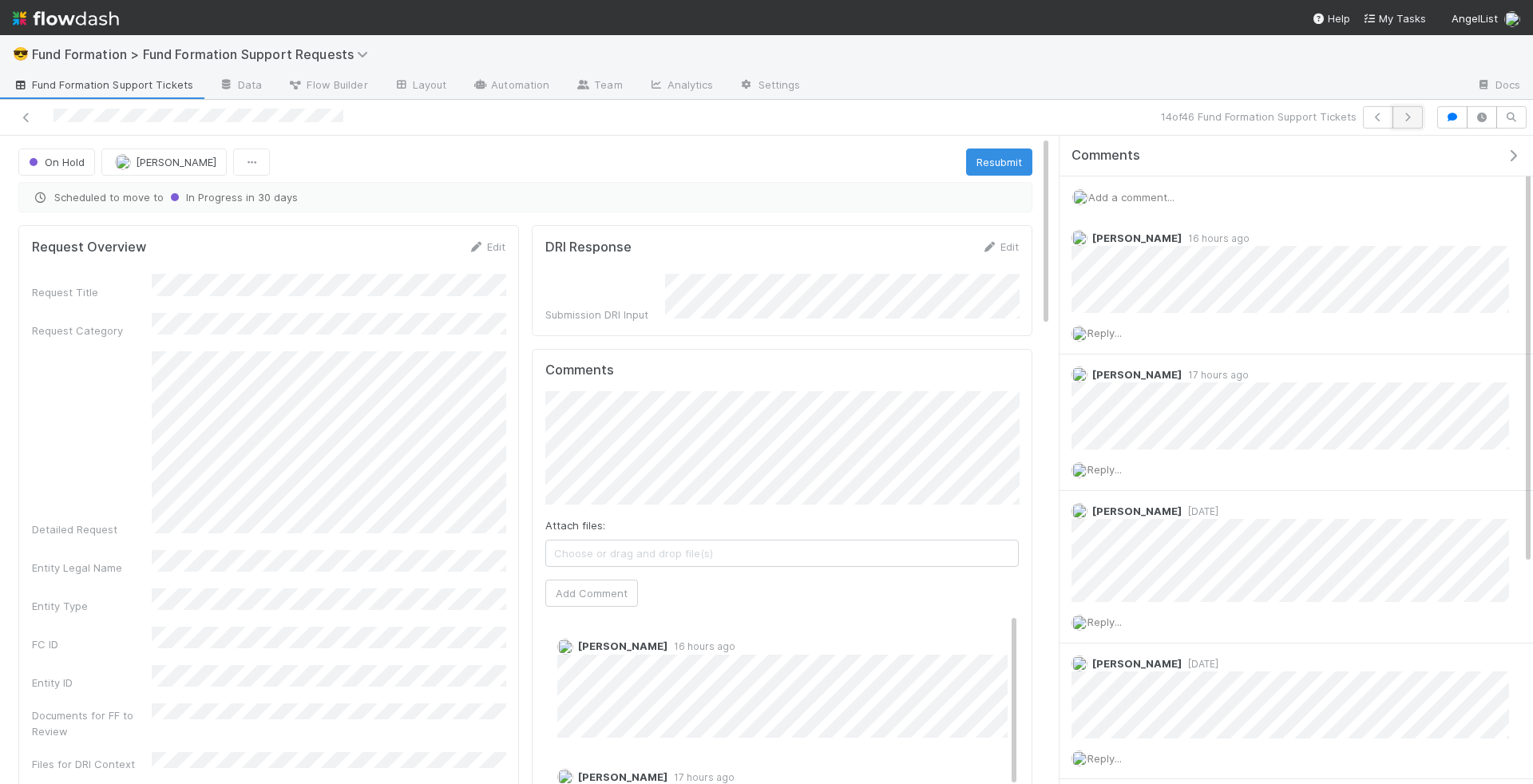
click at [1415, 121] on button "button" at bounding box center [1408, 117] width 30 height 22
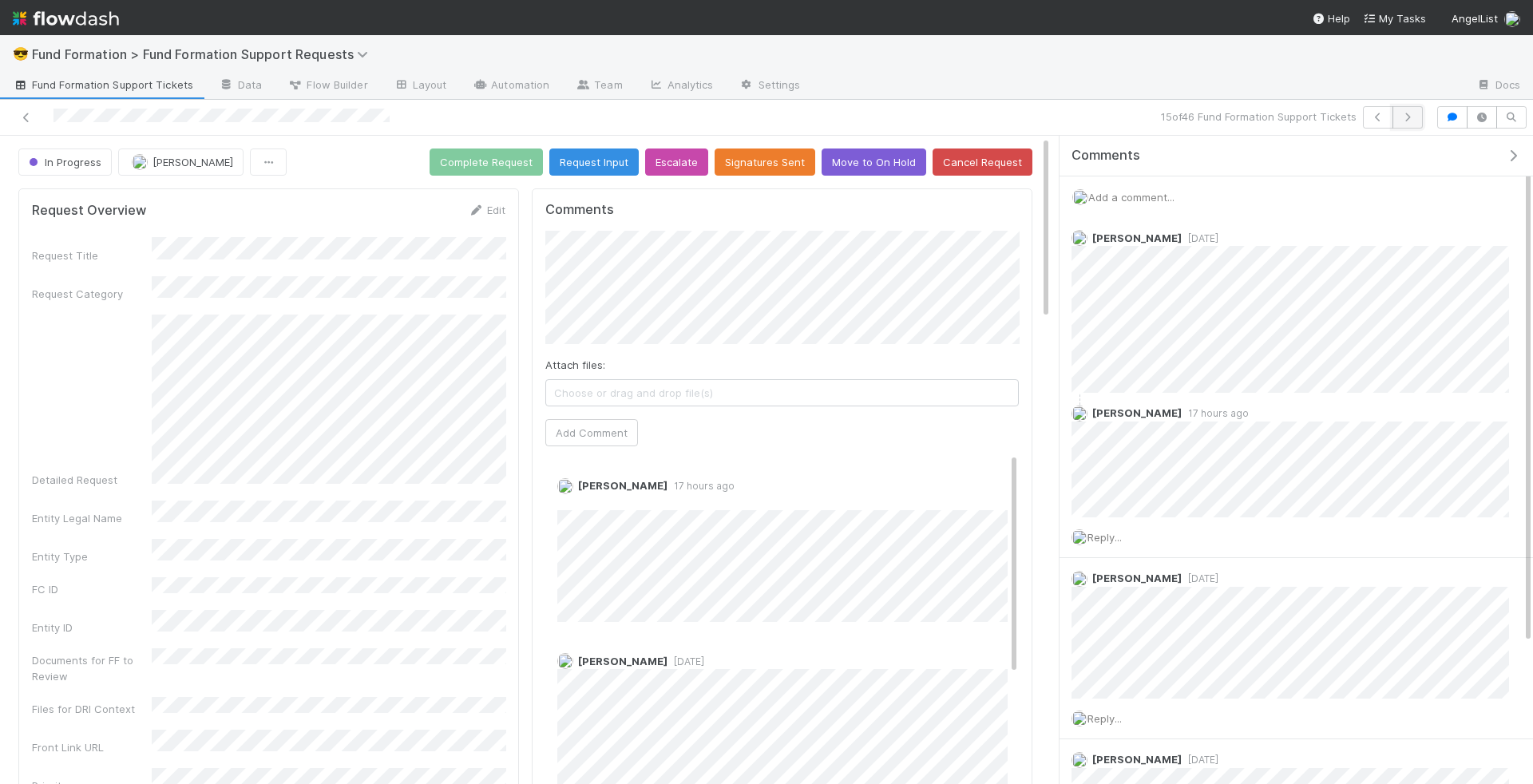
click at [1416, 119] on icon "button" at bounding box center [1408, 117] width 16 height 10
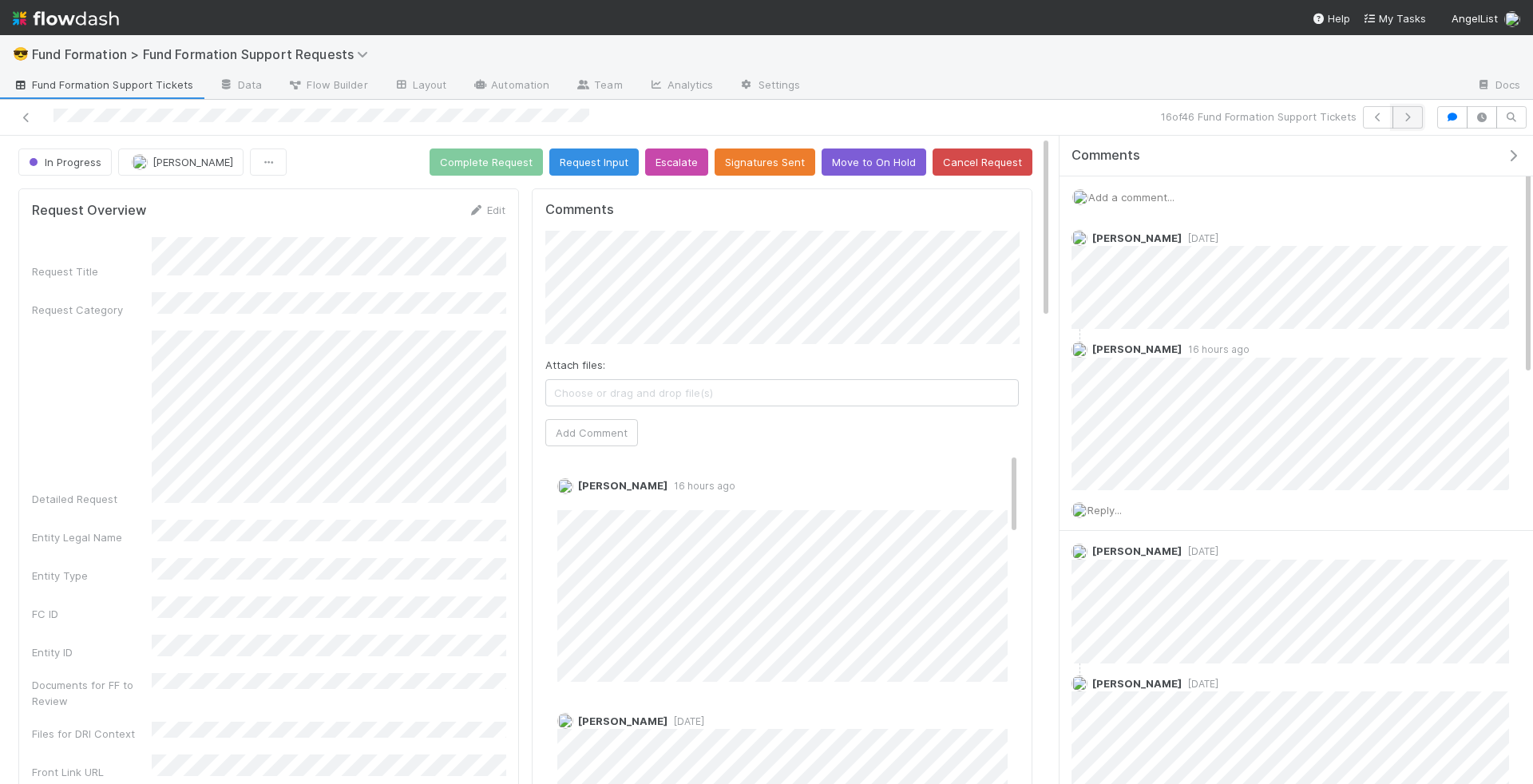
click at [1415, 116] on icon "button" at bounding box center [1408, 117] width 16 height 10
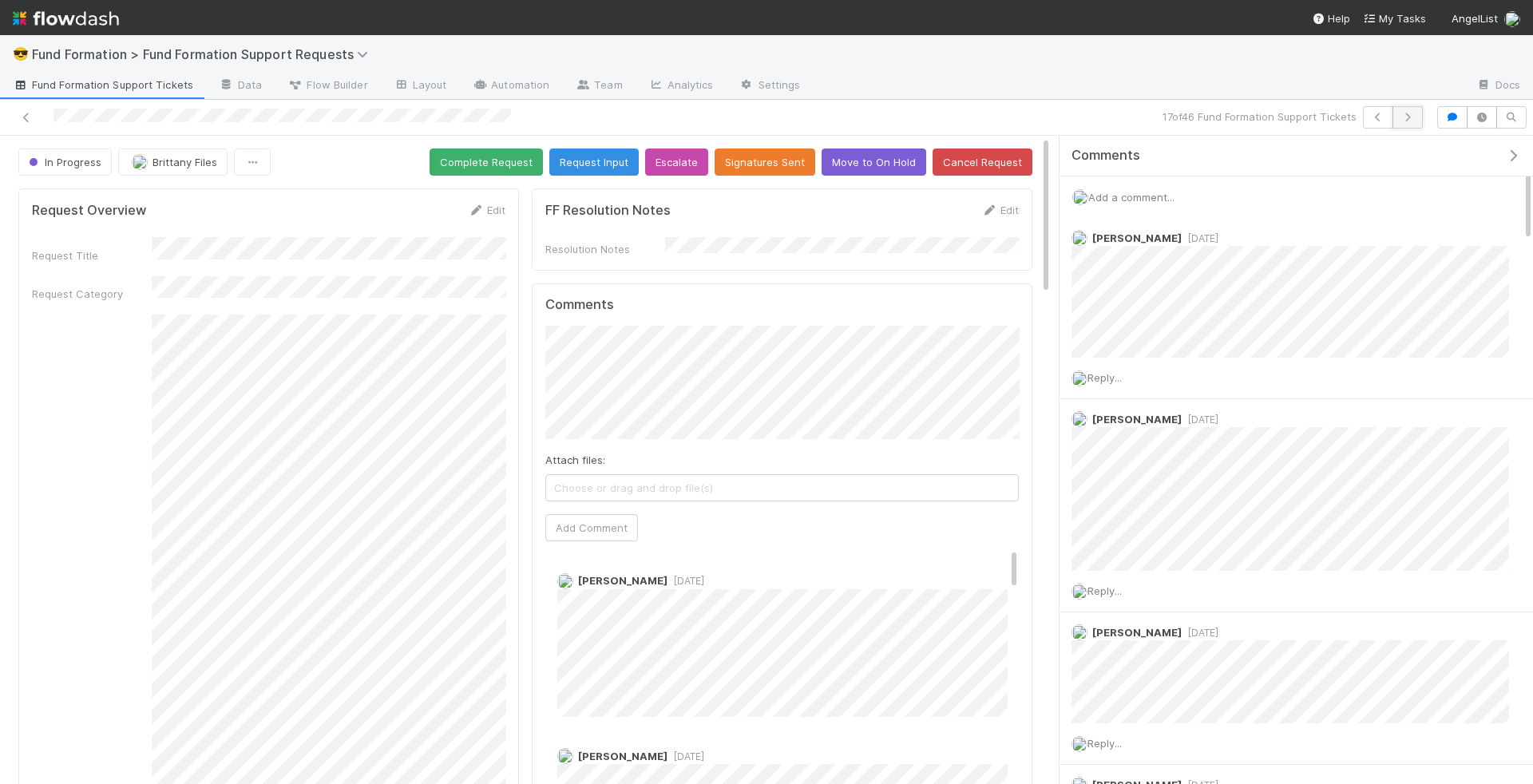
click at [1409, 119] on icon "button" at bounding box center [1408, 117] width 16 height 10
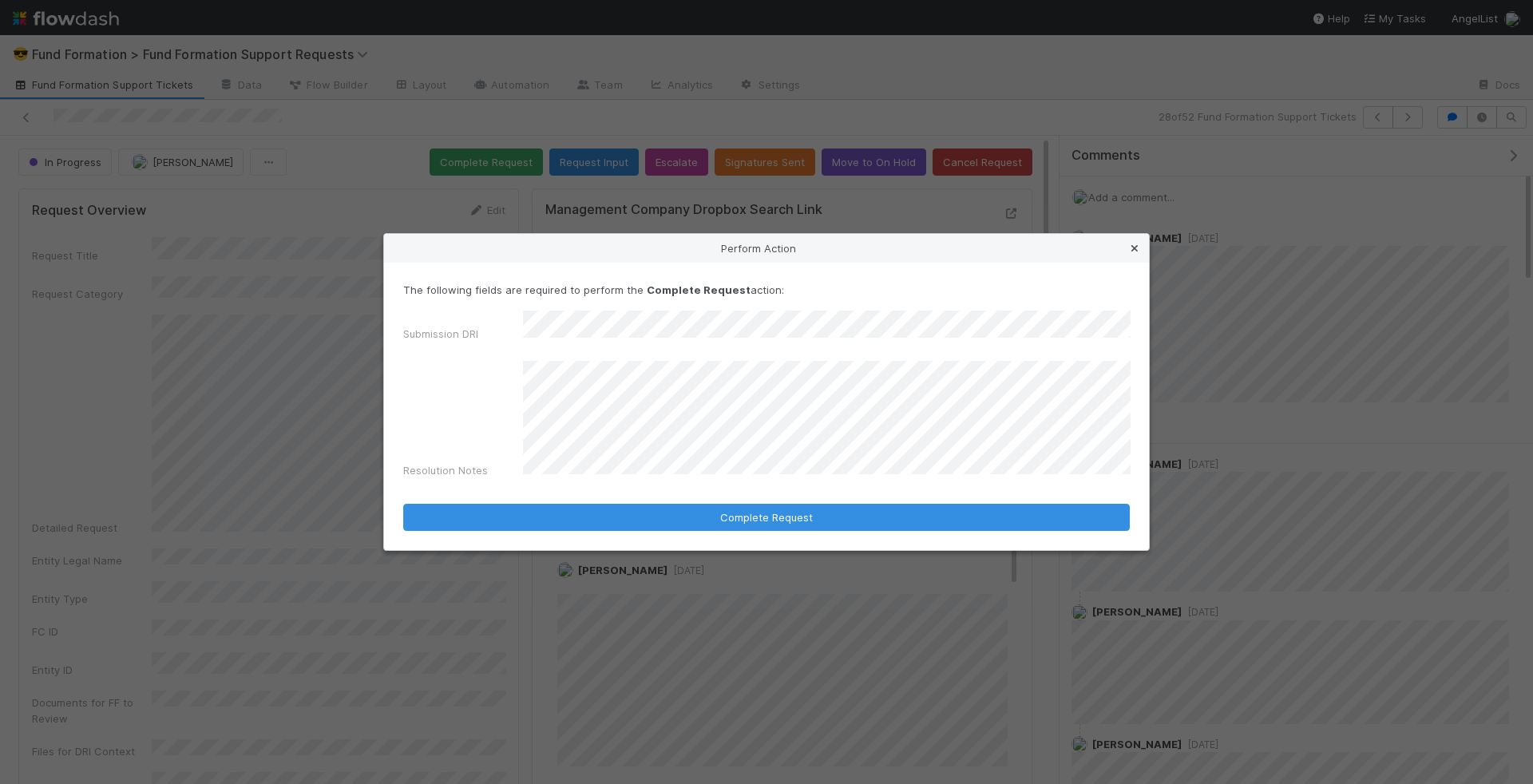
click at [1133, 254] on icon at bounding box center [1135, 249] width 16 height 10
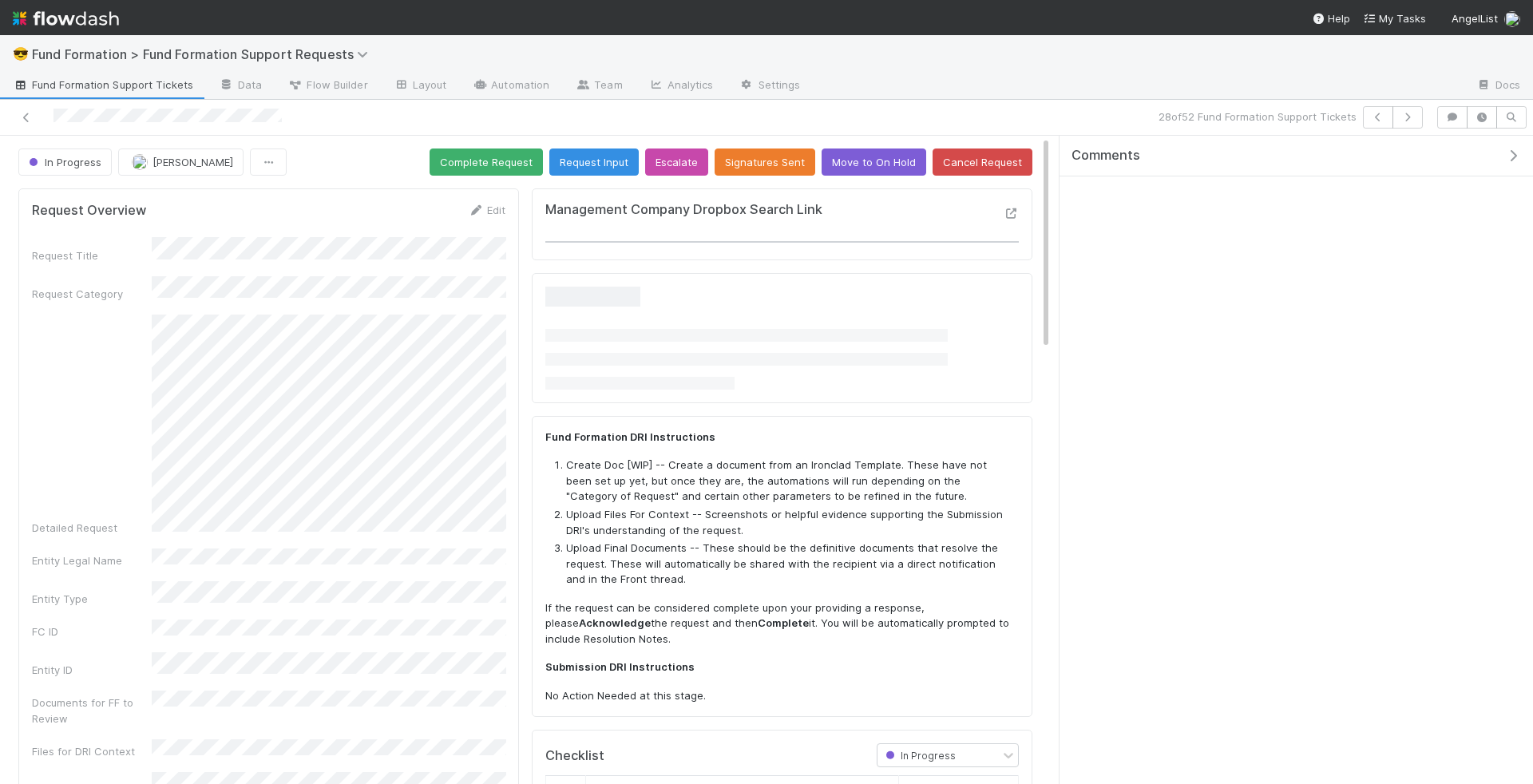
click at [493, 157] on button "Complete Request" at bounding box center [486, 161] width 113 height 27
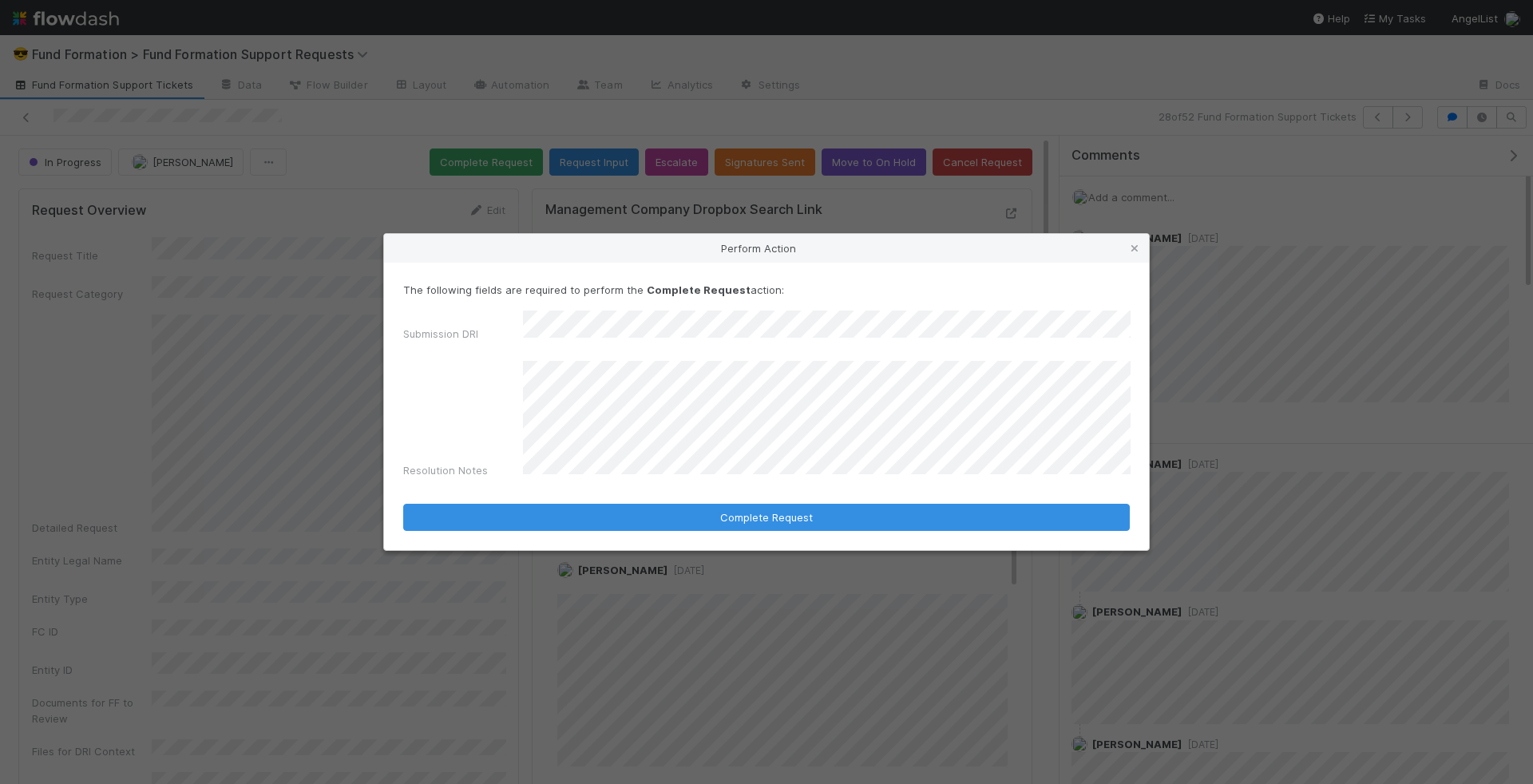
click at [687, 526] on div "The following fields are required to perform the Complete Request action: Submi…" at bounding box center [766, 407] width 765 height 289
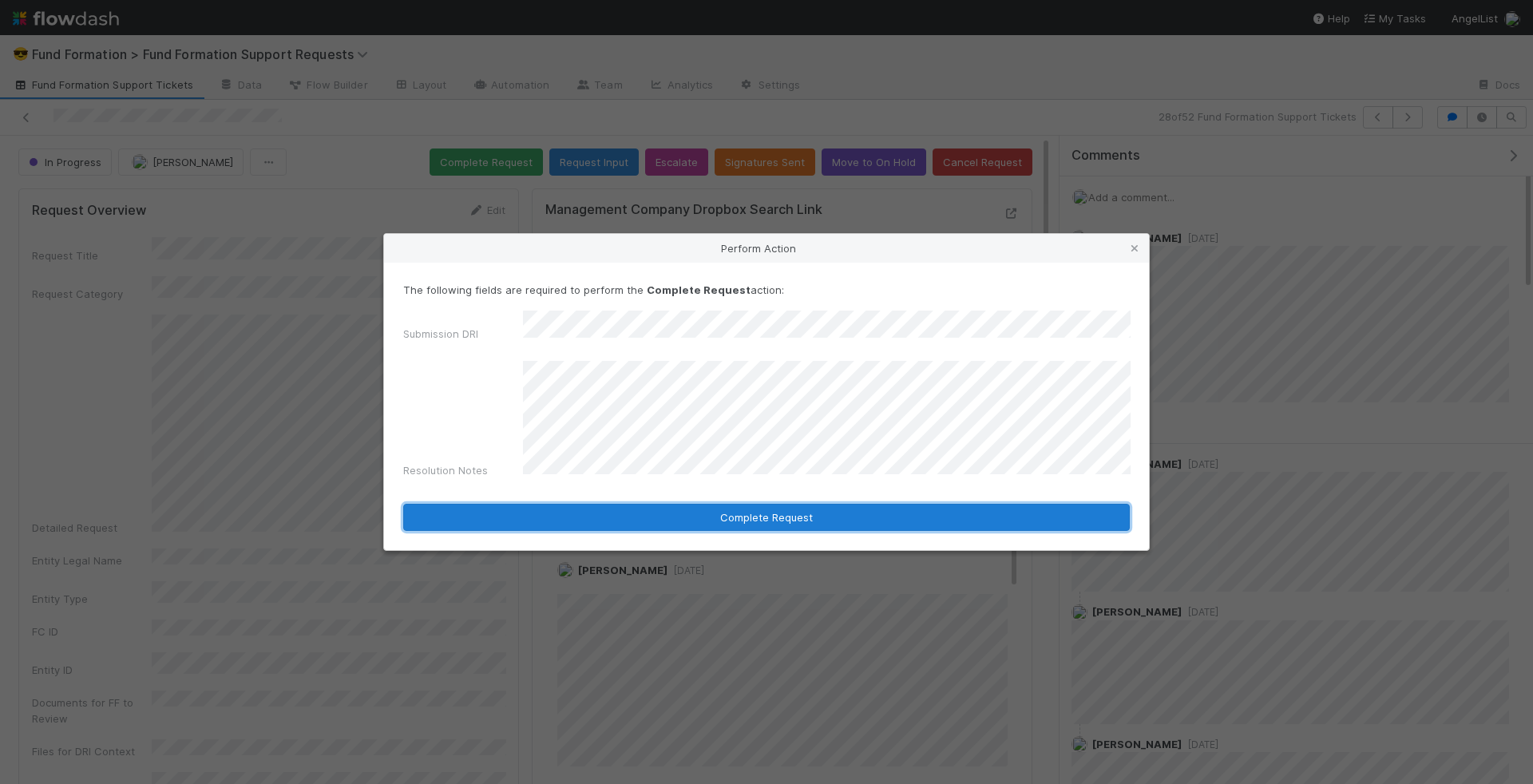
click at [695, 507] on button "Complete Request" at bounding box center [766, 516] width 727 height 27
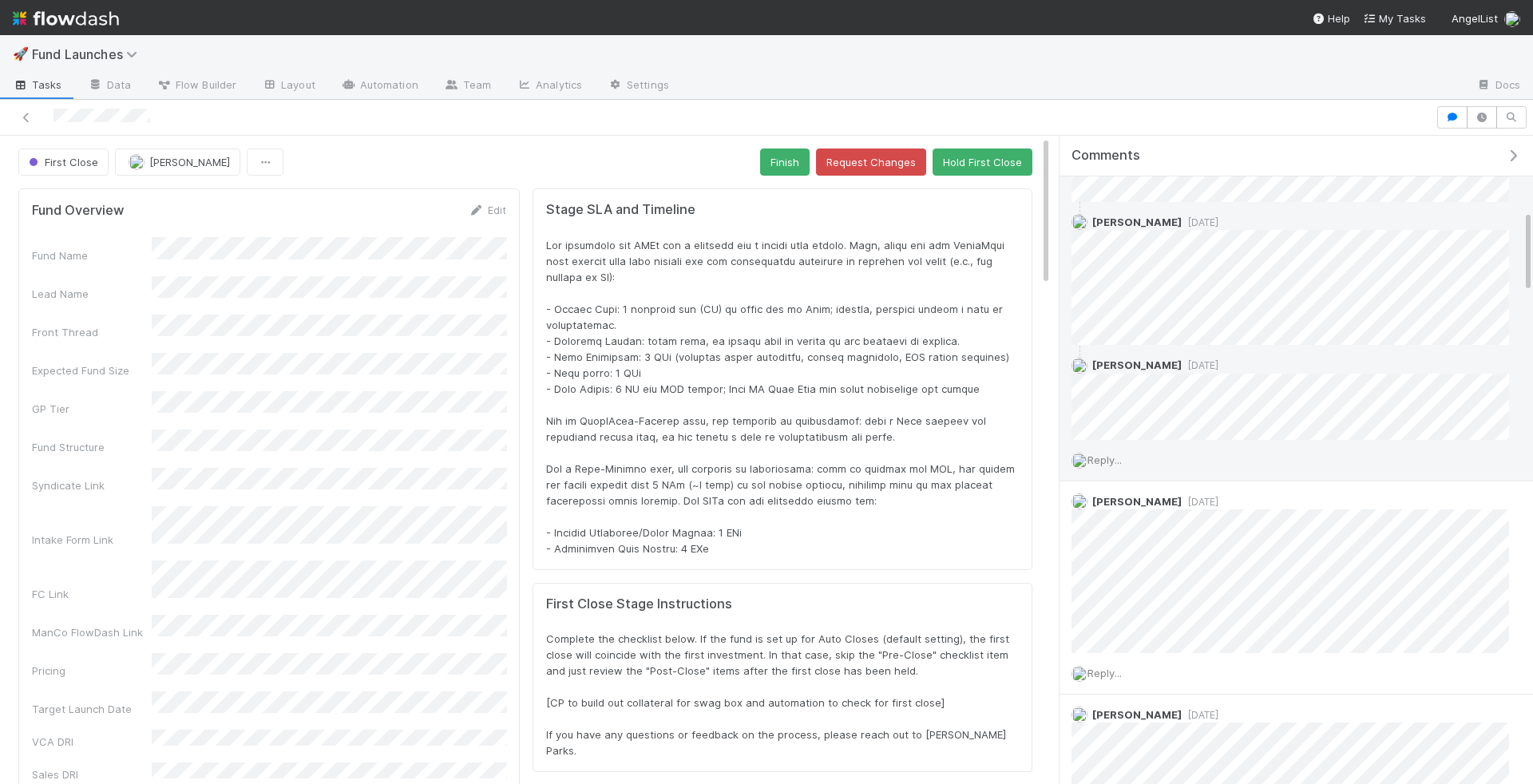
scroll to position [617, 0]
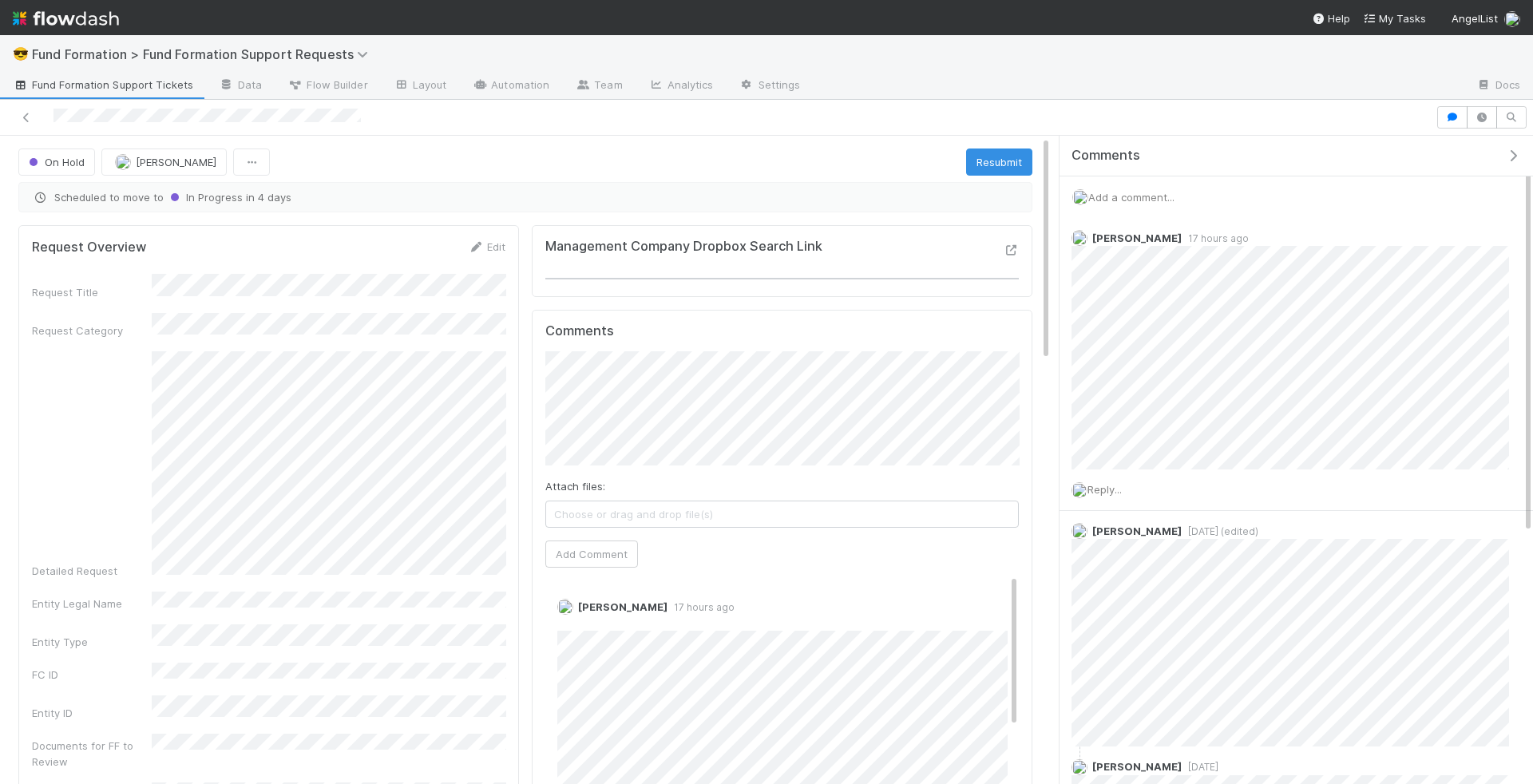
click at [1113, 191] on span "Add a comment..." at bounding box center [1131, 197] width 87 height 13
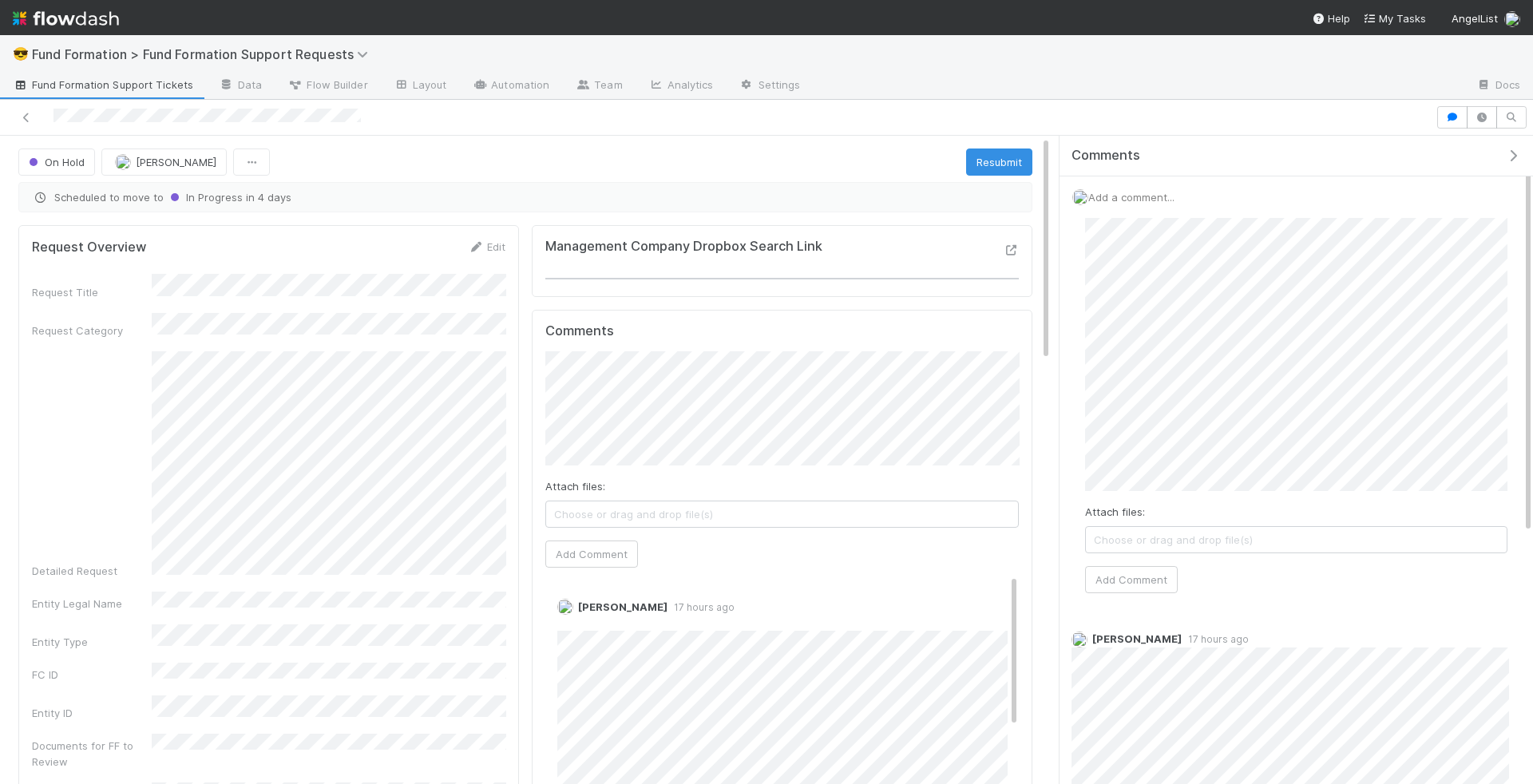
click at [1081, 292] on div "Attach files: Choose or drag and drop file(s) Add Comment" at bounding box center [1296, 405] width 448 height 401
click at [1145, 570] on button "Add Comment" at bounding box center [1131, 579] width 93 height 27
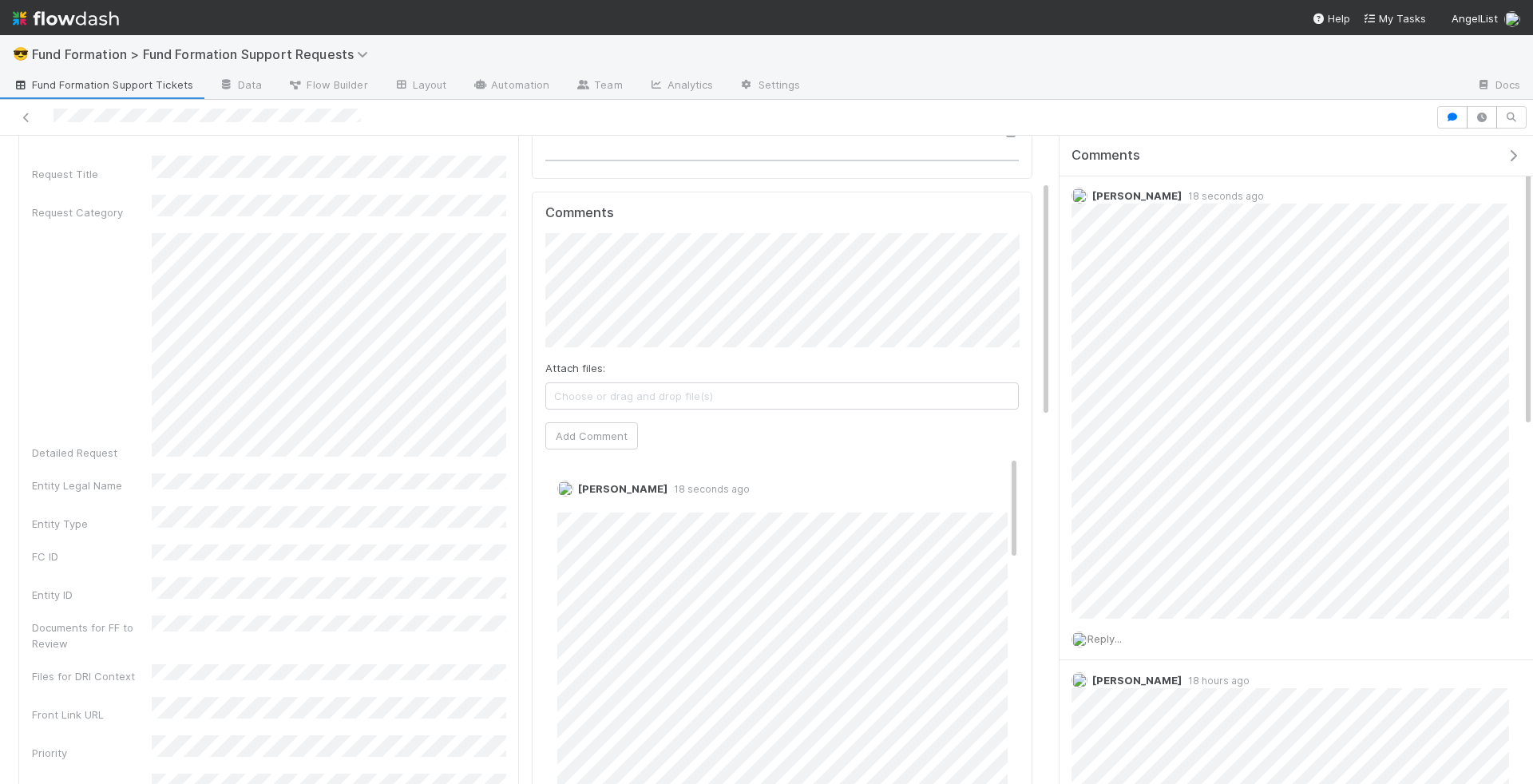
scroll to position [123, 0]
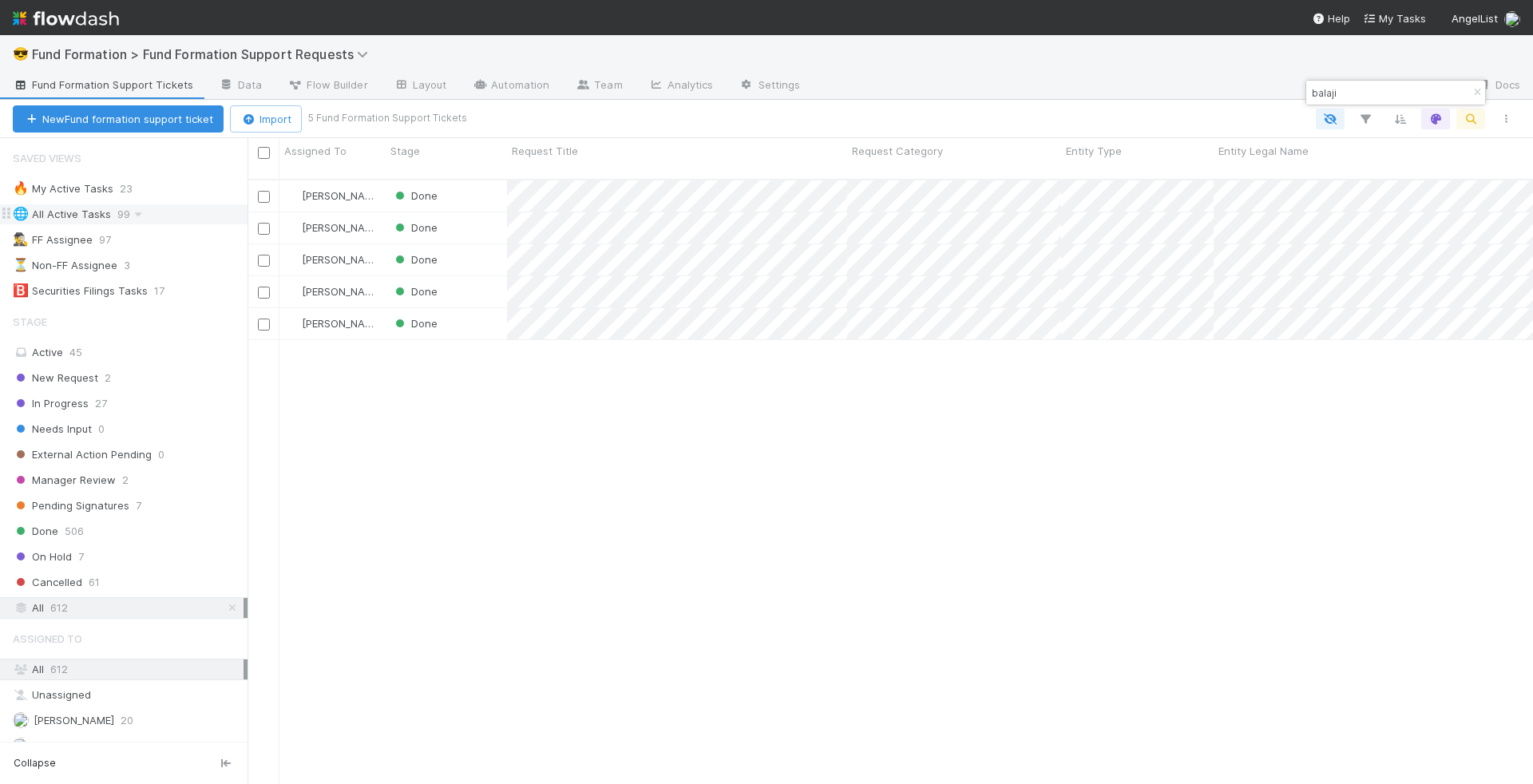
scroll to position [618, 1285]
click at [173, 184] on div "🔥 My Active Tasks 23" at bounding box center [130, 189] width 235 height 20
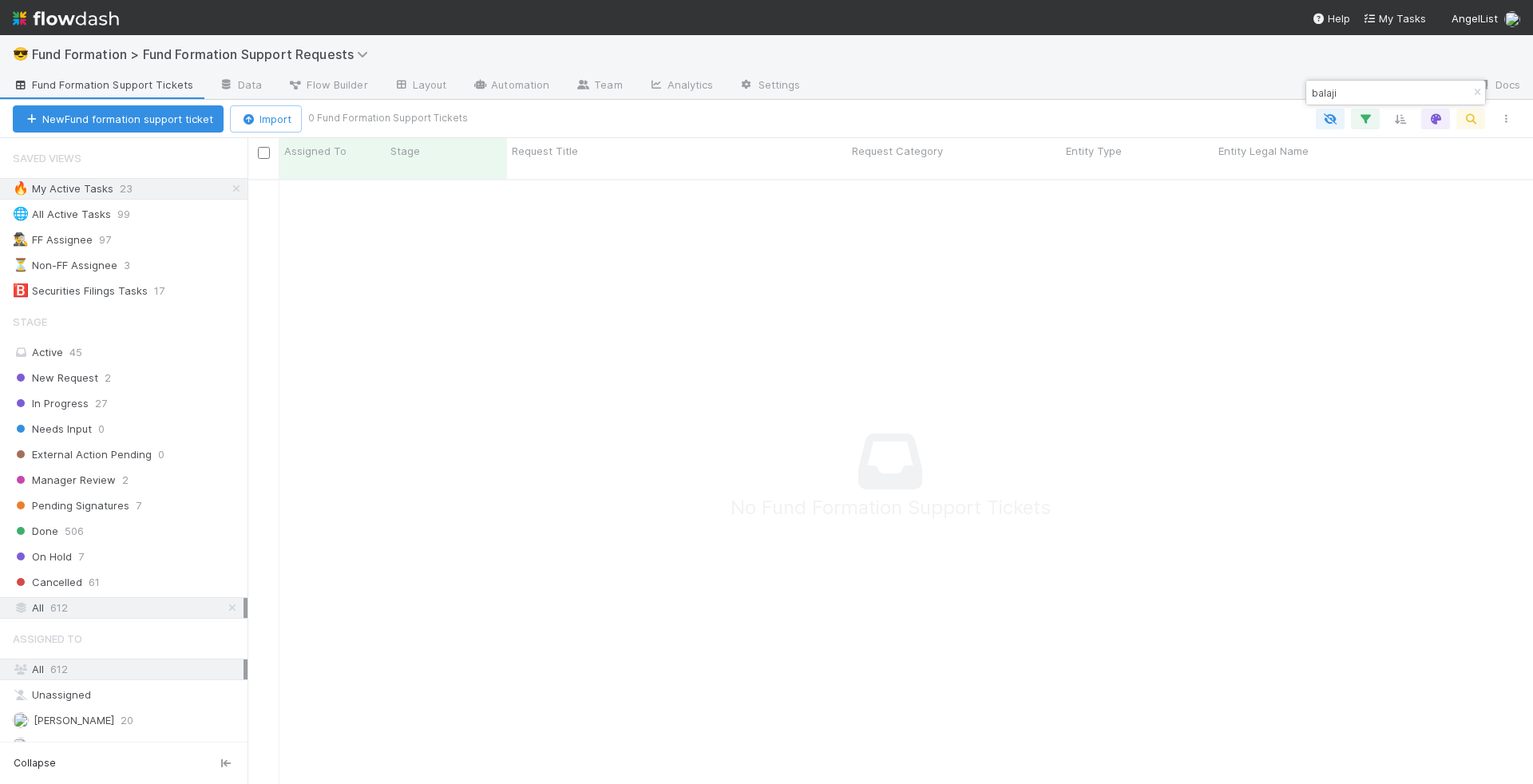
scroll to position [618, 1285]
click at [1475, 85] on button "button" at bounding box center [1477, 92] width 18 height 19
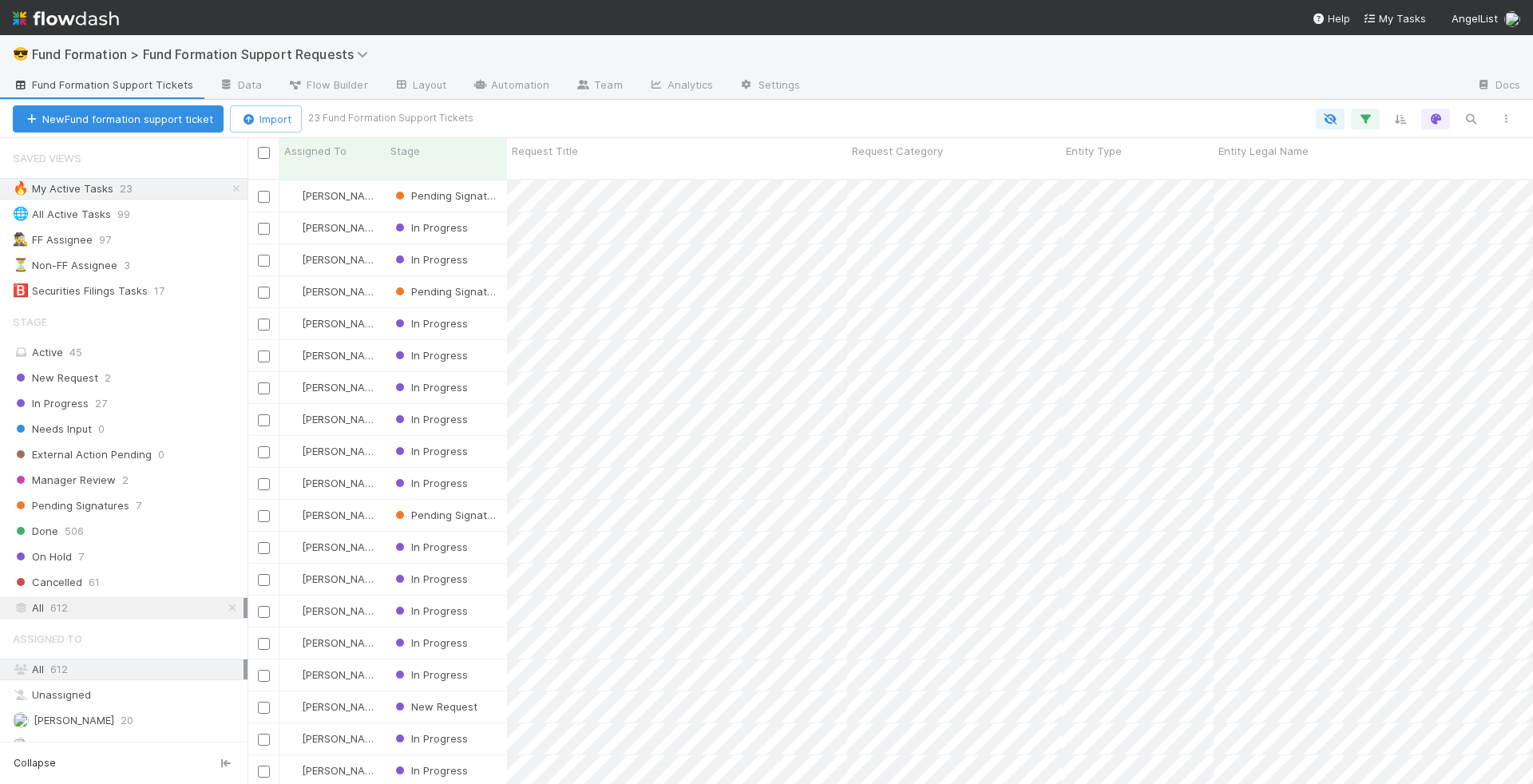
click at [127, 91] on span "Fund Formation Support Tickets" at bounding box center [103, 85] width 180 height 16
click at [237, 191] on icon at bounding box center [236, 188] width 16 height 10
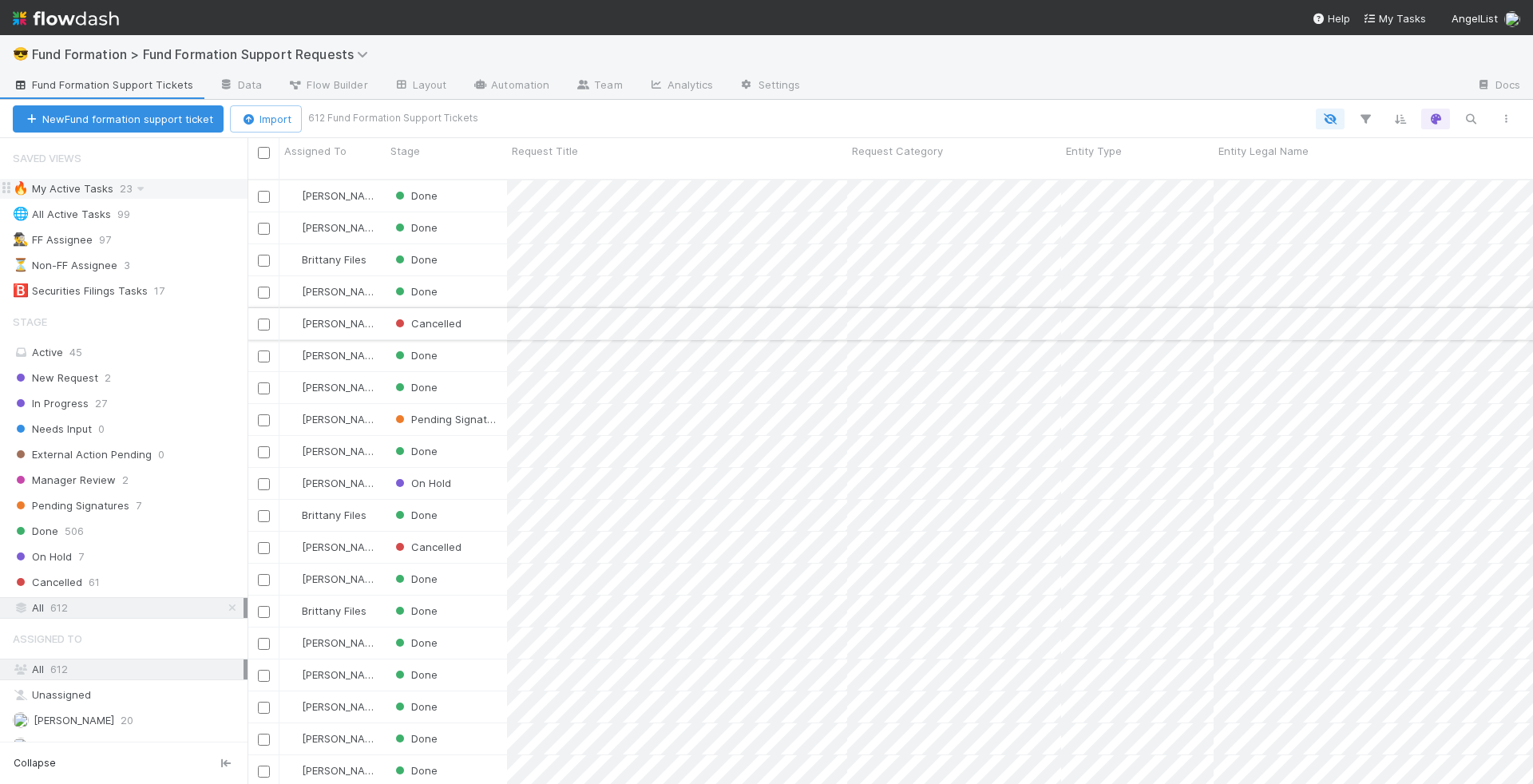
scroll to position [618, 1285]
click at [147, 598] on div "All 612" at bounding box center [128, 608] width 231 height 20
click at [214, 212] on div "🌐 All Active Tasks 99" at bounding box center [130, 214] width 235 height 20
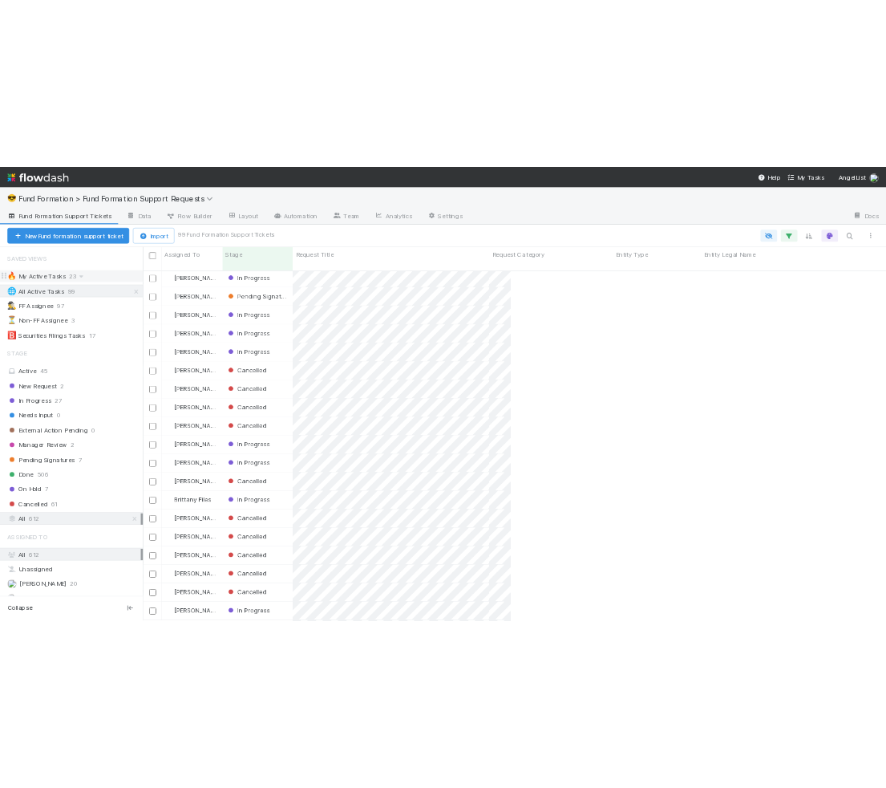
scroll to position [607, 624]
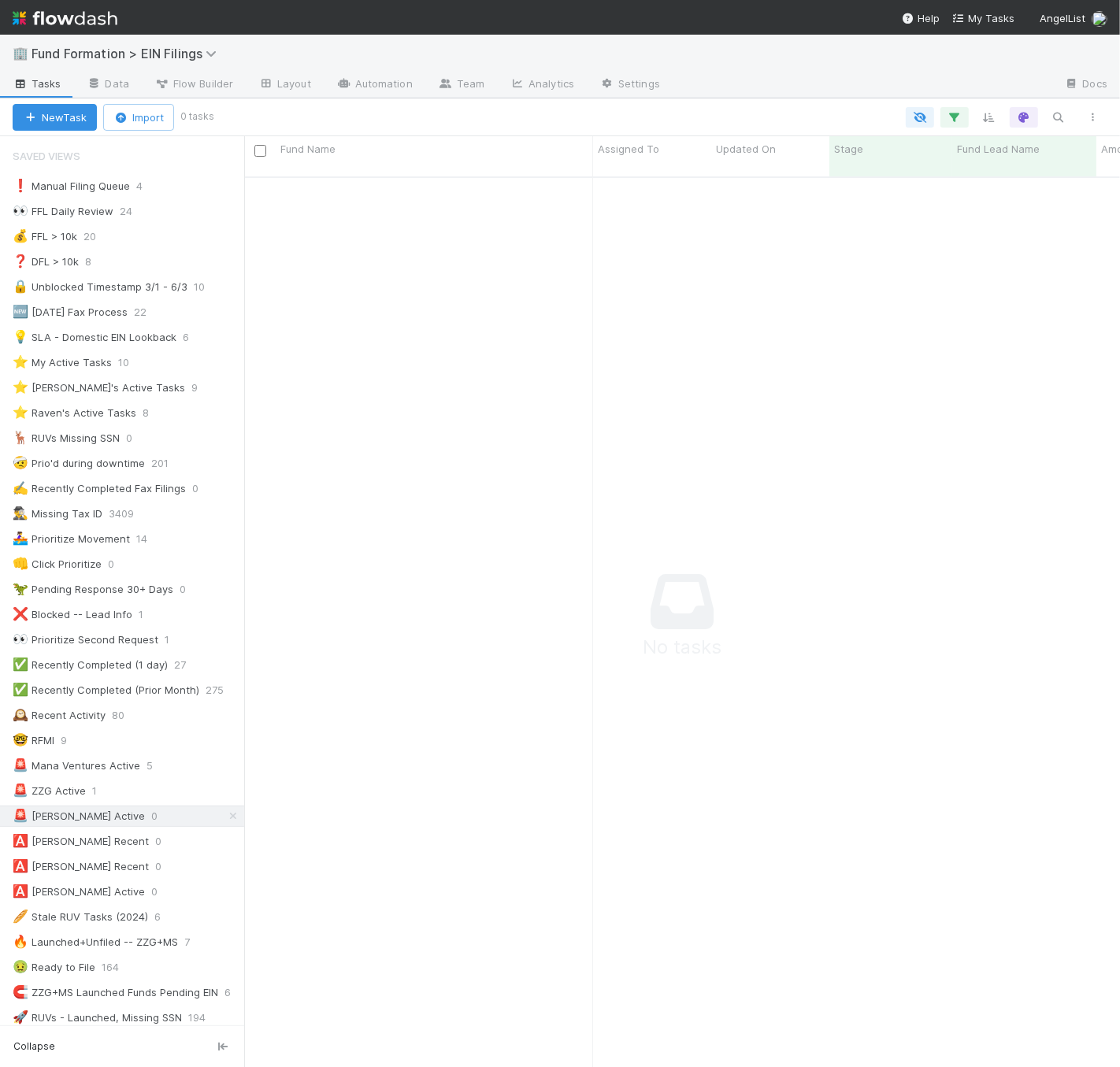
scroll to position [877, 849]
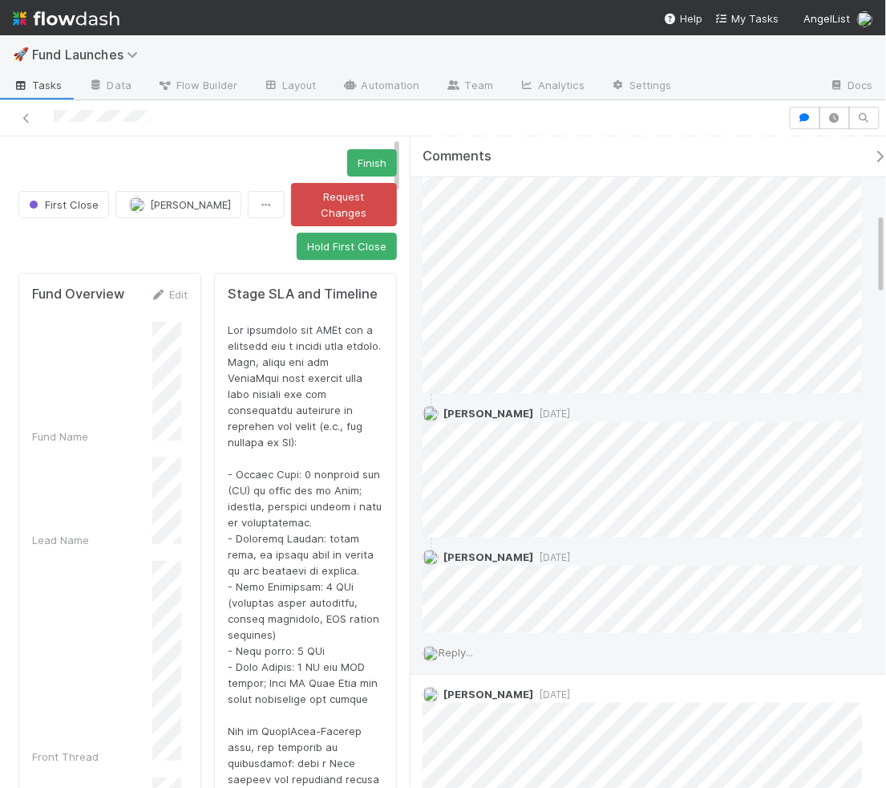
scroll to position [599, 0]
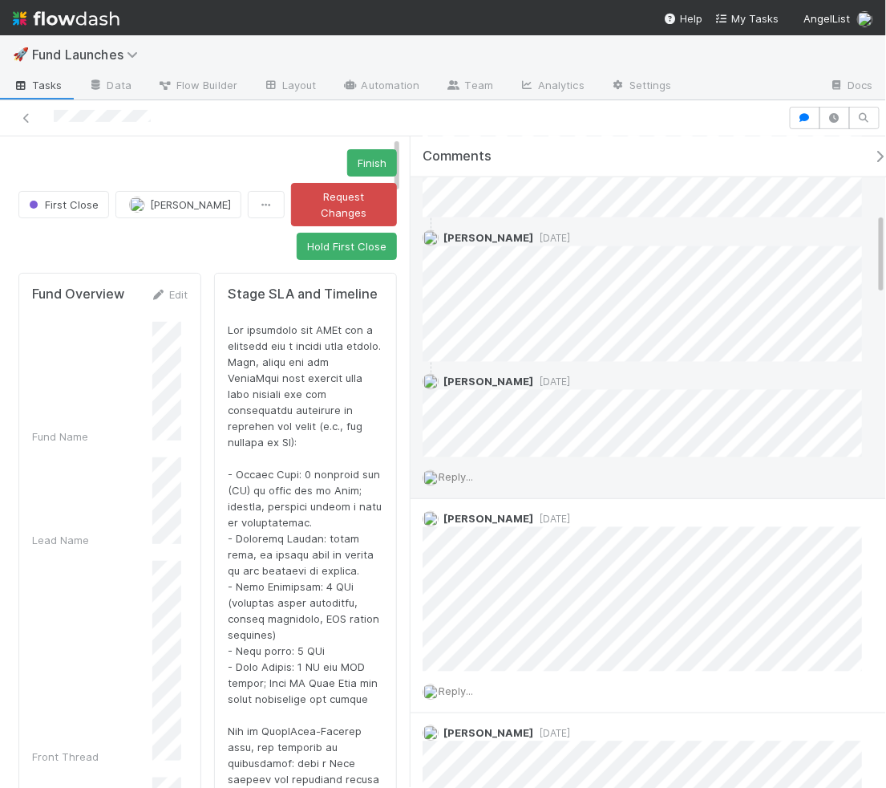
click at [473, 475] on span "Reply..." at bounding box center [456, 477] width 34 height 13
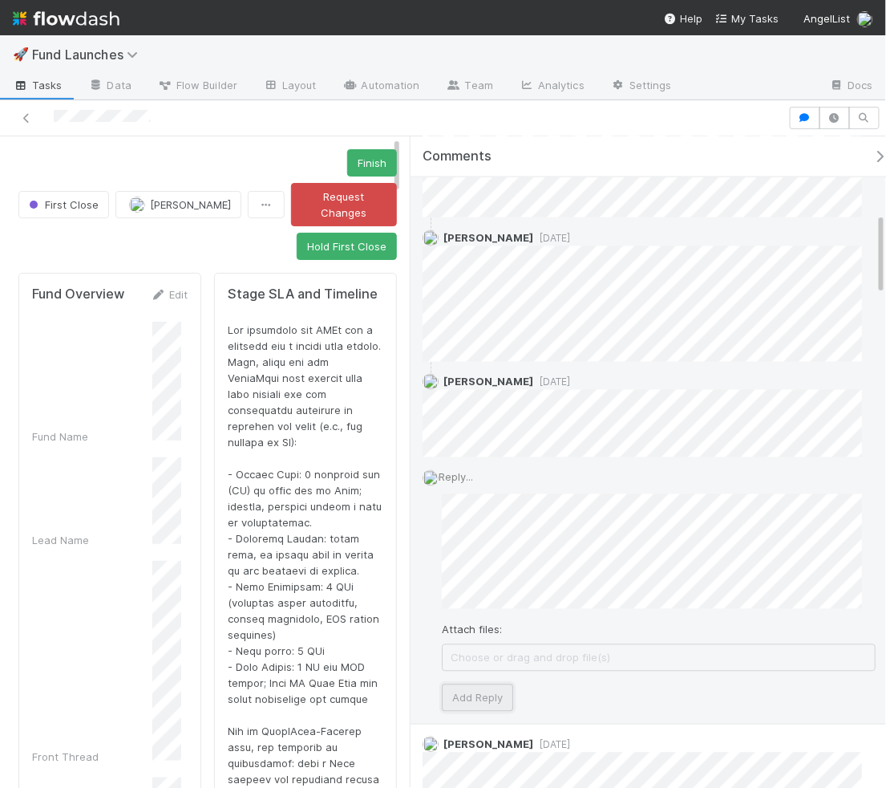
click at [494, 692] on button "Add Reply" at bounding box center [477, 697] width 71 height 27
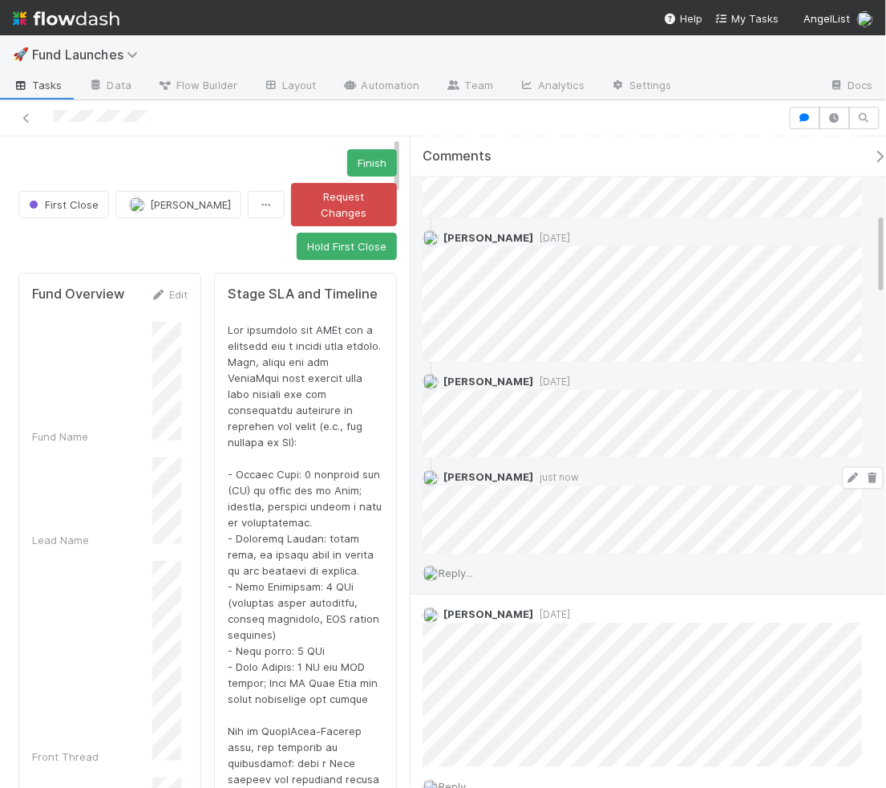
click at [845, 477] on icon at bounding box center [853, 478] width 16 height 10
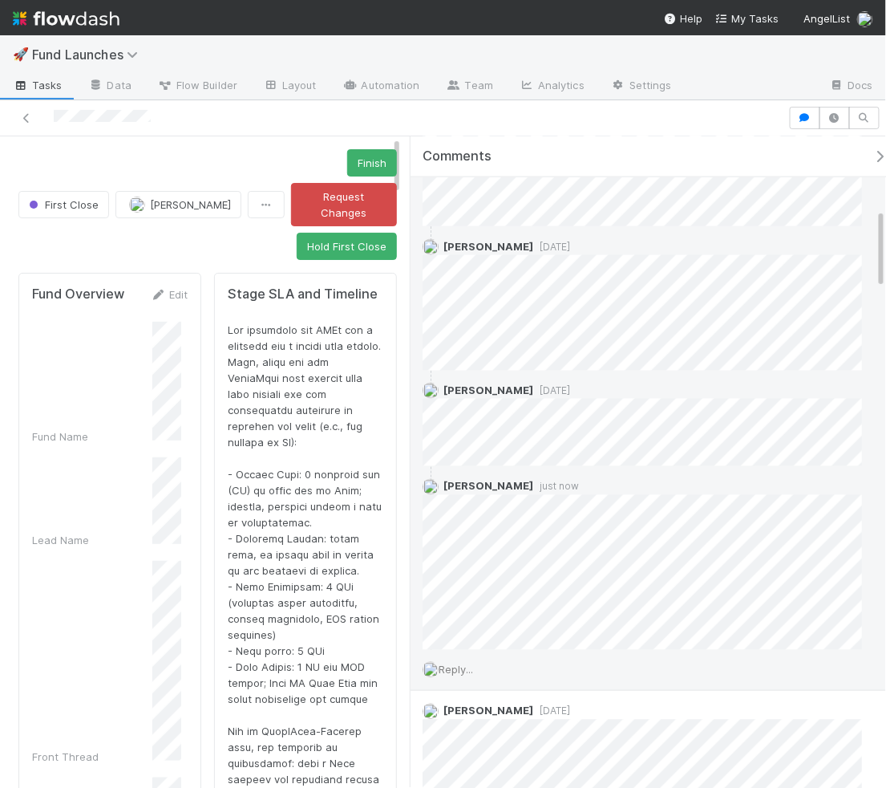
scroll to position [590, 0]
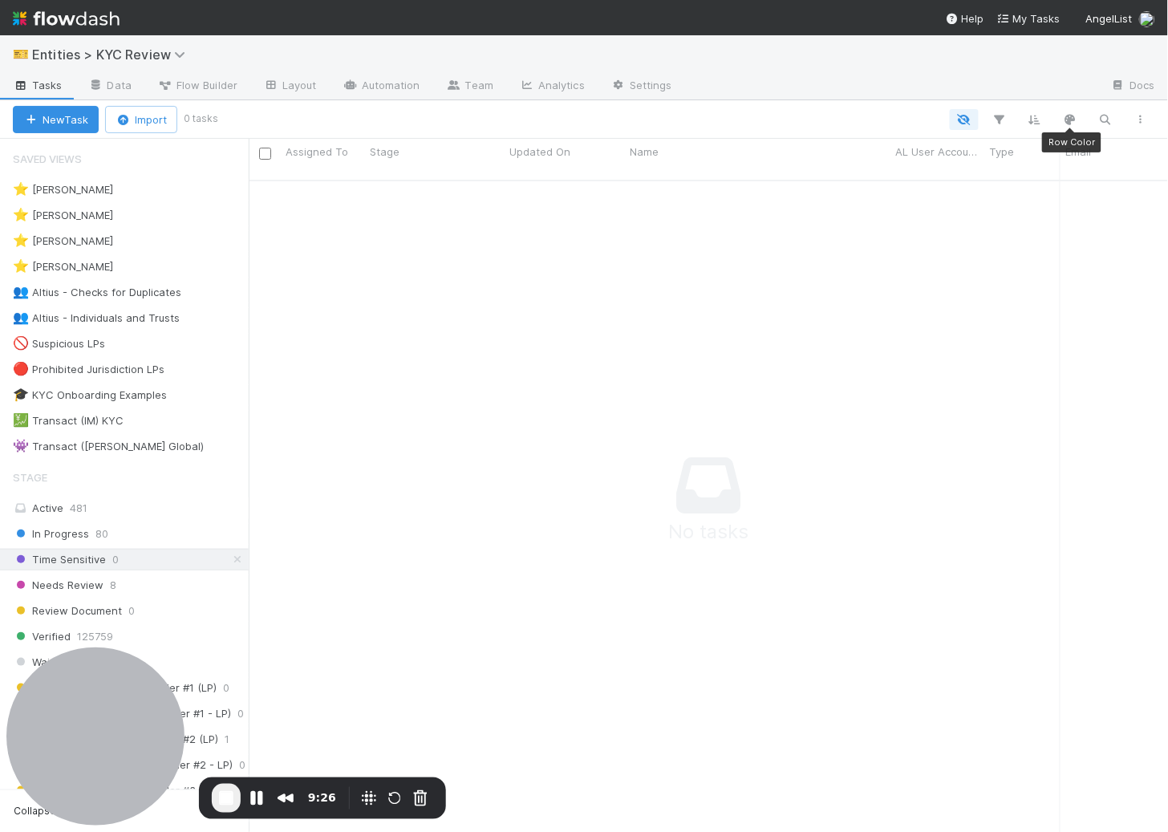
scroll to position [638, 893]
click at [1100, 125] on icon "button" at bounding box center [1105, 119] width 16 height 14
click at [229, 560] on icon at bounding box center [237, 559] width 16 height 10
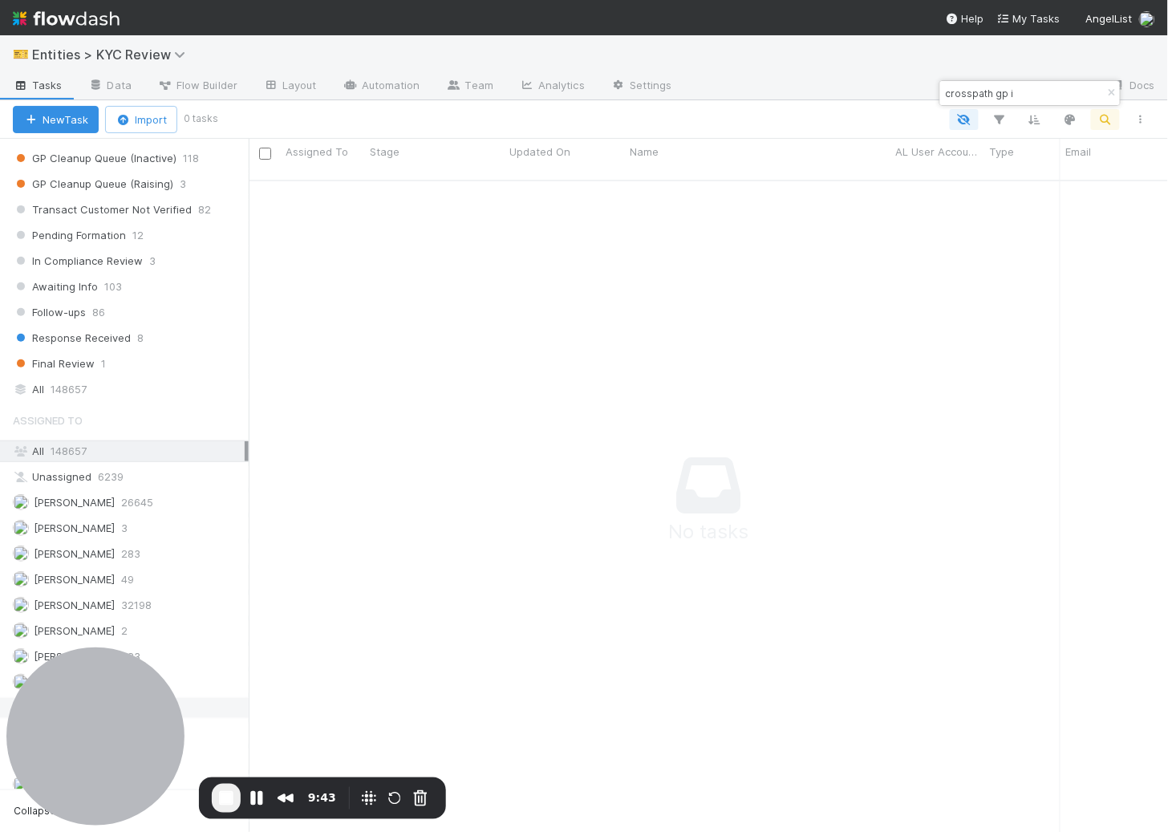
scroll to position [1245, 0]
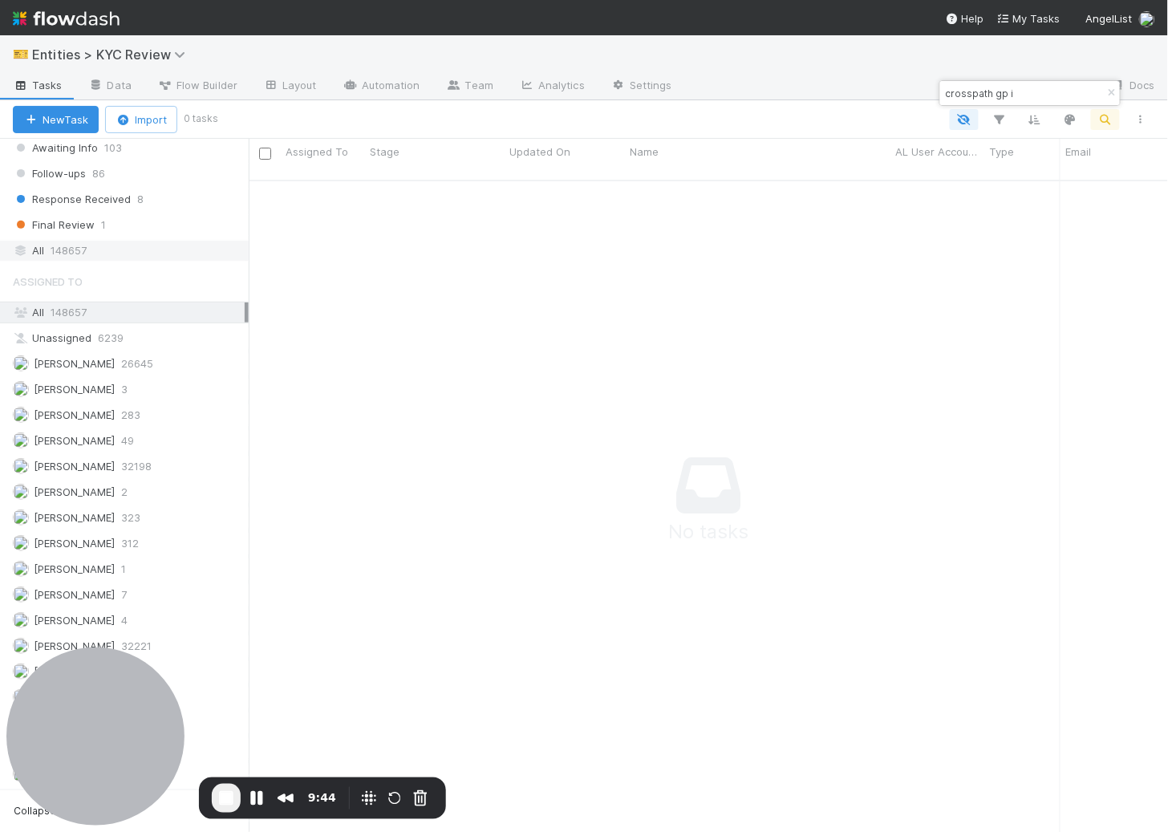
click at [180, 250] on div "All 148657" at bounding box center [129, 251] width 232 height 20
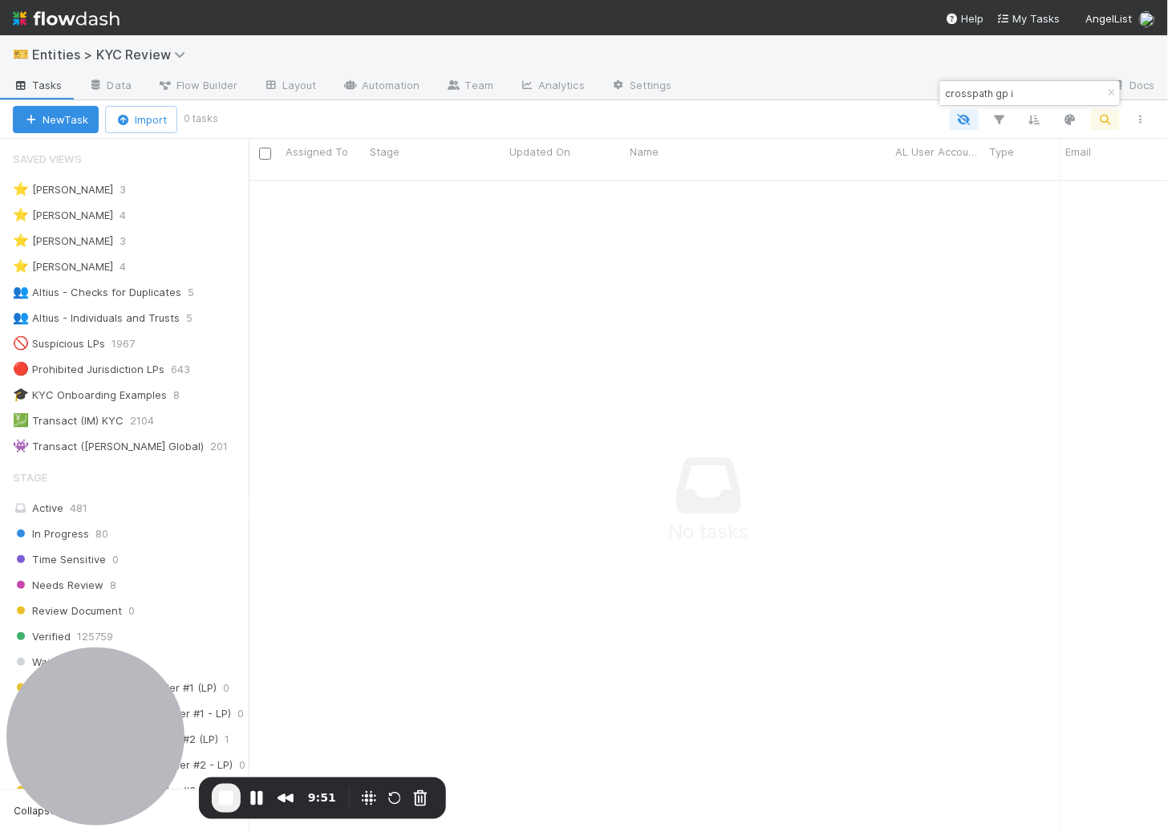
scroll to position [2, 0]
click at [1037, 88] on input "crosspath gp i" at bounding box center [1022, 92] width 160 height 19
type input "crosspath"
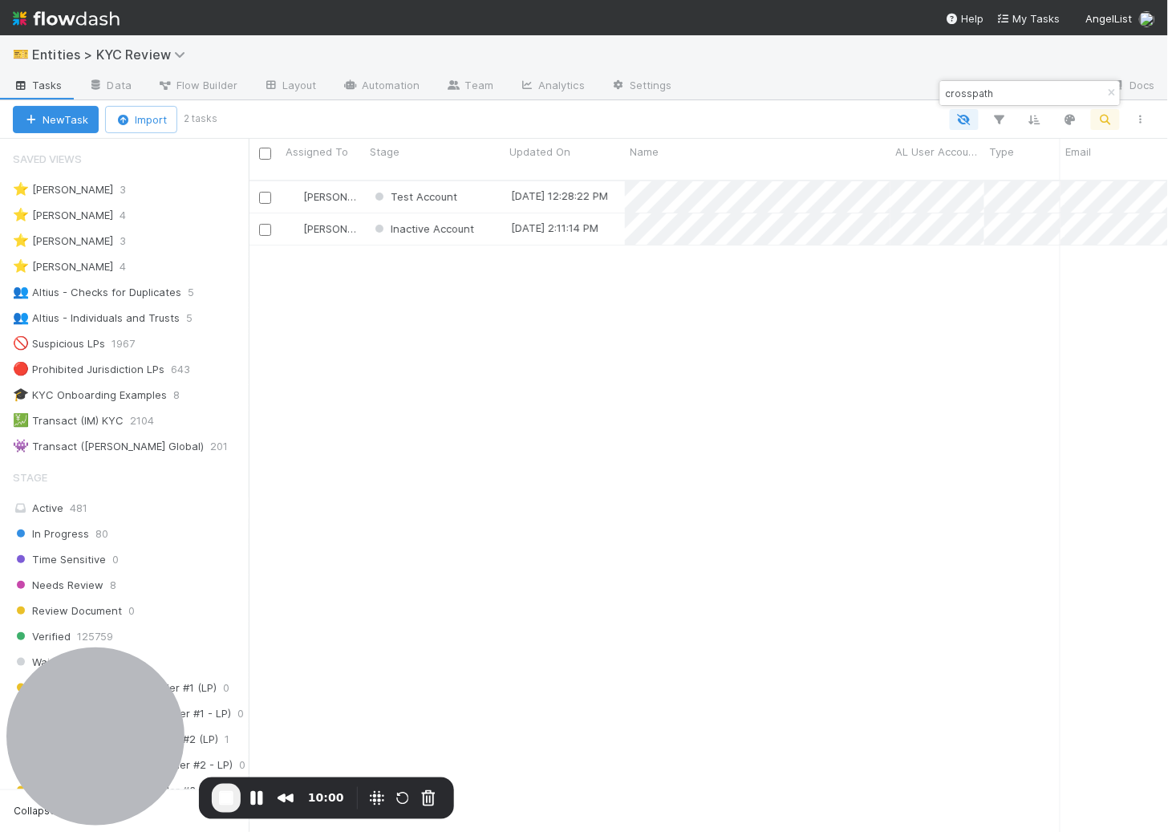
scroll to position [652, 906]
